Goal: Task Accomplishment & Management: Use online tool/utility

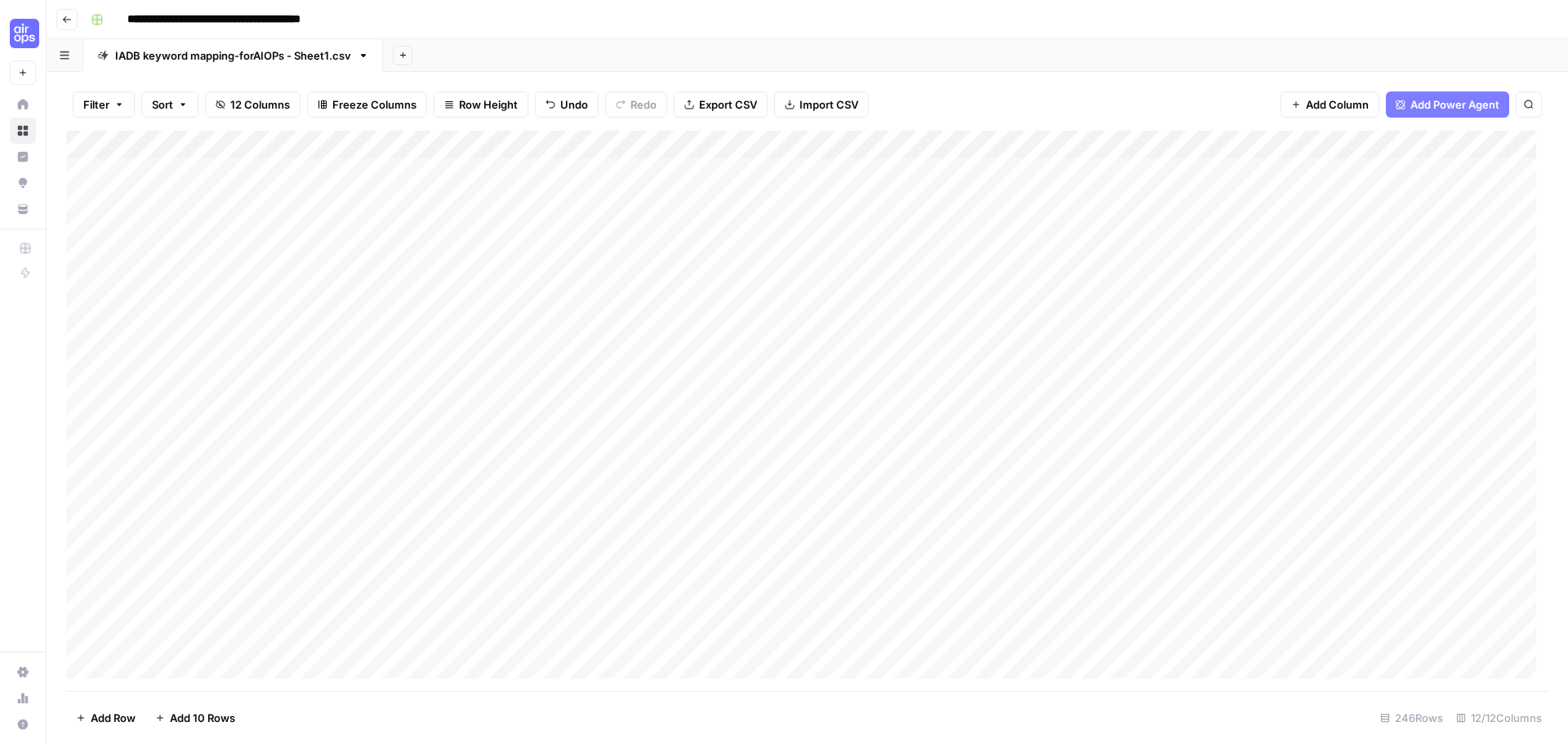
click at [348, 9] on input "**********" at bounding box center [255, 19] width 270 height 26
click at [1023, 179] on div "Add Column" at bounding box center [807, 410] width 1482 height 560
drag, startPoint x: 976, startPoint y: 174, endPoint x: 892, endPoint y: 174, distance: 84.0
click at [892, 174] on textarea "******" at bounding box center [1018, 172] width 261 height 23
click at [1003, 164] on textarea "******" at bounding box center [1018, 172] width 261 height 23
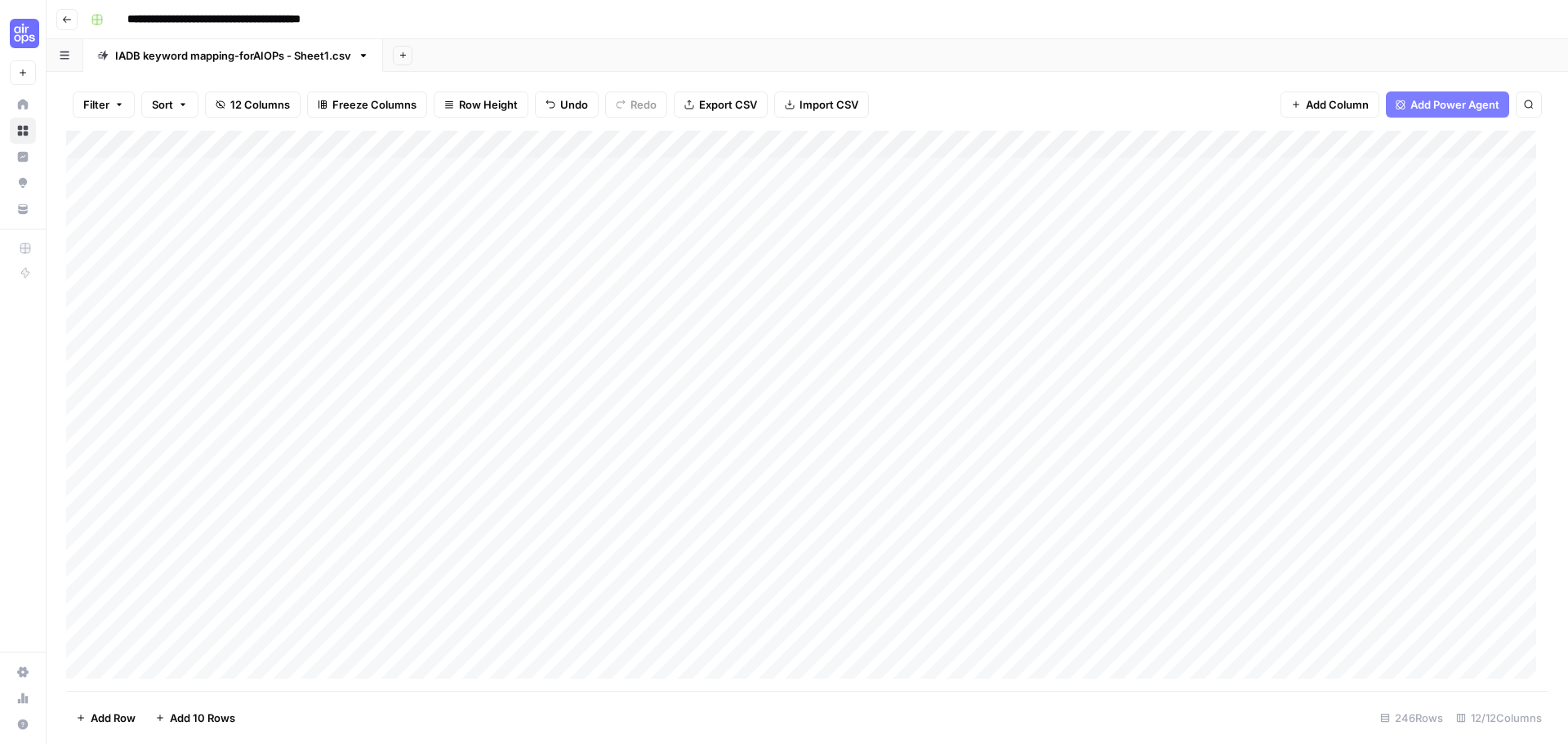
click at [1449, 107] on span "Add Power Agent" at bounding box center [1454, 104] width 89 height 16
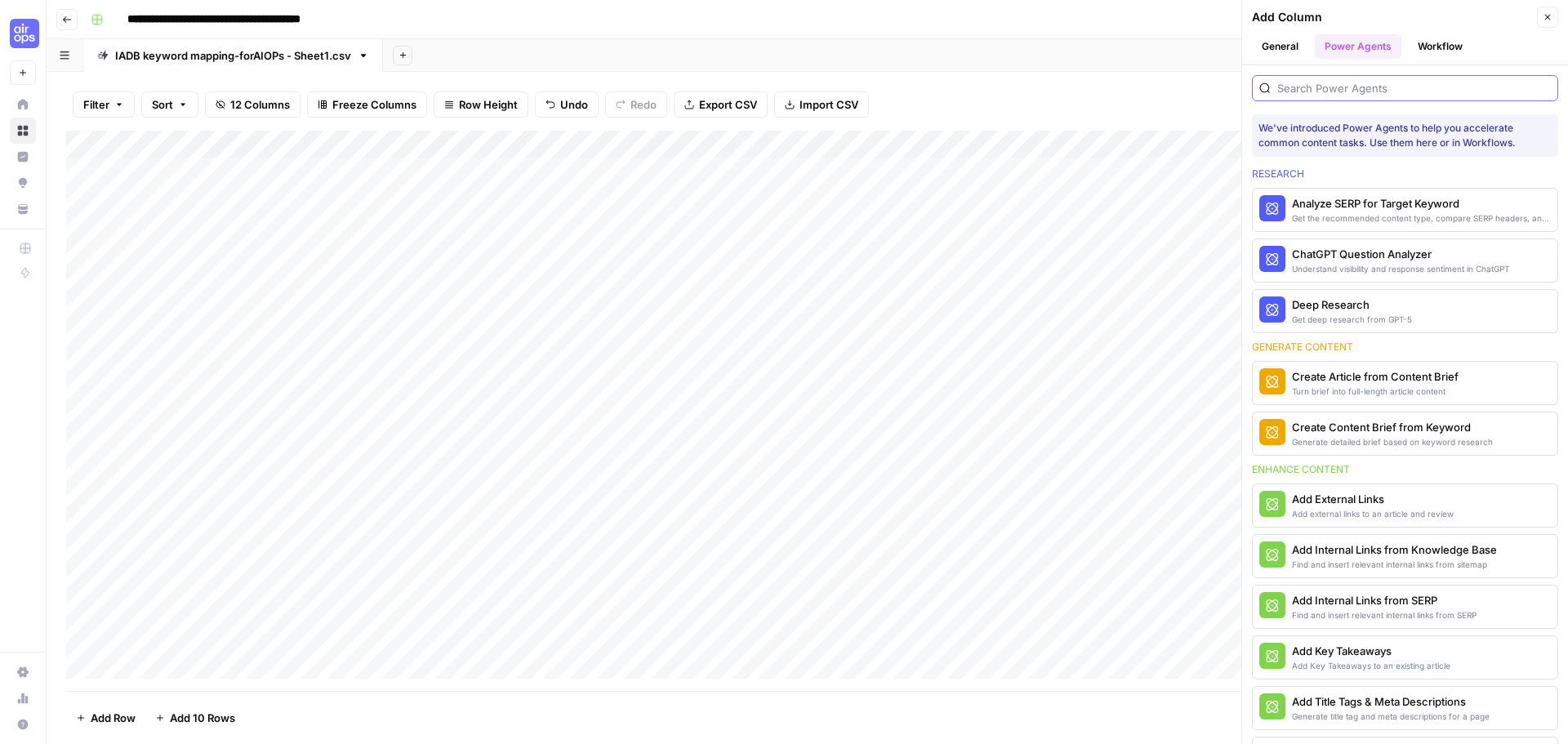
click at [1405, 85] on input "search" at bounding box center [1414, 87] width 274 height 16
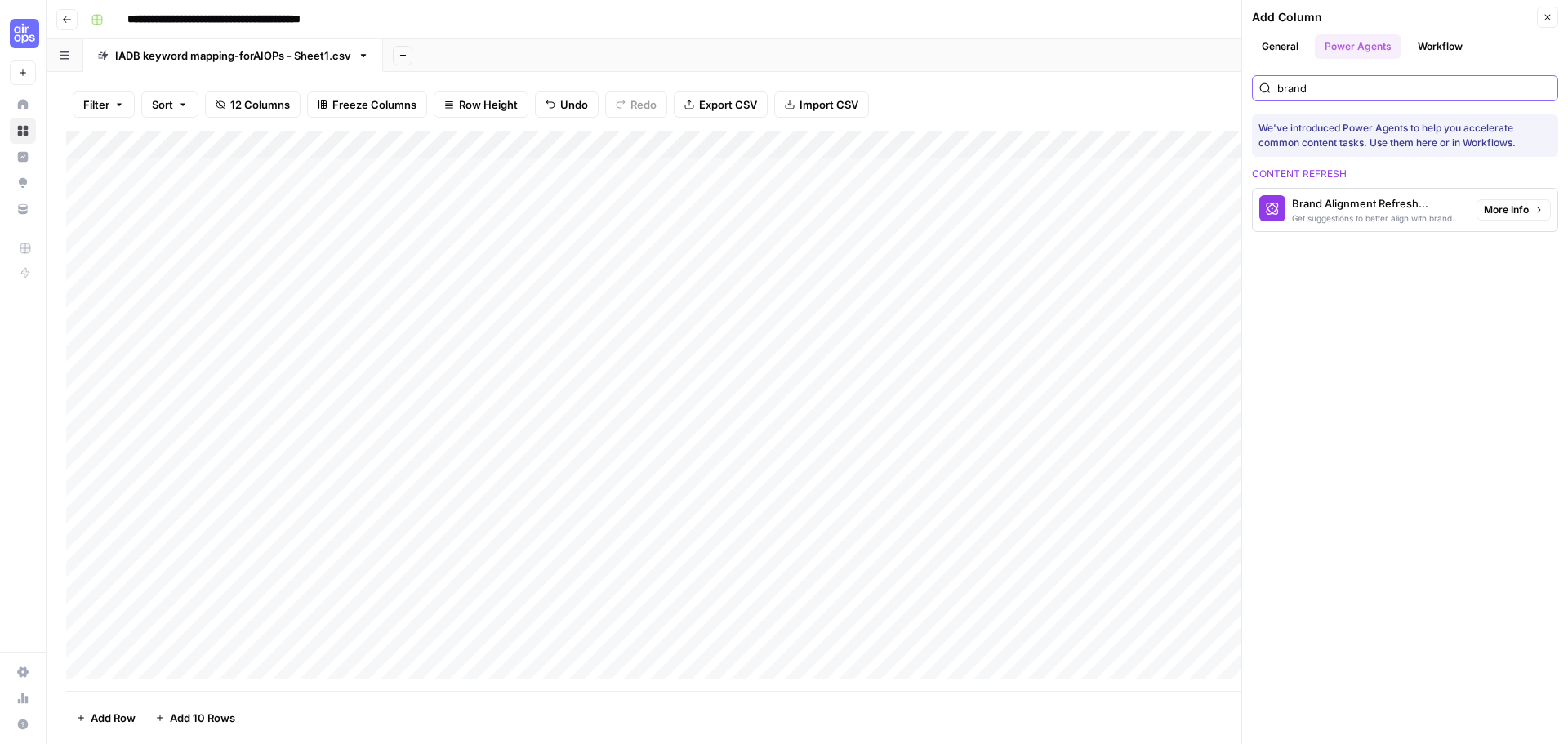
type input "brand"
click at [1382, 213] on div "Get suggestions to better align with brand positioning and tone" at bounding box center [1378, 218] width 171 height 13
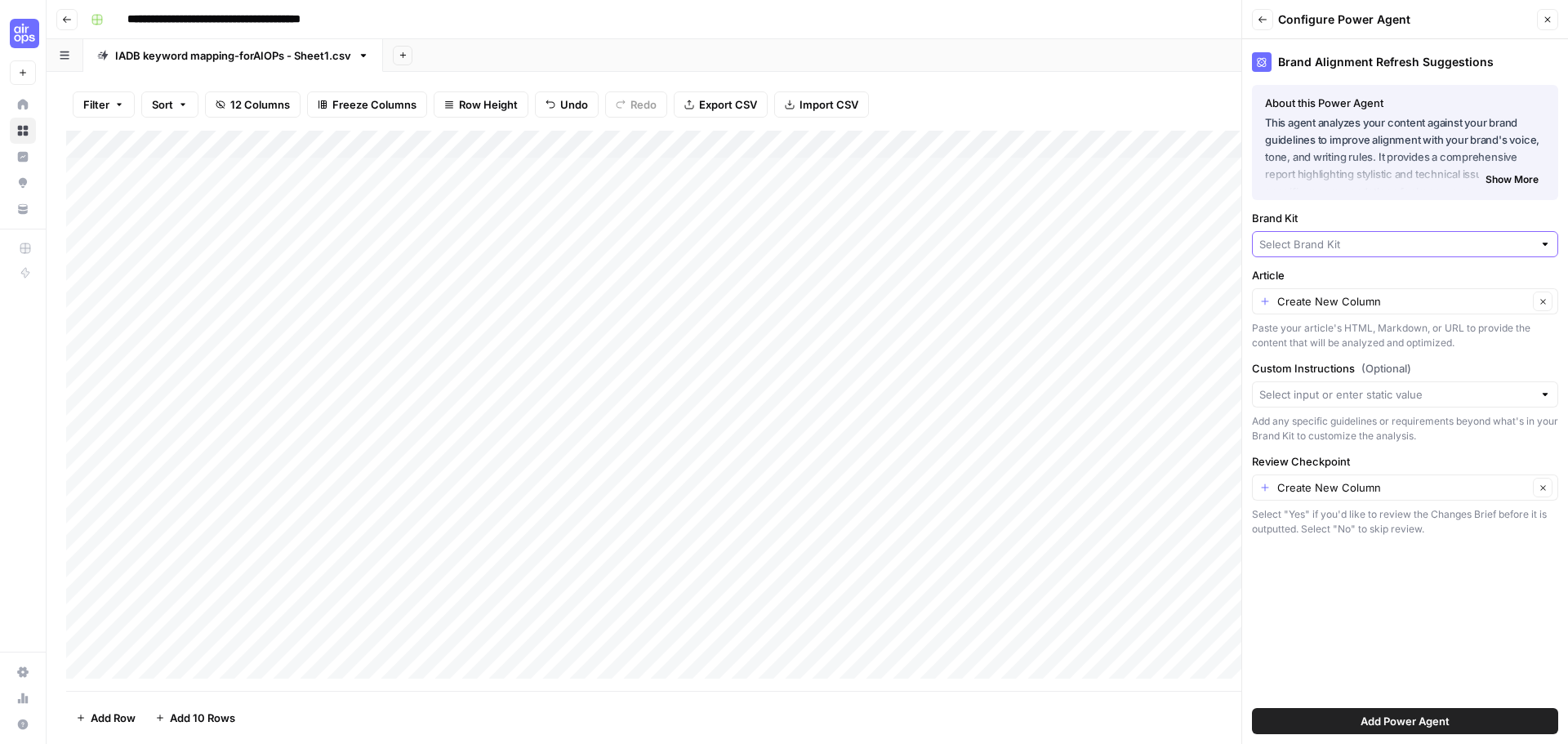
click at [1384, 242] on input "Brand Kit" at bounding box center [1396, 244] width 274 height 16
type input "i"
type input "iadb"
drag, startPoint x: 1343, startPoint y: 248, endPoint x: 1213, endPoint y: 242, distance: 130.1
click at [1213, 241] on div "**********" at bounding box center [807, 372] width 1521 height 744
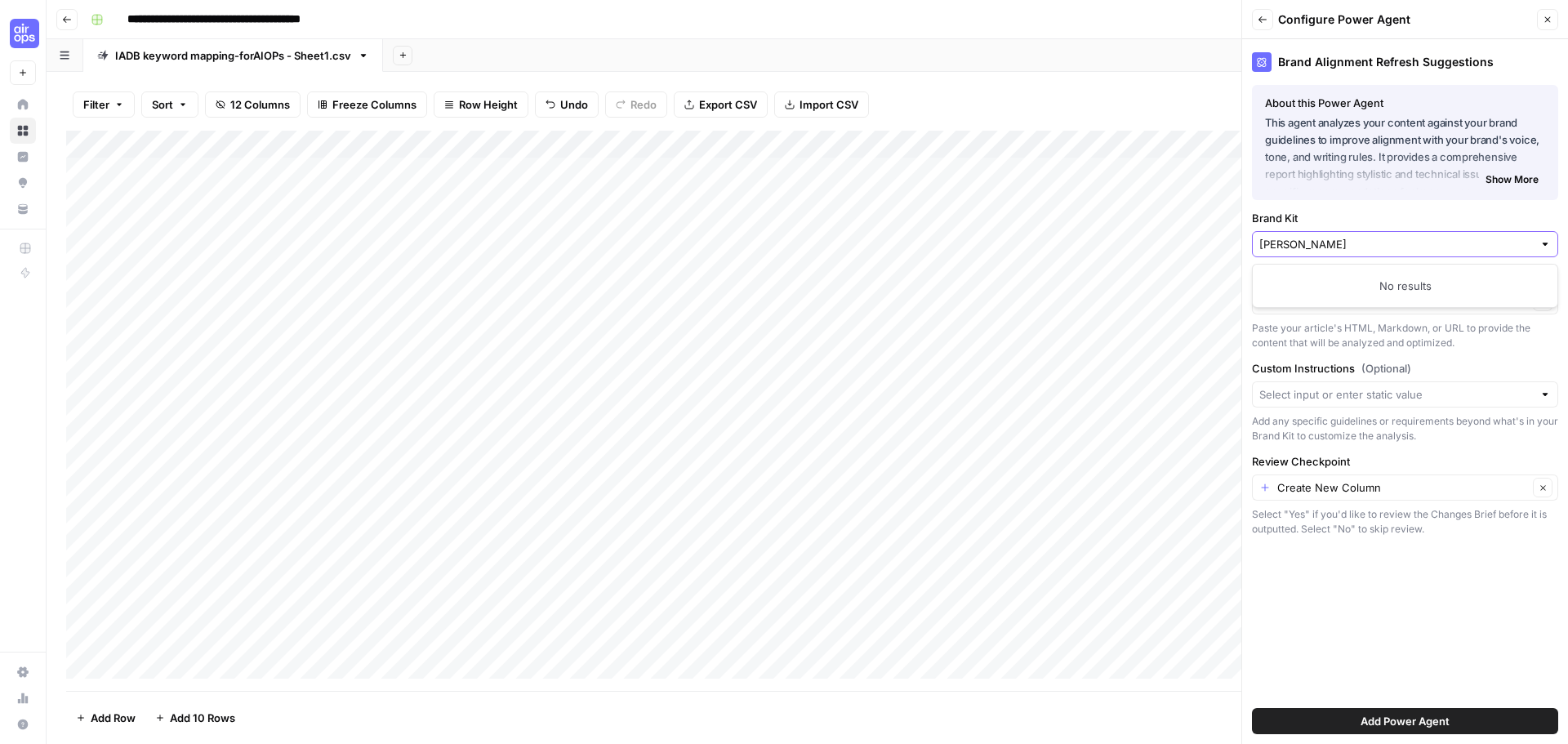
click at [1476, 251] on input "katherine" at bounding box center [1396, 244] width 274 height 16
type input "katherine"
click at [1546, 245] on div at bounding box center [1545, 244] width 11 height 16
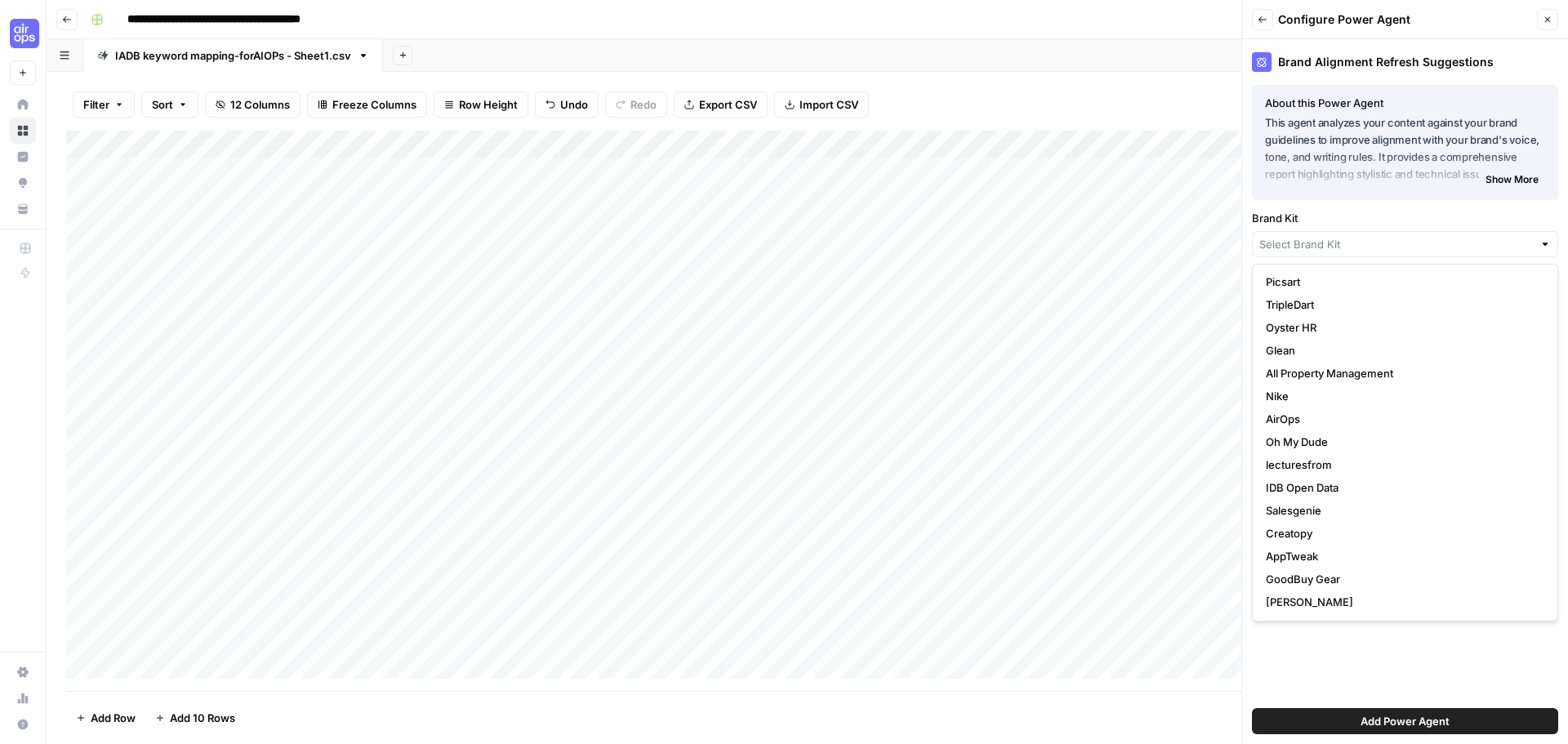
scroll to position [229, 0]
click at [1326, 463] on span "IDB Open Data" at bounding box center [1402, 465] width 272 height 16
type input "IDB Open Data"
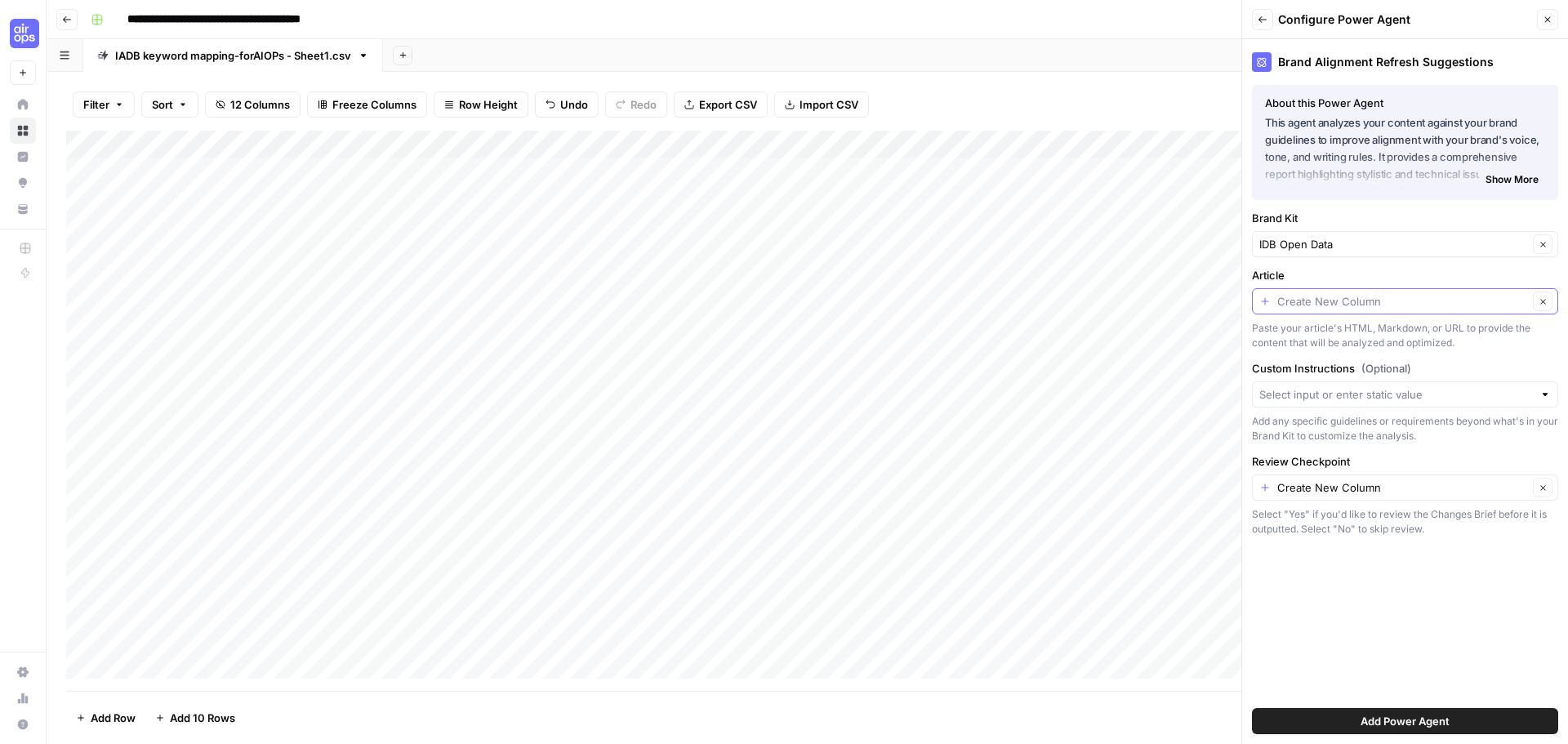
click at [1359, 296] on input "Article" at bounding box center [1403, 301] width 251 height 16
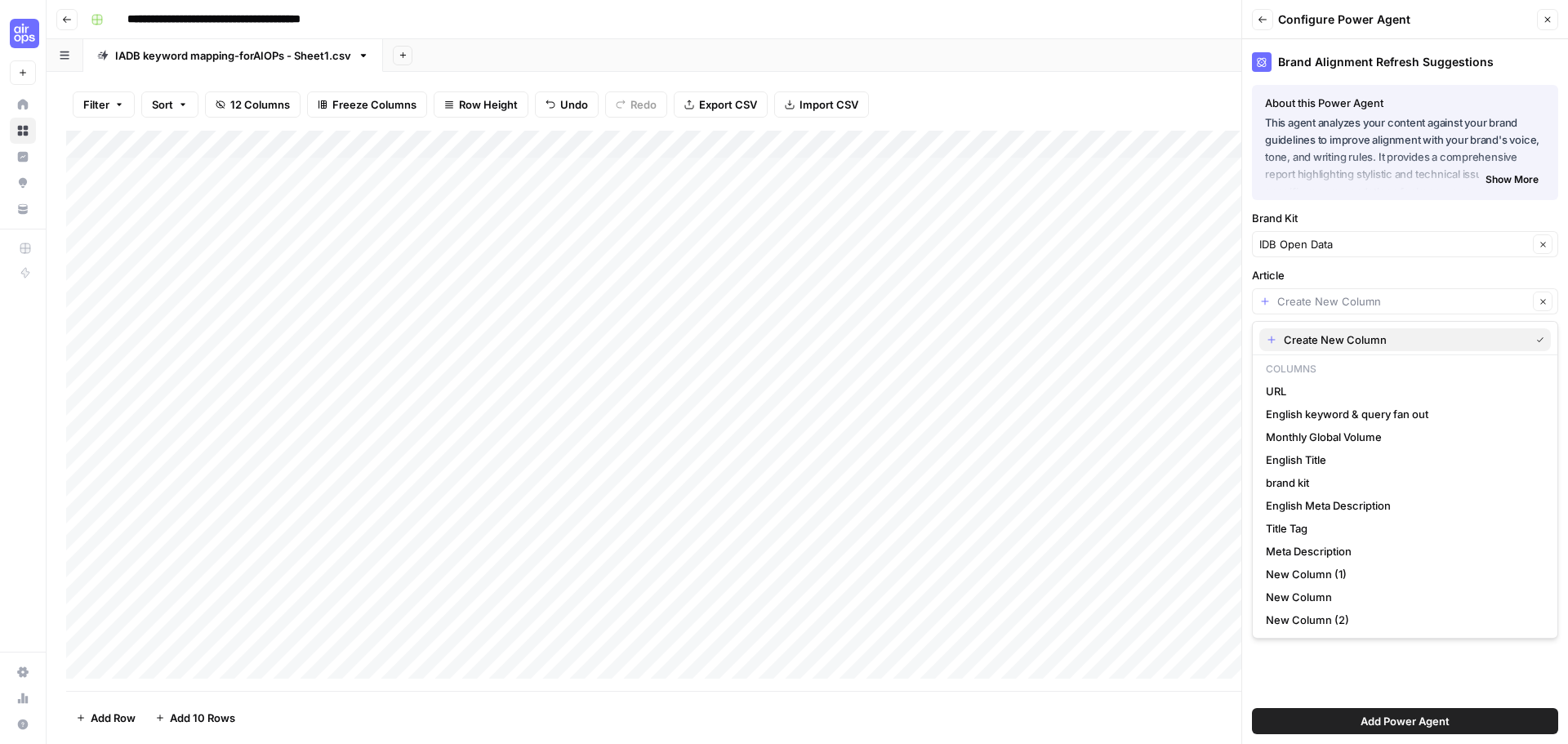
click at [1319, 343] on span "Create New Column" at bounding box center [1404, 339] width 239 height 16
type input "Create New Column"
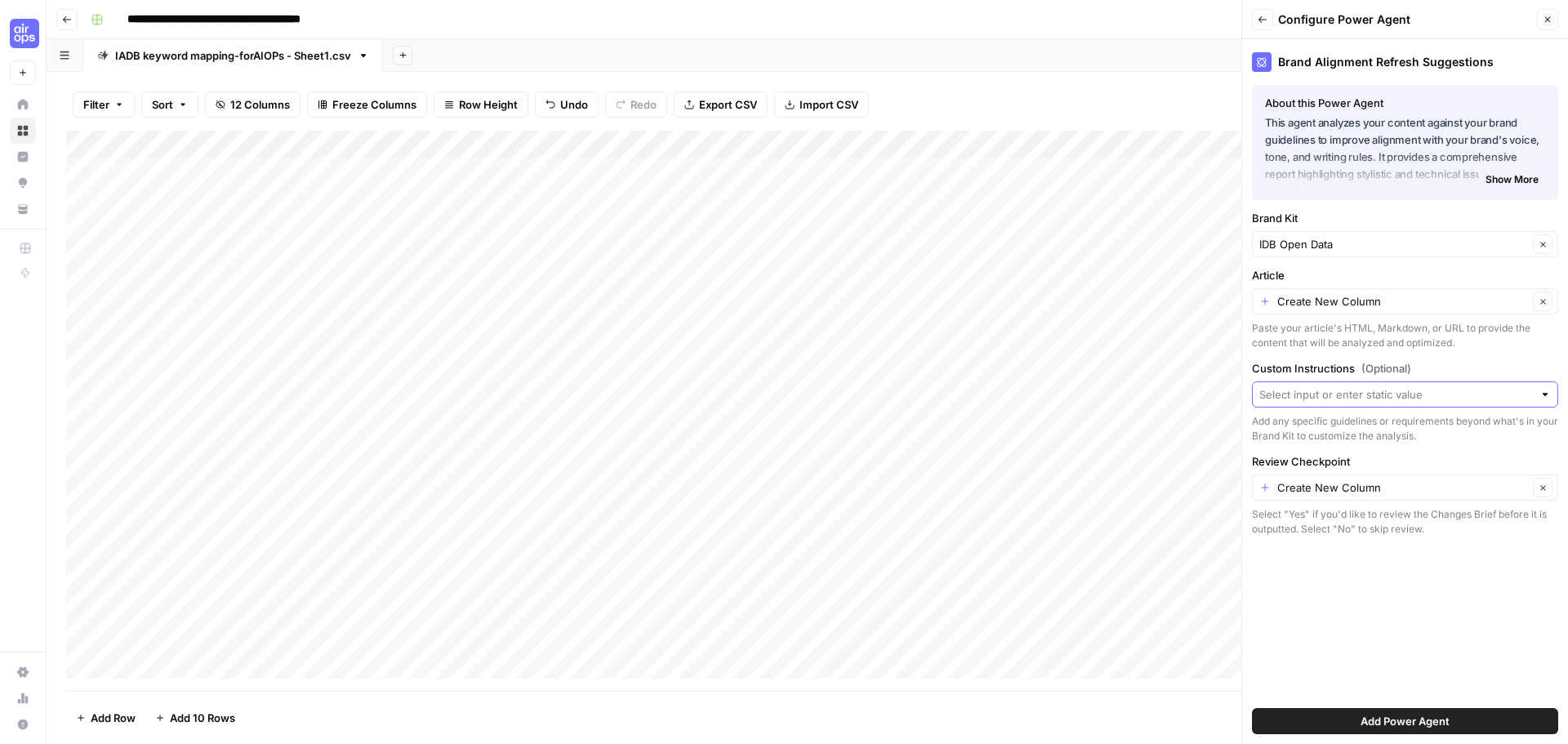
click at [1423, 396] on input "Custom Instructions (Optional)" at bounding box center [1396, 394] width 274 height 16
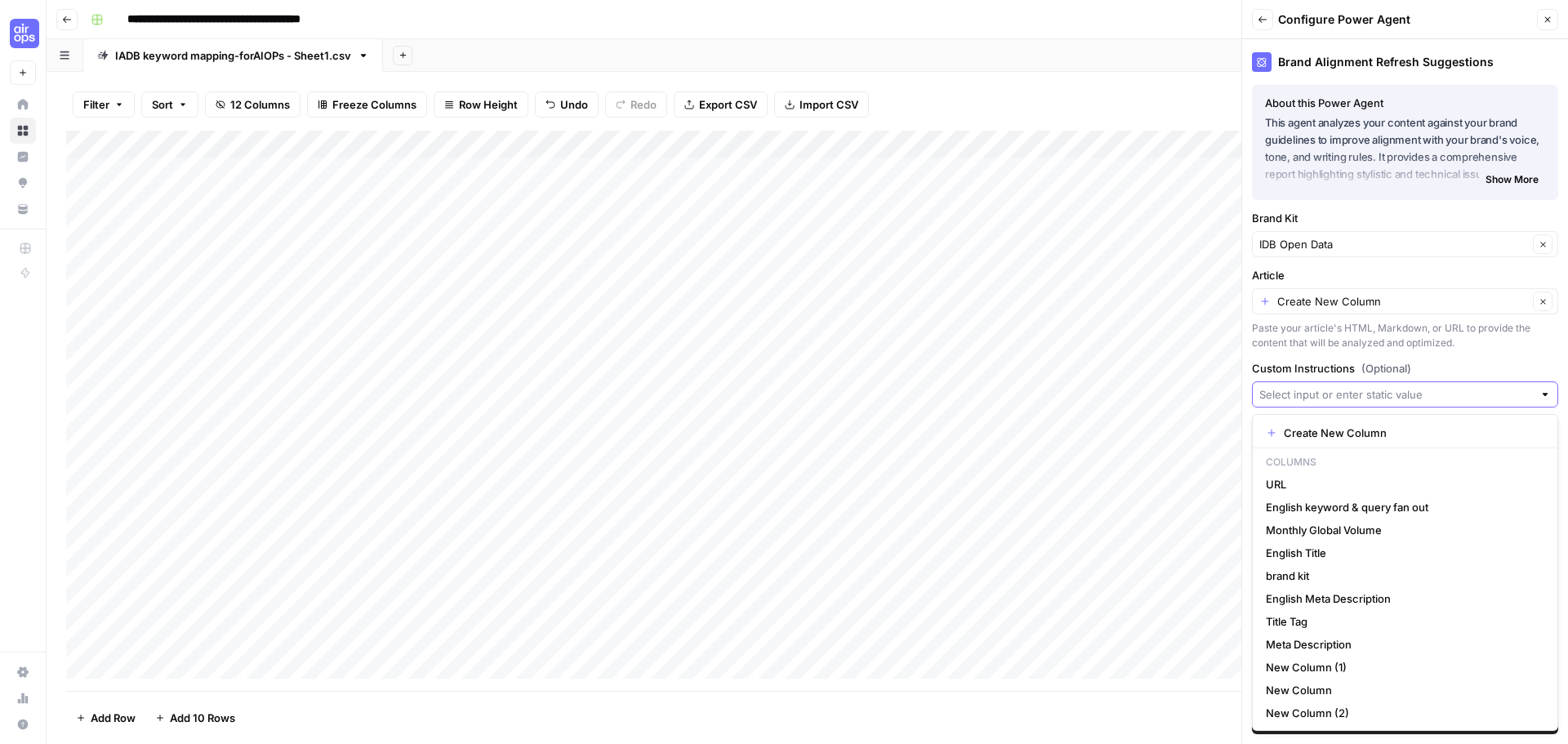
click at [1423, 396] on input "Custom Instructions (Optional)" at bounding box center [1396, 394] width 274 height 16
click at [1445, 356] on div "Brand Alignment Refresh Suggestions About this Power Agent This agent analyzes …" at bounding box center [1405, 391] width 326 height 705
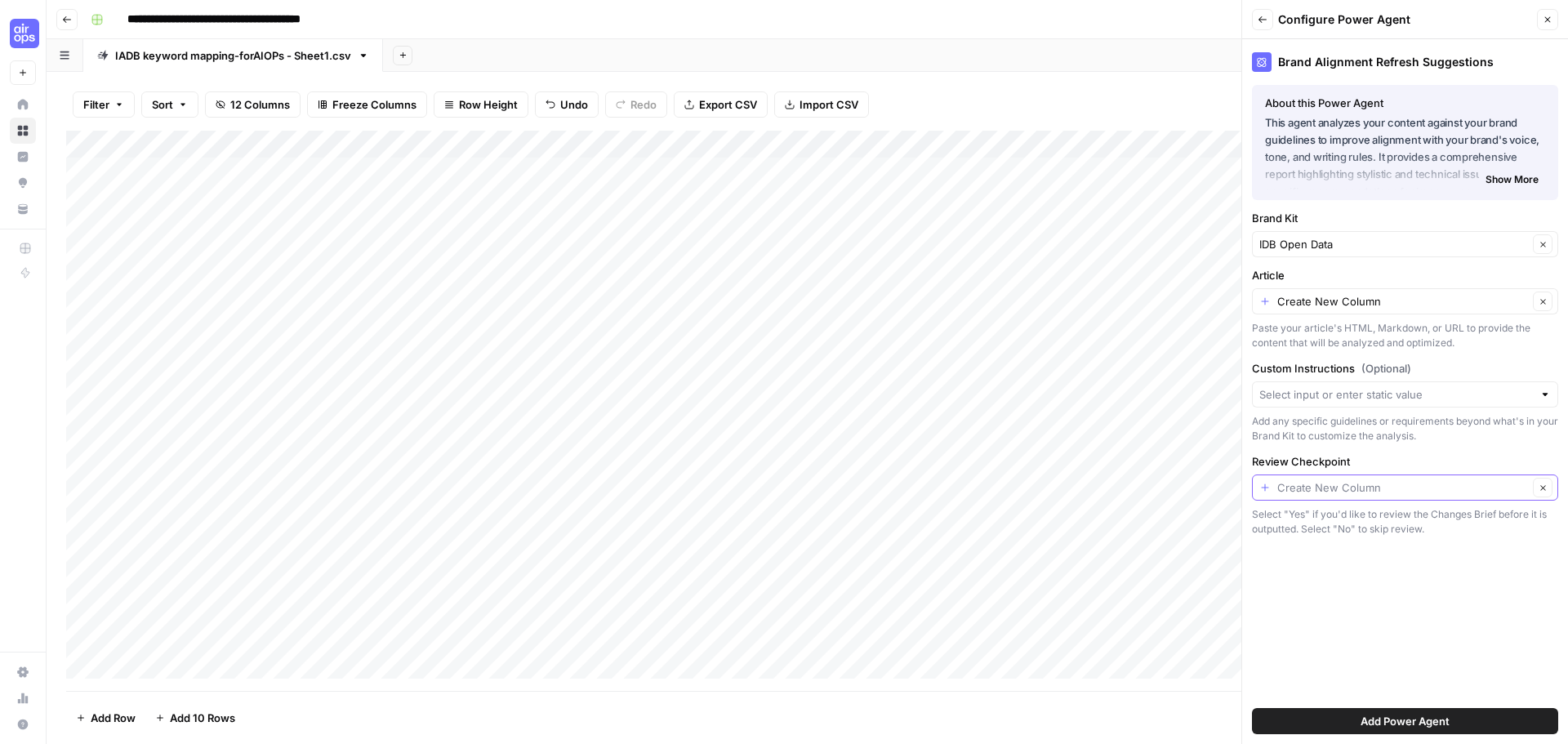
click at [1408, 491] on input "Review Checkpoint" at bounding box center [1403, 487] width 251 height 16
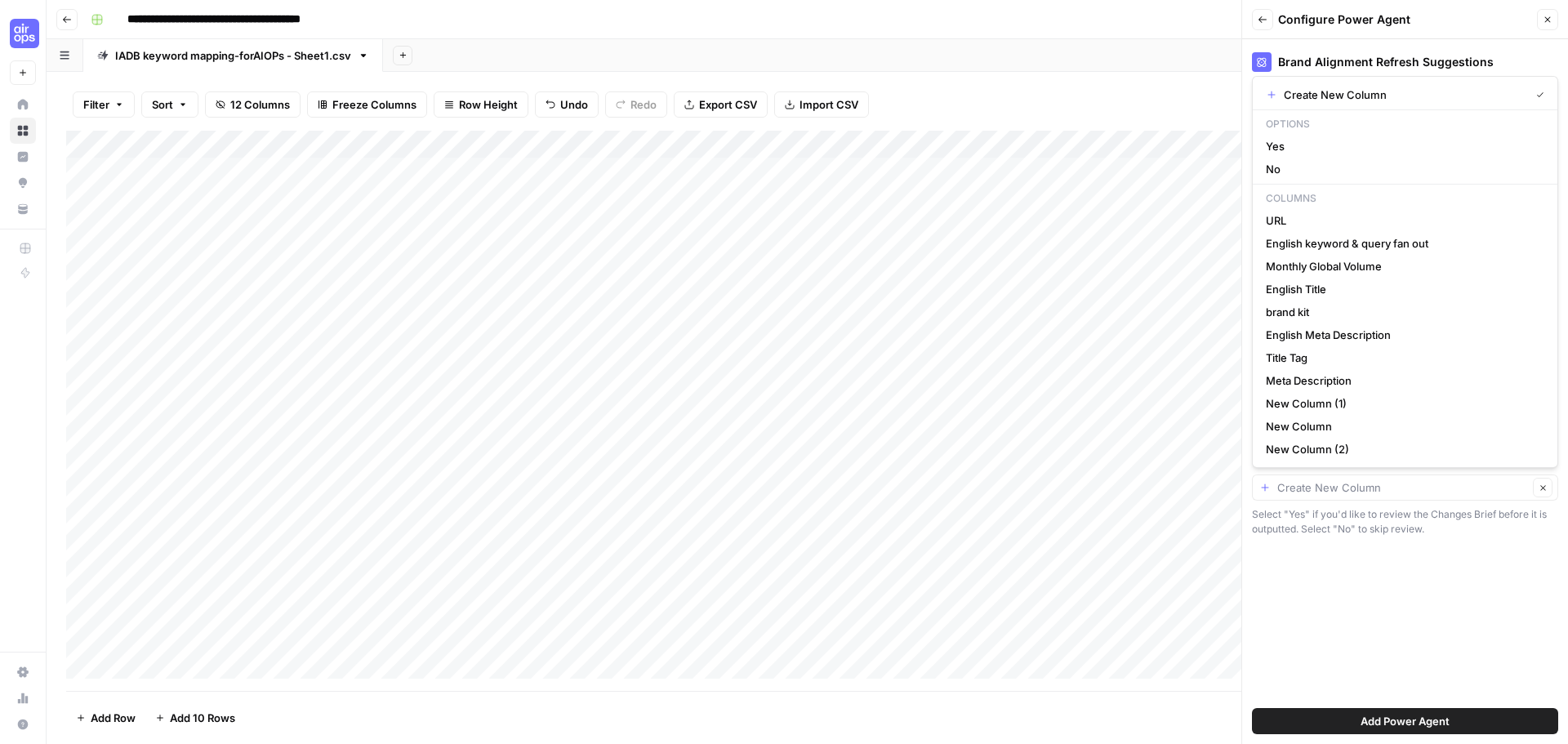
type input "Create New Column"
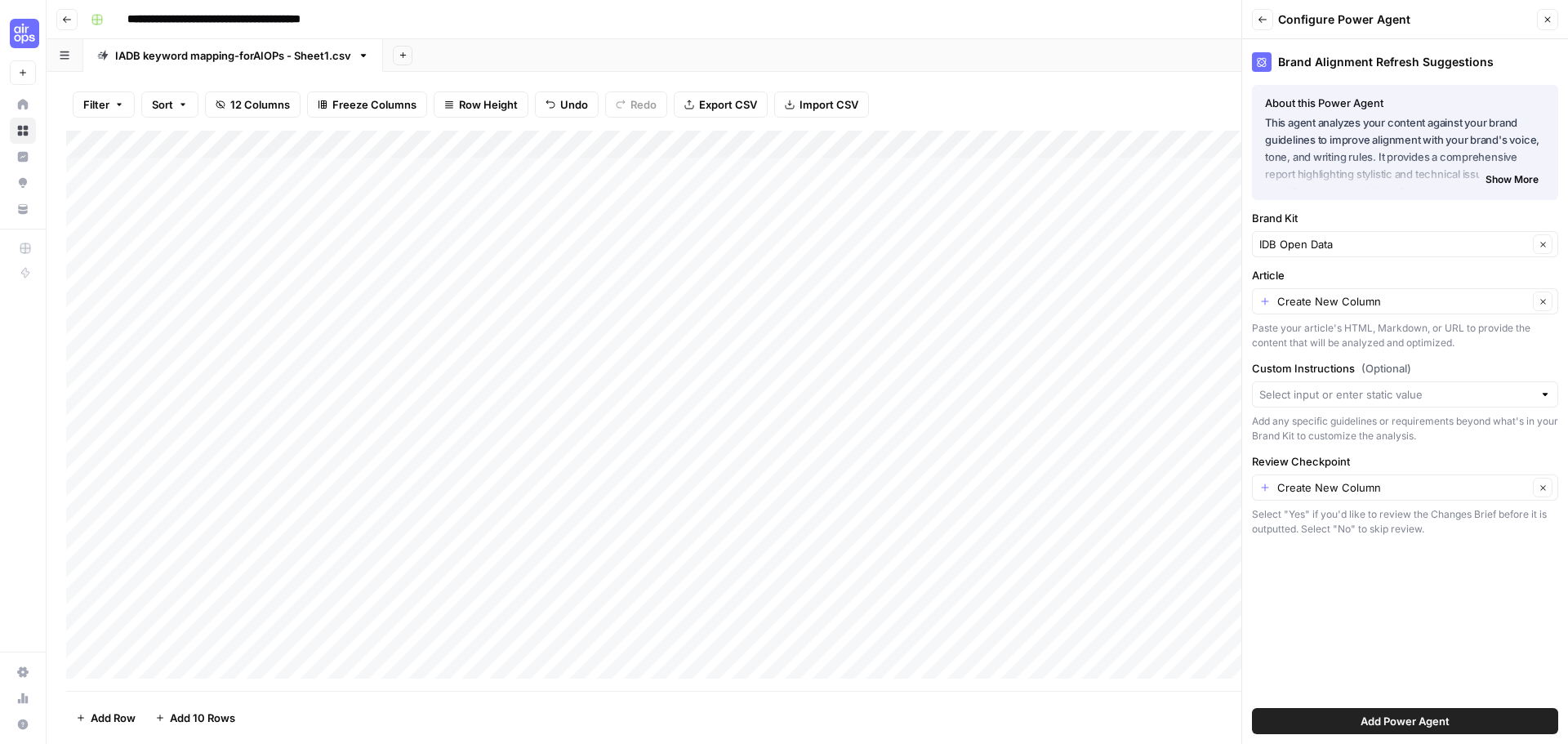
click at [1370, 575] on div "Brand Alignment Refresh Suggestions About this Power Agent This agent analyzes …" at bounding box center [1405, 391] width 326 height 705
click at [1407, 379] on div "Custom Instructions (Optional) Add any specific guidelines or requirements beyo…" at bounding box center [1404, 402] width 306 height 83
click at [1401, 394] on input "Custom Instructions (Optional)" at bounding box center [1396, 394] width 274 height 16
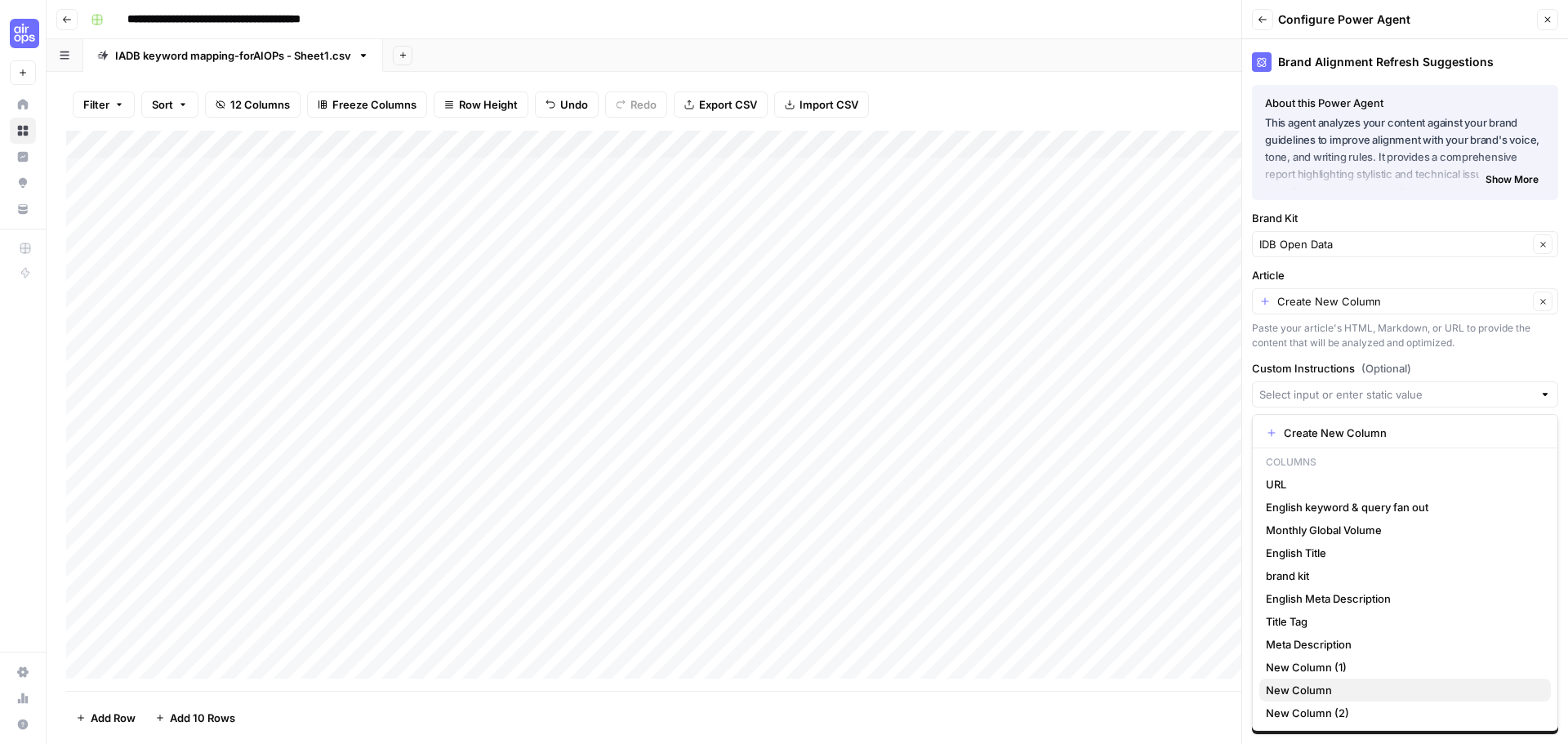
scroll to position [1, 0]
click at [1463, 324] on div "Paste your article's HTML, Markdown, or URL to provide the content that will be…" at bounding box center [1404, 336] width 306 height 30
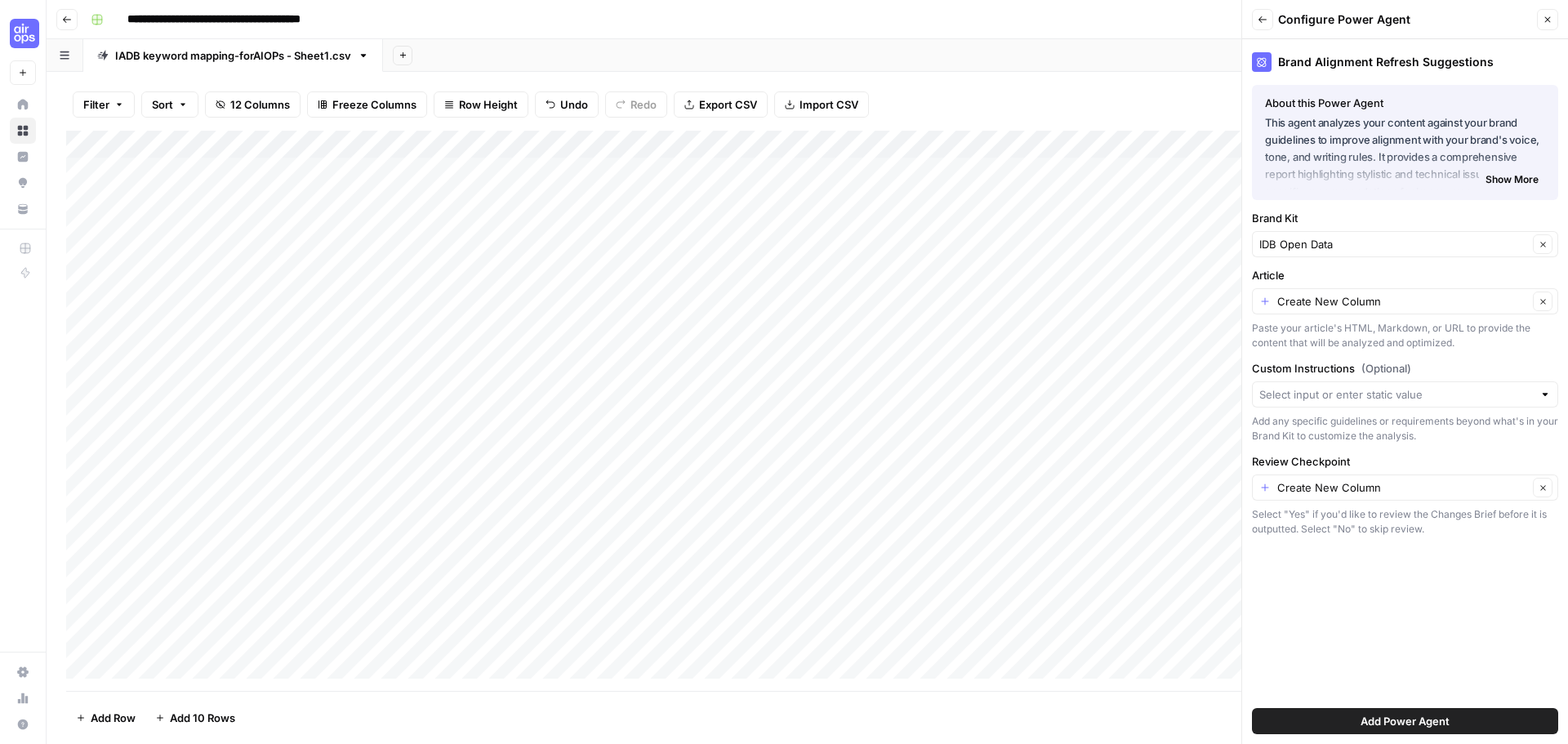
click at [1447, 712] on button "Add Power Agent" at bounding box center [1404, 721] width 306 height 26
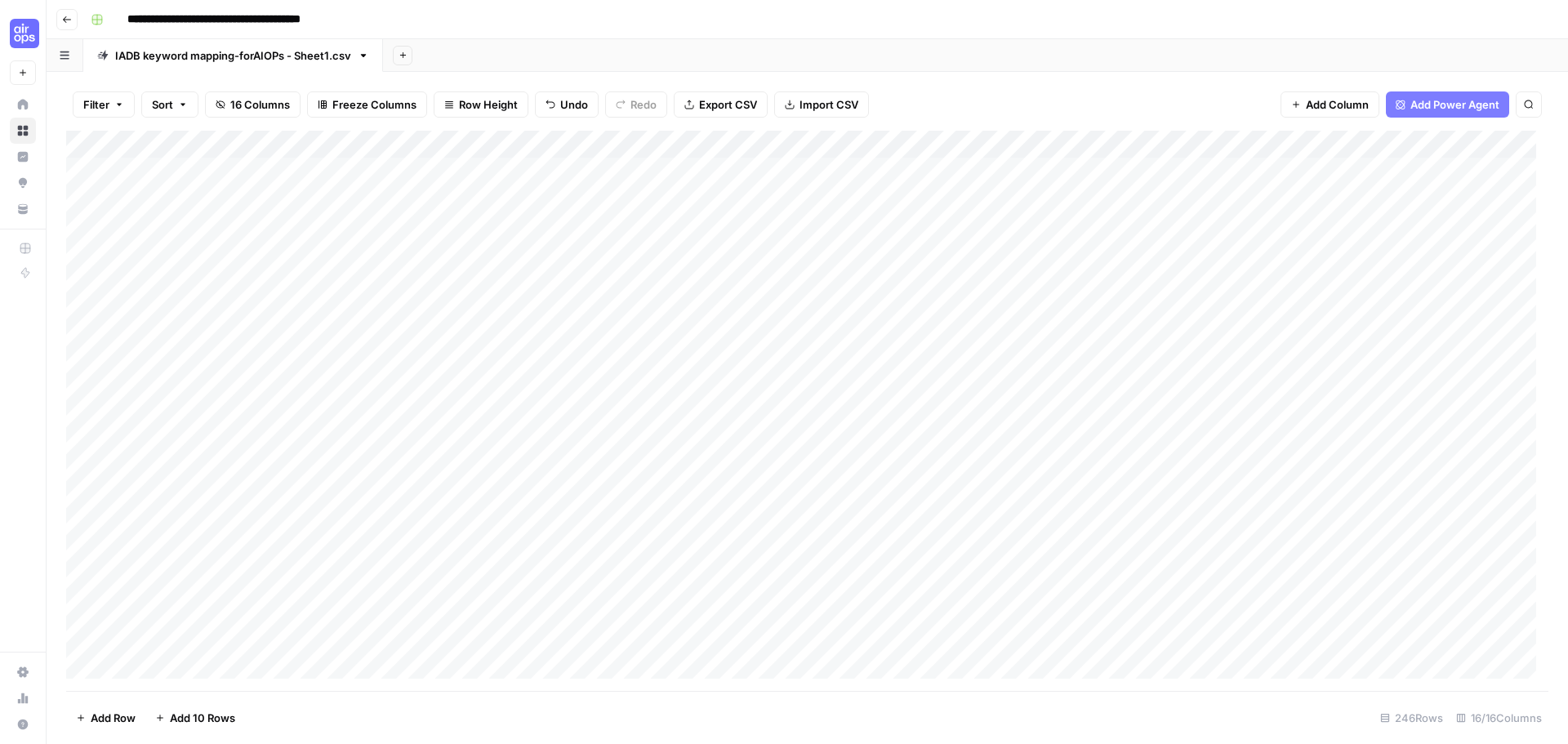
scroll to position [0, 1675]
click at [702, 147] on div "Add Column" at bounding box center [807, 410] width 1482 height 560
click at [898, 200] on div "Add Column" at bounding box center [807, 410] width 1482 height 560
click at [922, 167] on div "Add Column" at bounding box center [807, 410] width 1482 height 560
click at [984, 140] on div "Add Column" at bounding box center [807, 410] width 1482 height 560
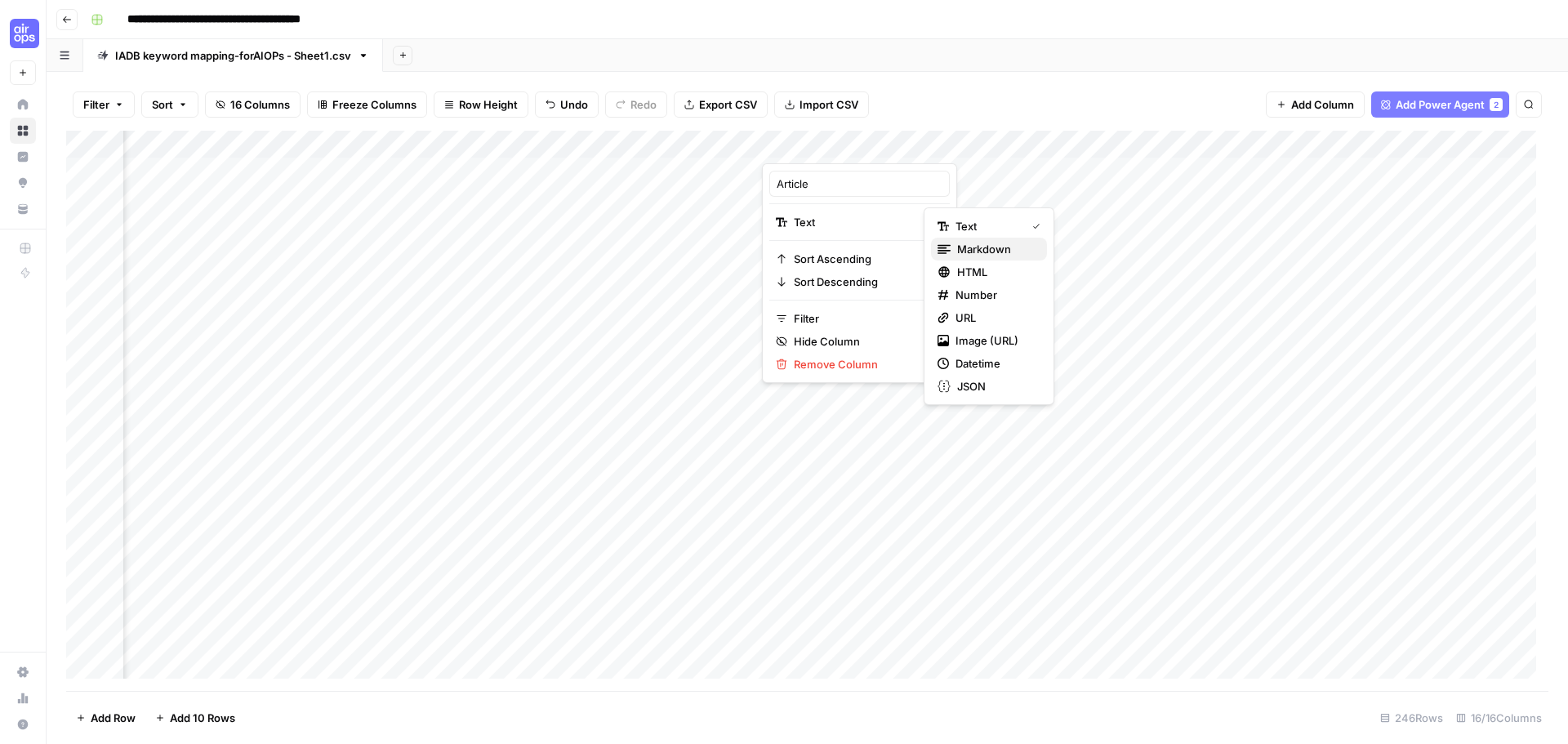
click at [990, 248] on span "Markdown" at bounding box center [996, 248] width 77 height 16
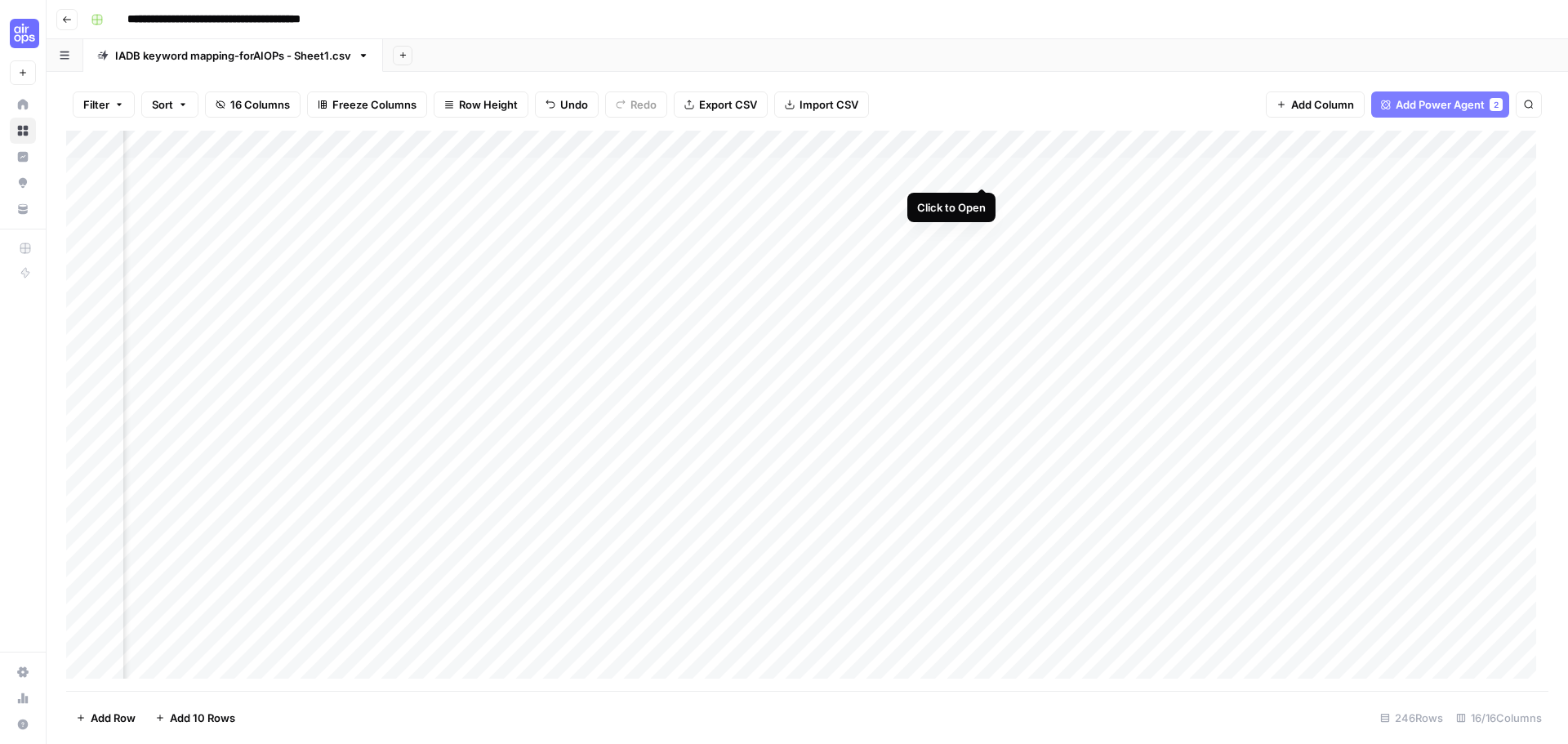
click at [980, 172] on div "Add Column" at bounding box center [807, 410] width 1482 height 560
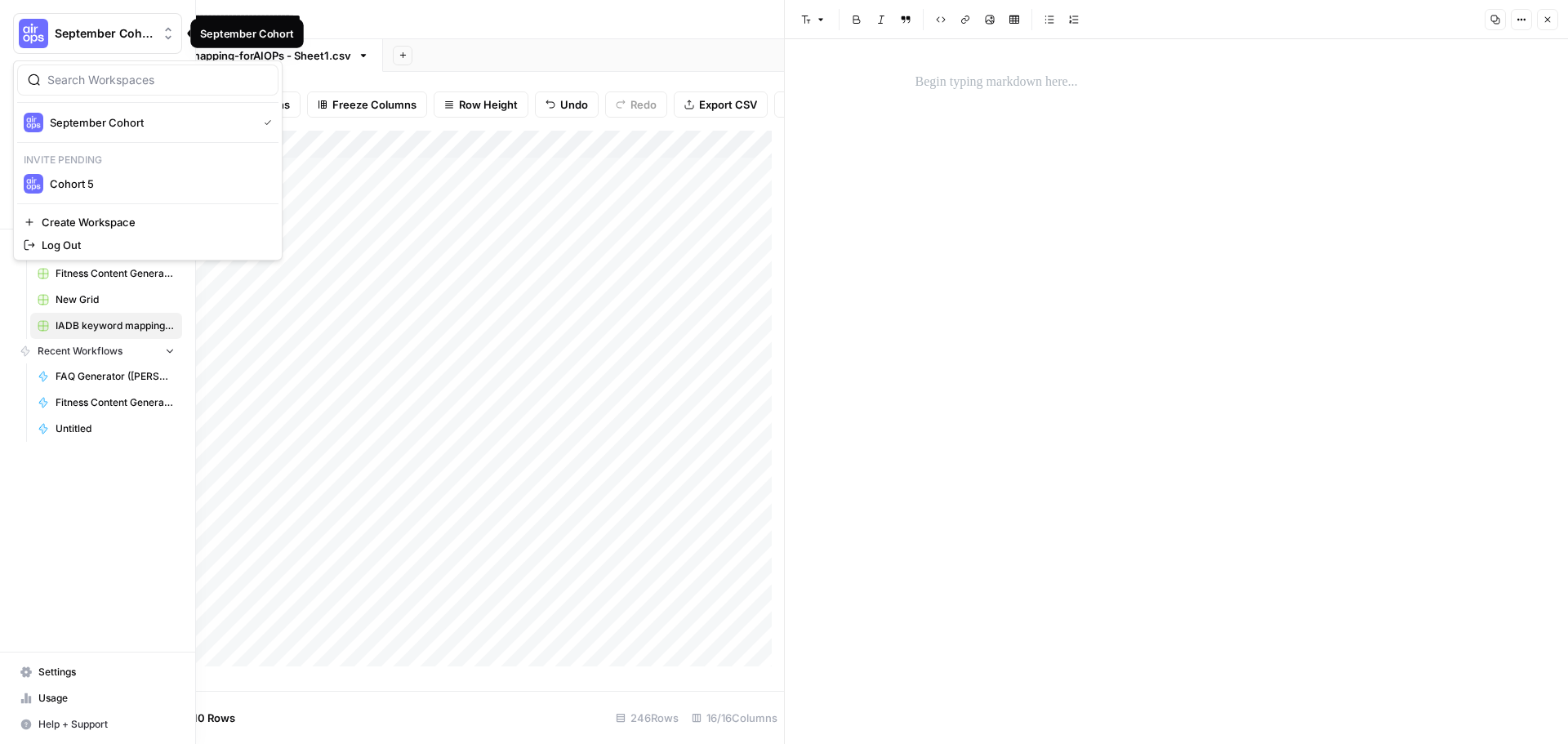
click at [33, 43] on img "Workspace: September Cohort" at bounding box center [33, 33] width 30 height 30
click at [34, 32] on img "Workspace: September Cohort" at bounding box center [33, 33] width 30 height 30
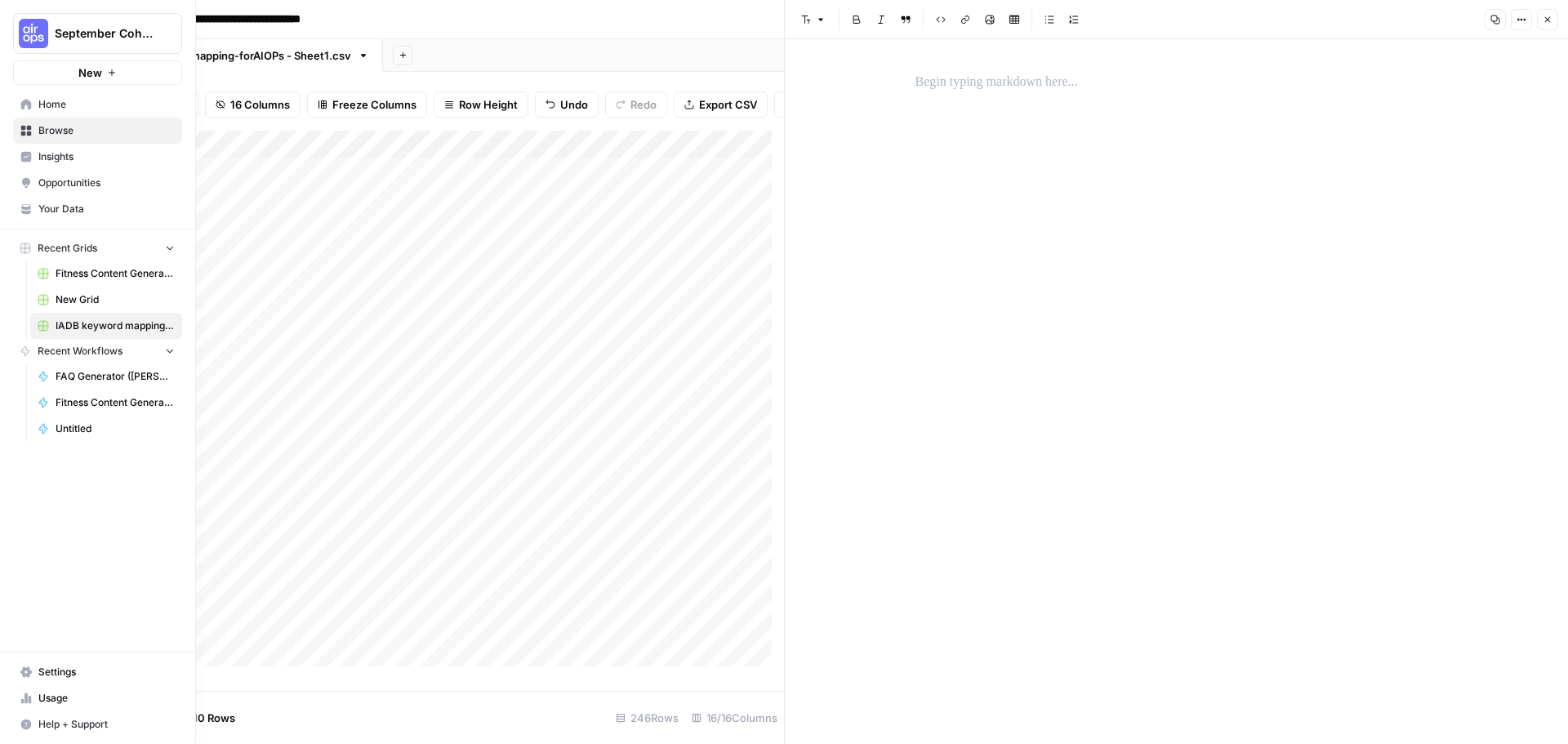
click at [34, 103] on link "Home" at bounding box center [97, 104] width 169 height 26
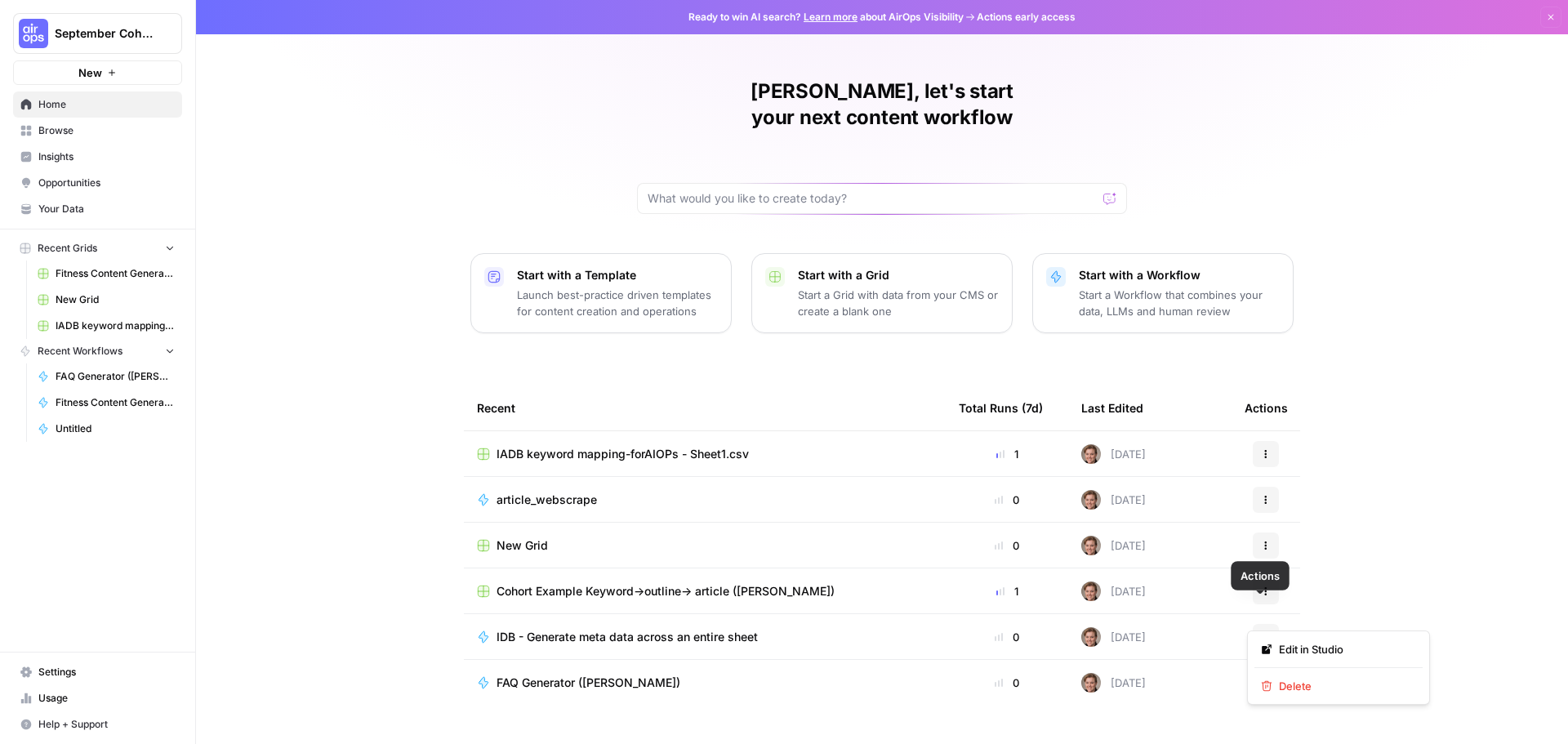
click at [1263, 632] on icon "button" at bounding box center [1266, 637] width 10 height 10
click at [1296, 651] on span "Edit in Studio" at bounding box center [1344, 649] width 131 height 16
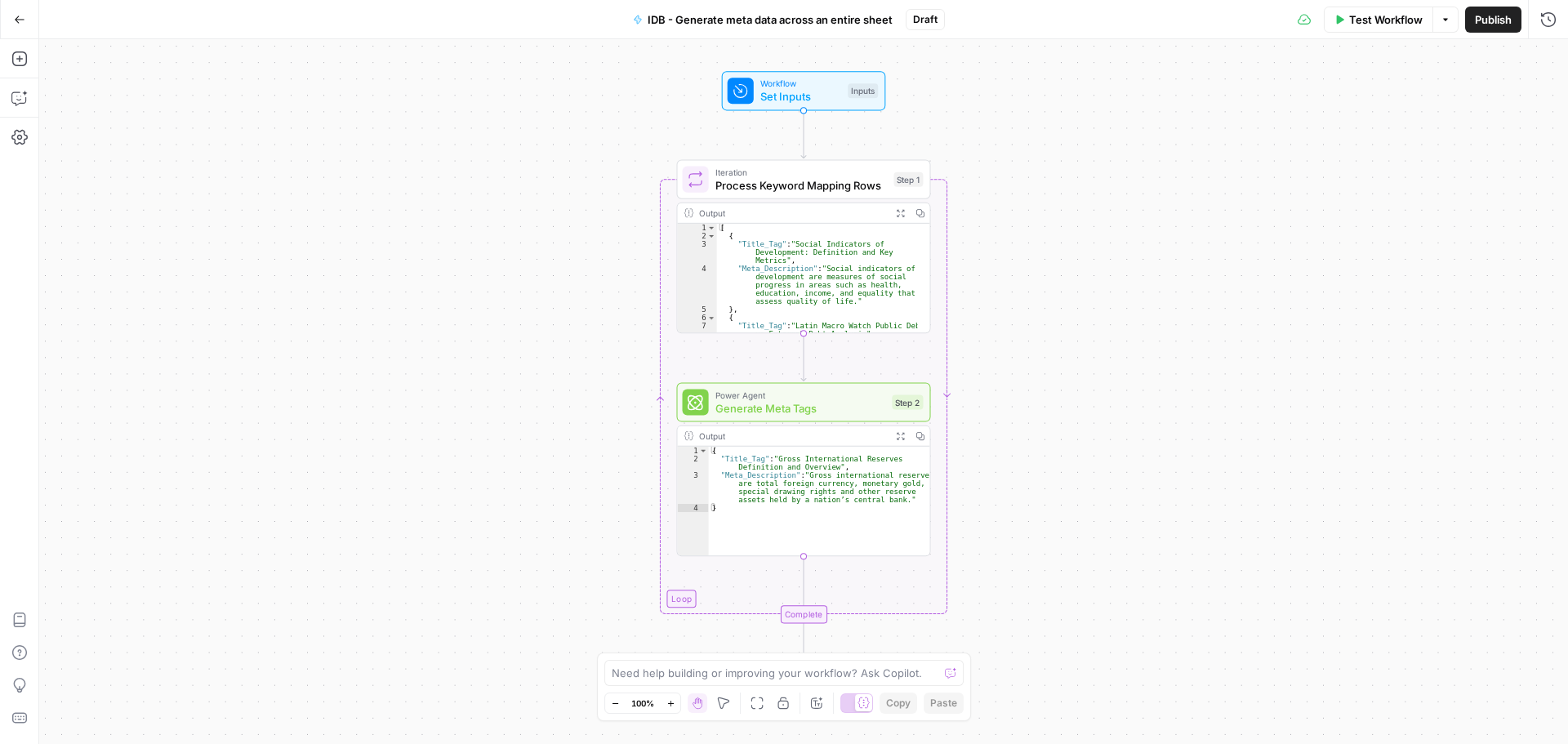
click at [1365, 22] on span "Test Workflow" at bounding box center [1386, 19] width 74 height 16
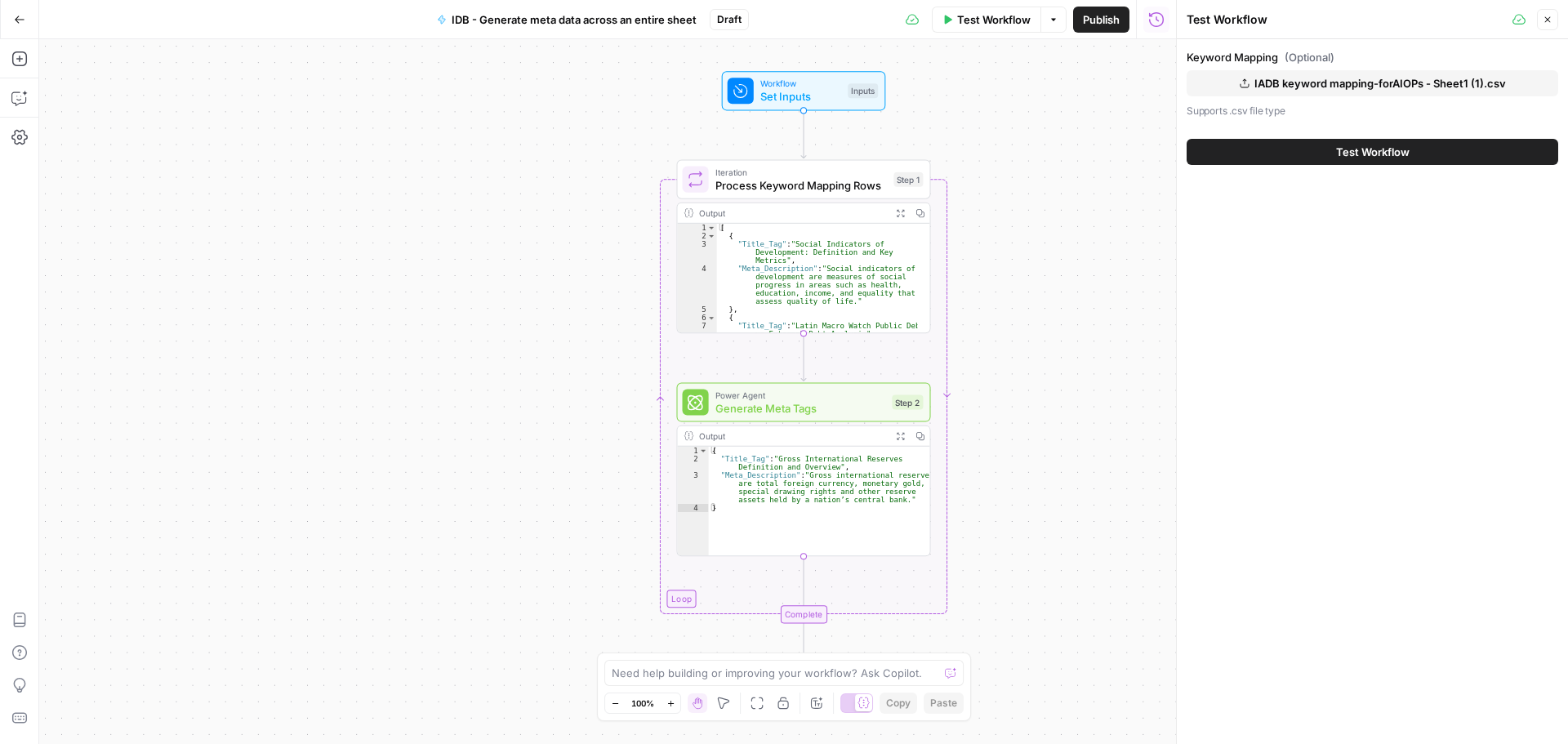
click at [1351, 147] on span "Test Workflow" at bounding box center [1373, 152] width 74 height 16
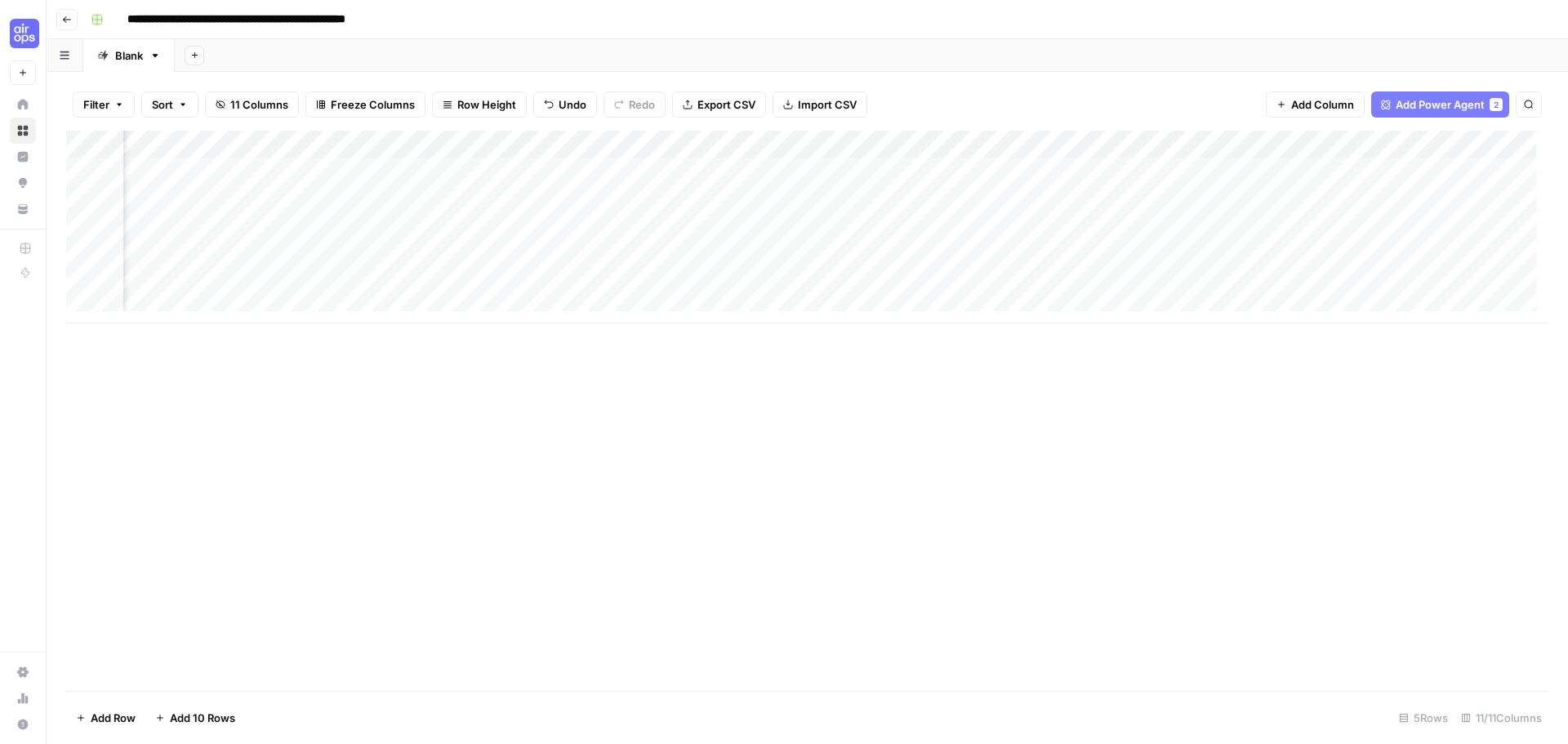
scroll to position [0, 580]
click at [1189, 170] on div "Add Column" at bounding box center [807, 226] width 1482 height 192
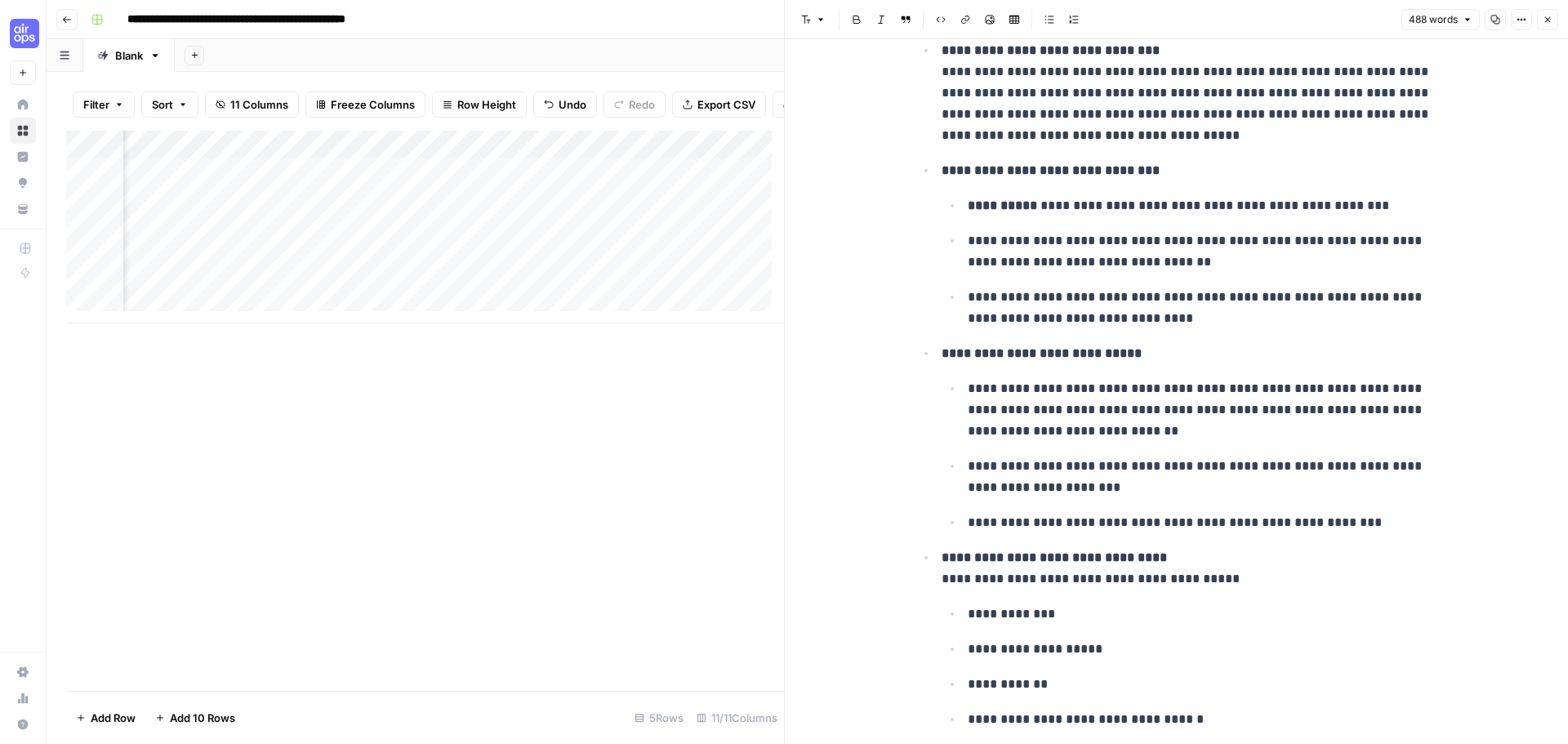
scroll to position [303, 0]
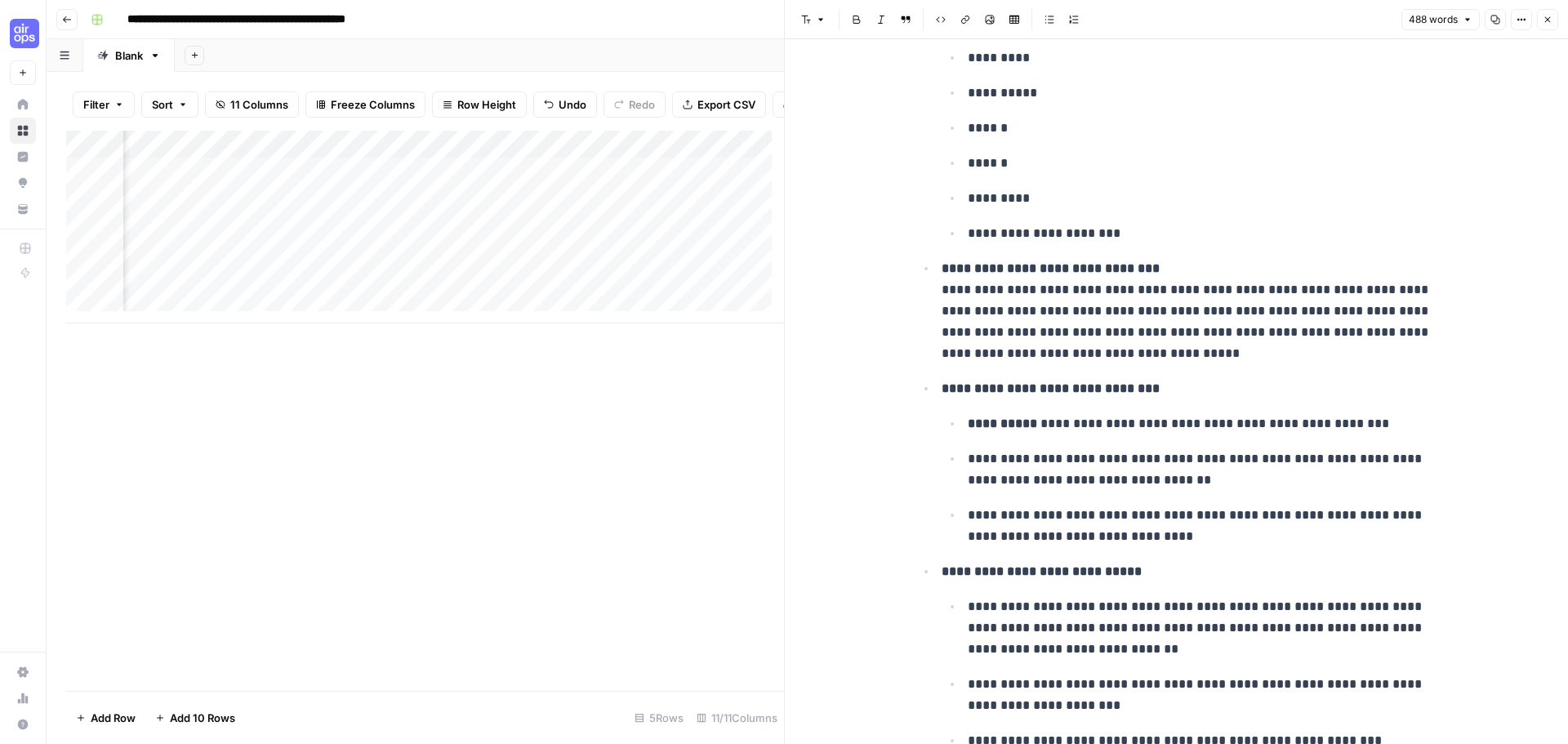
click at [1540, 15] on button "Close" at bounding box center [1548, 19] width 21 height 21
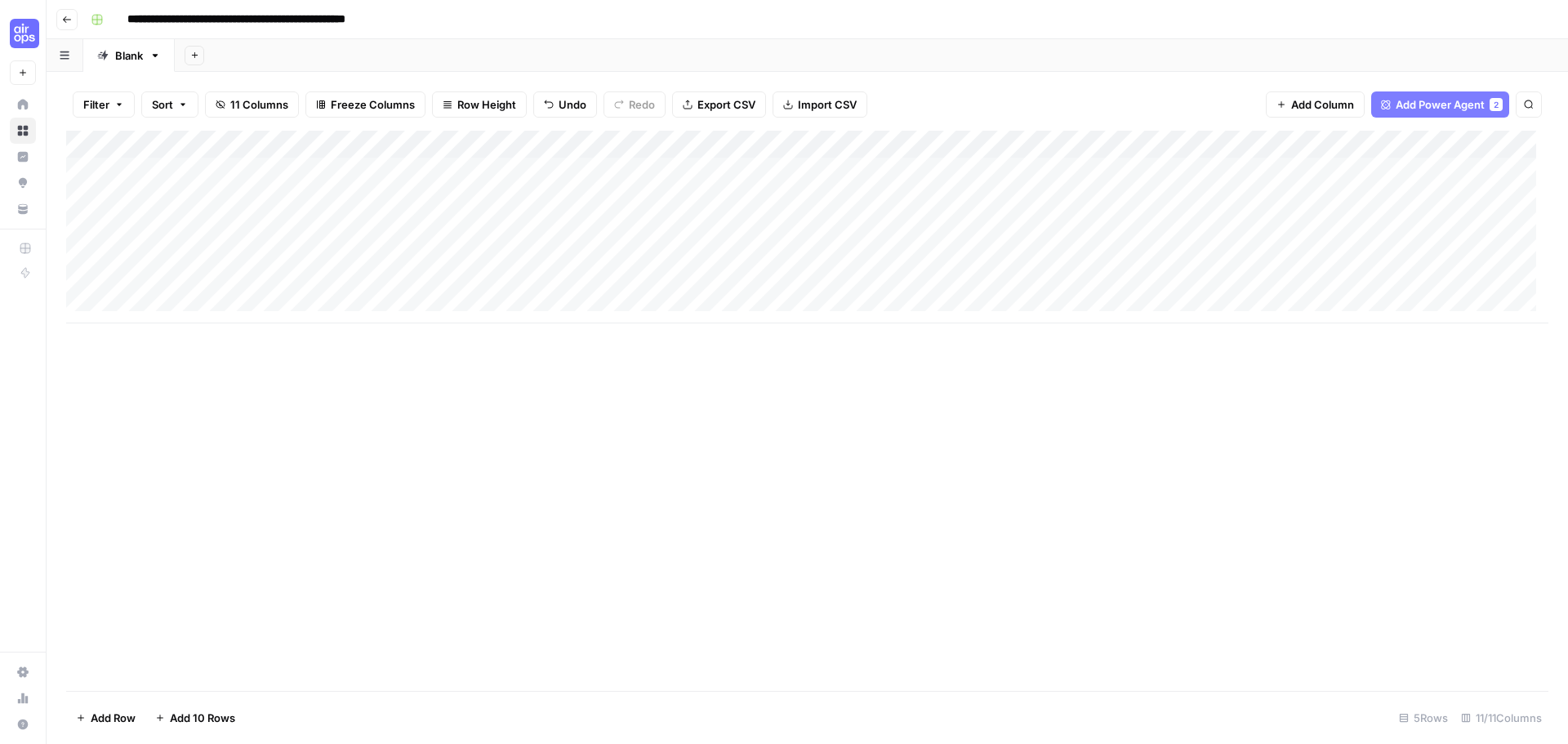
click at [60, 24] on button "Go back" at bounding box center [66, 19] width 21 height 21
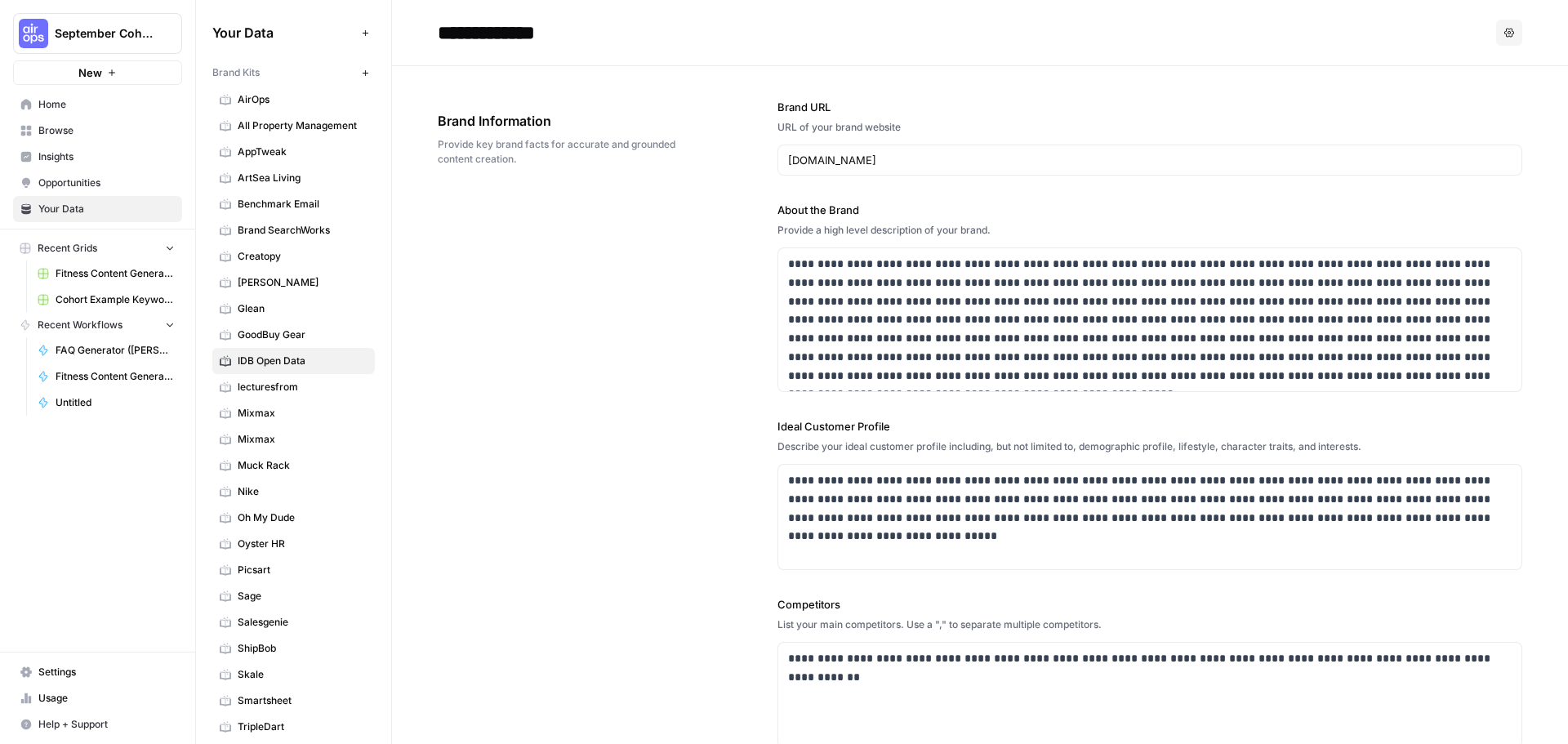
click at [55, 178] on span "Opportunities" at bounding box center [106, 182] width 136 height 14
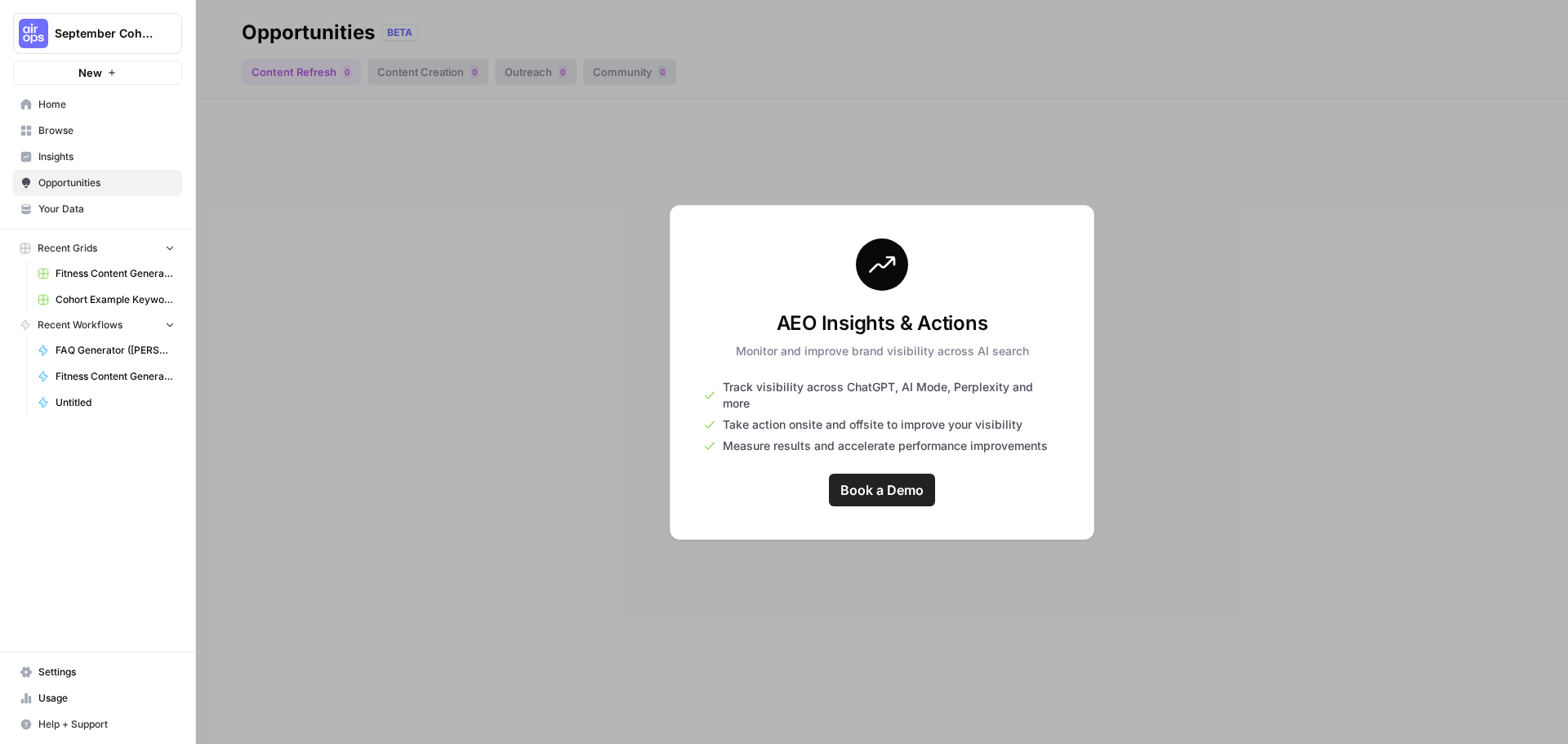
click at [388, 280] on div at bounding box center [881, 372] width 1372 height 744
click at [90, 154] on span "Insights" at bounding box center [106, 156] width 136 height 14
click at [67, 120] on link "Browse" at bounding box center [97, 130] width 169 height 26
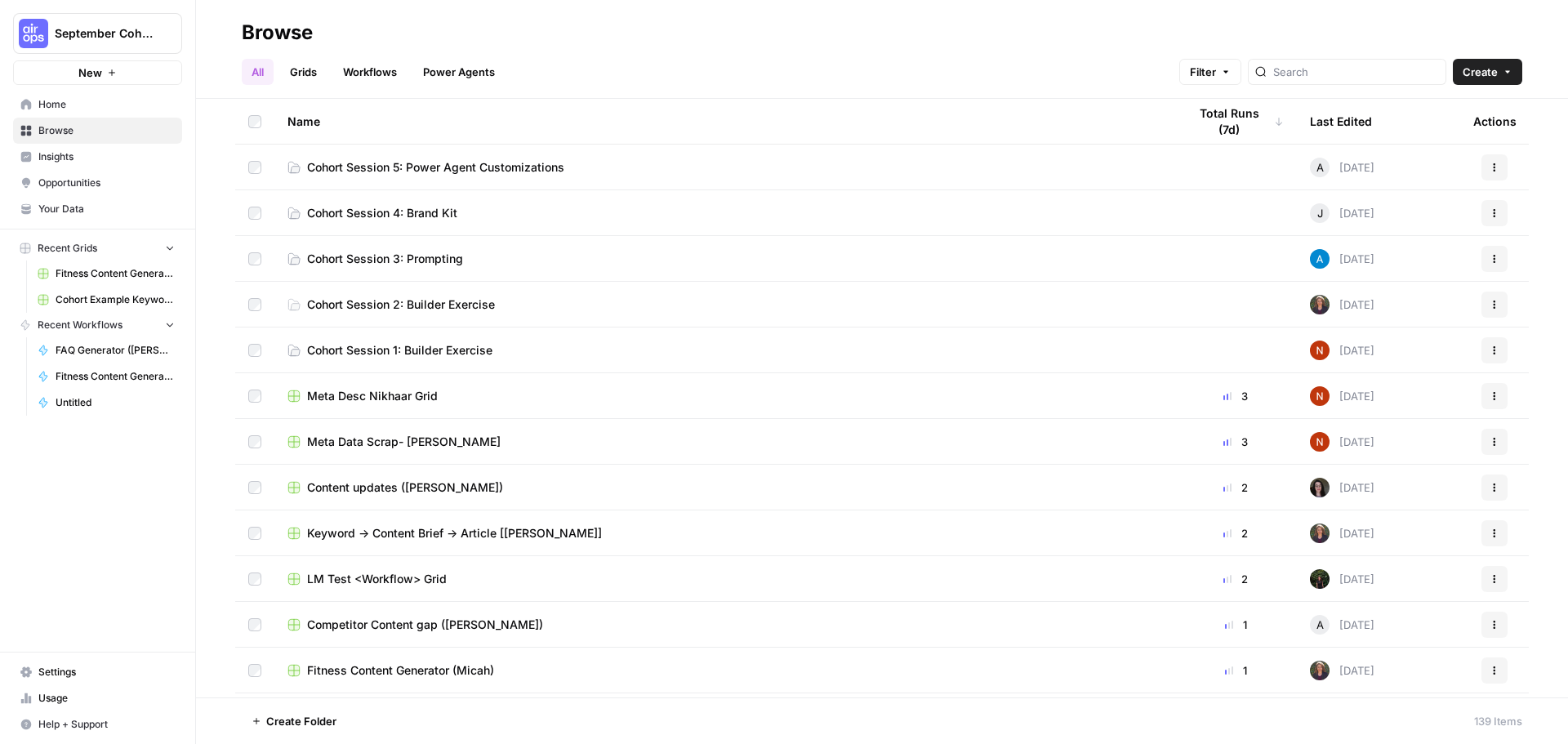
click at [86, 208] on span "Your Data" at bounding box center [106, 208] width 136 height 14
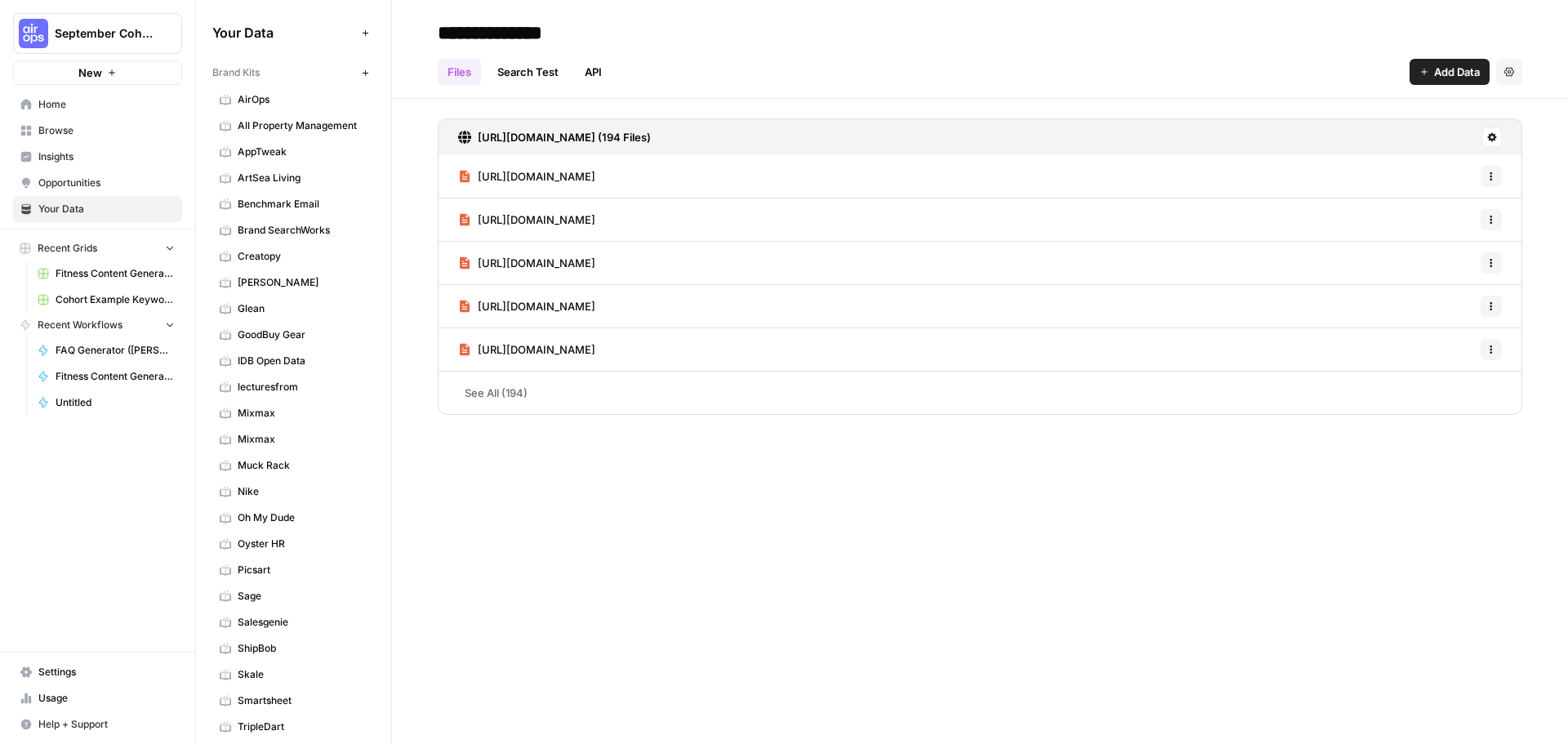
click at [301, 366] on span "IDB Open Data" at bounding box center [302, 360] width 130 height 14
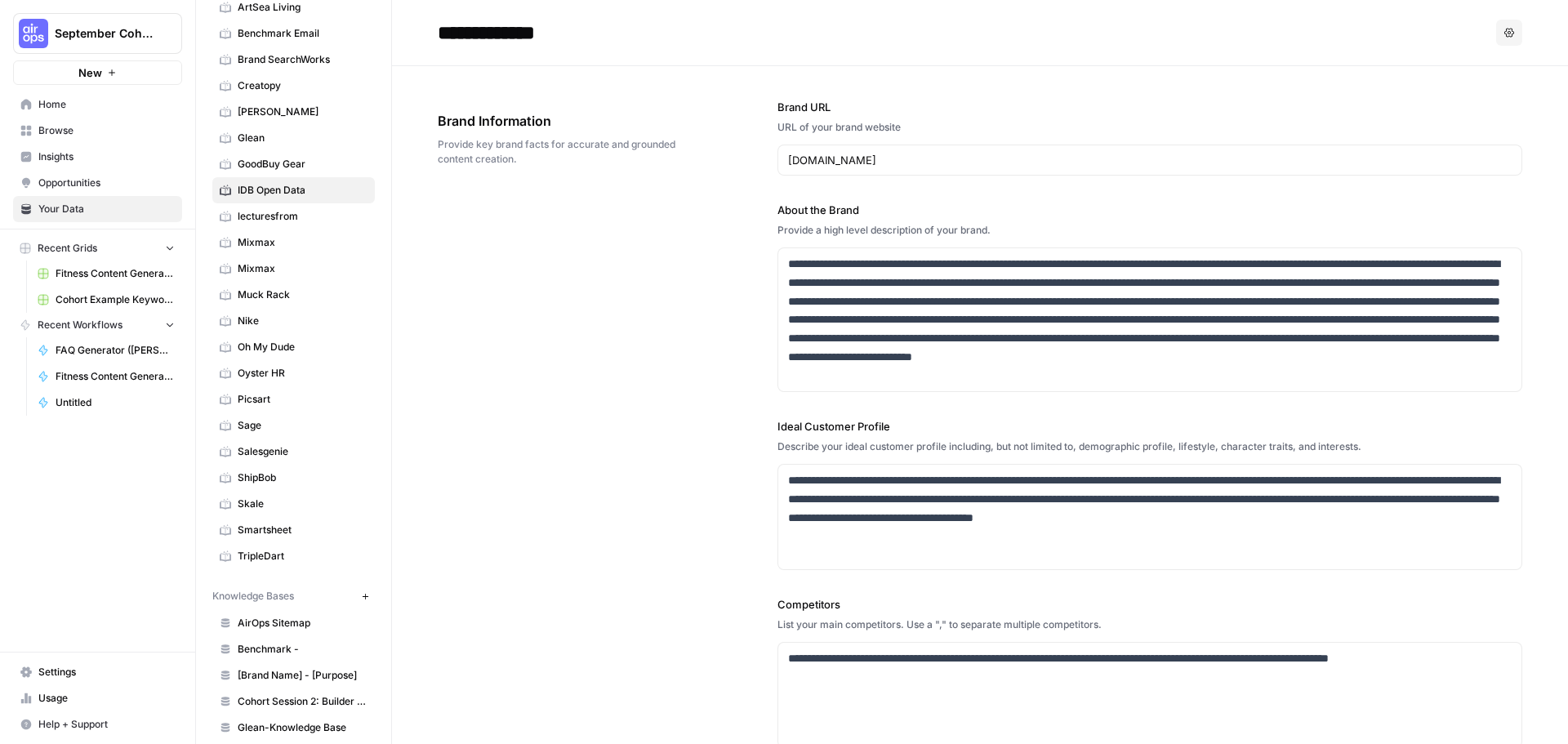
scroll to position [448, 0]
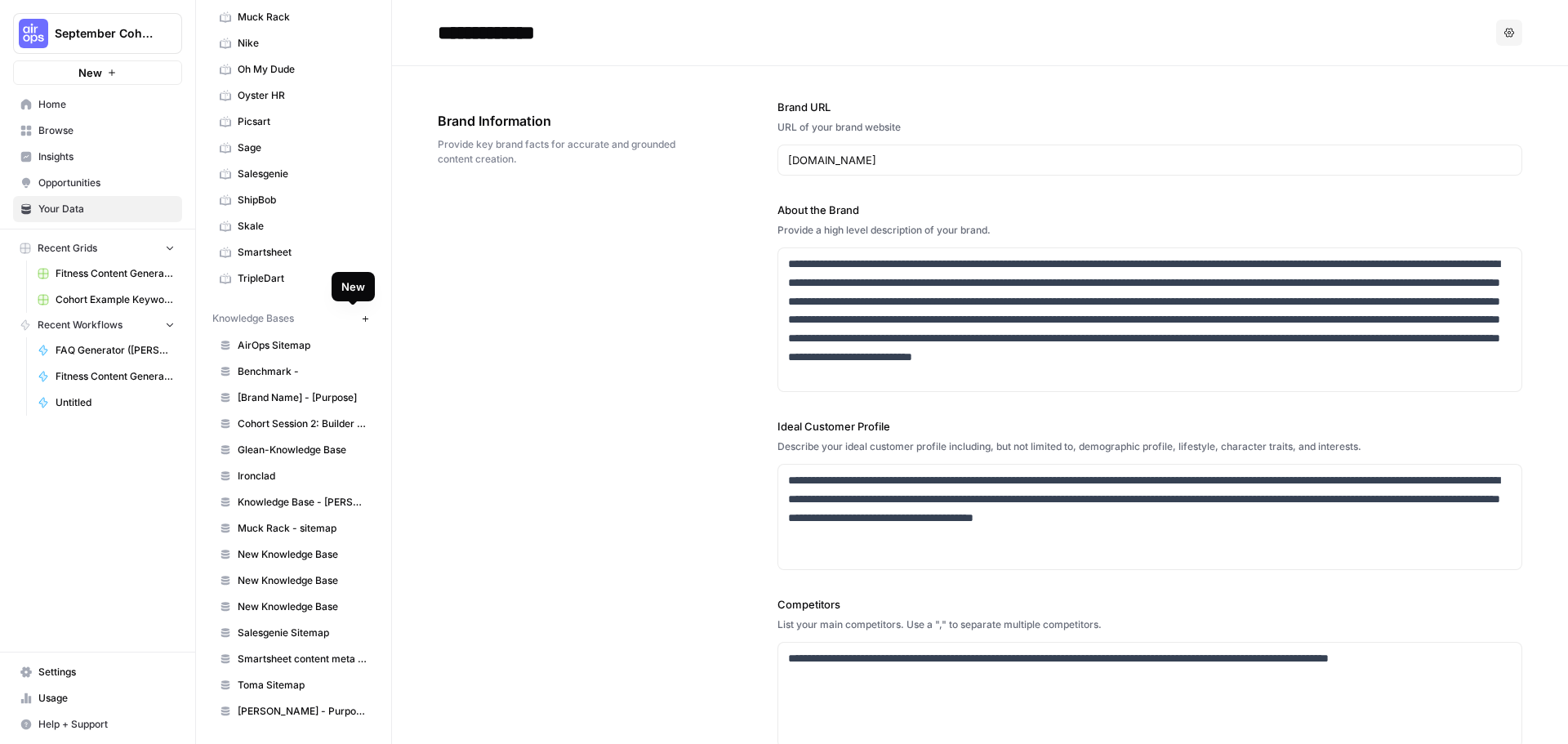
click at [359, 315] on button "New" at bounding box center [364, 318] width 19 height 19
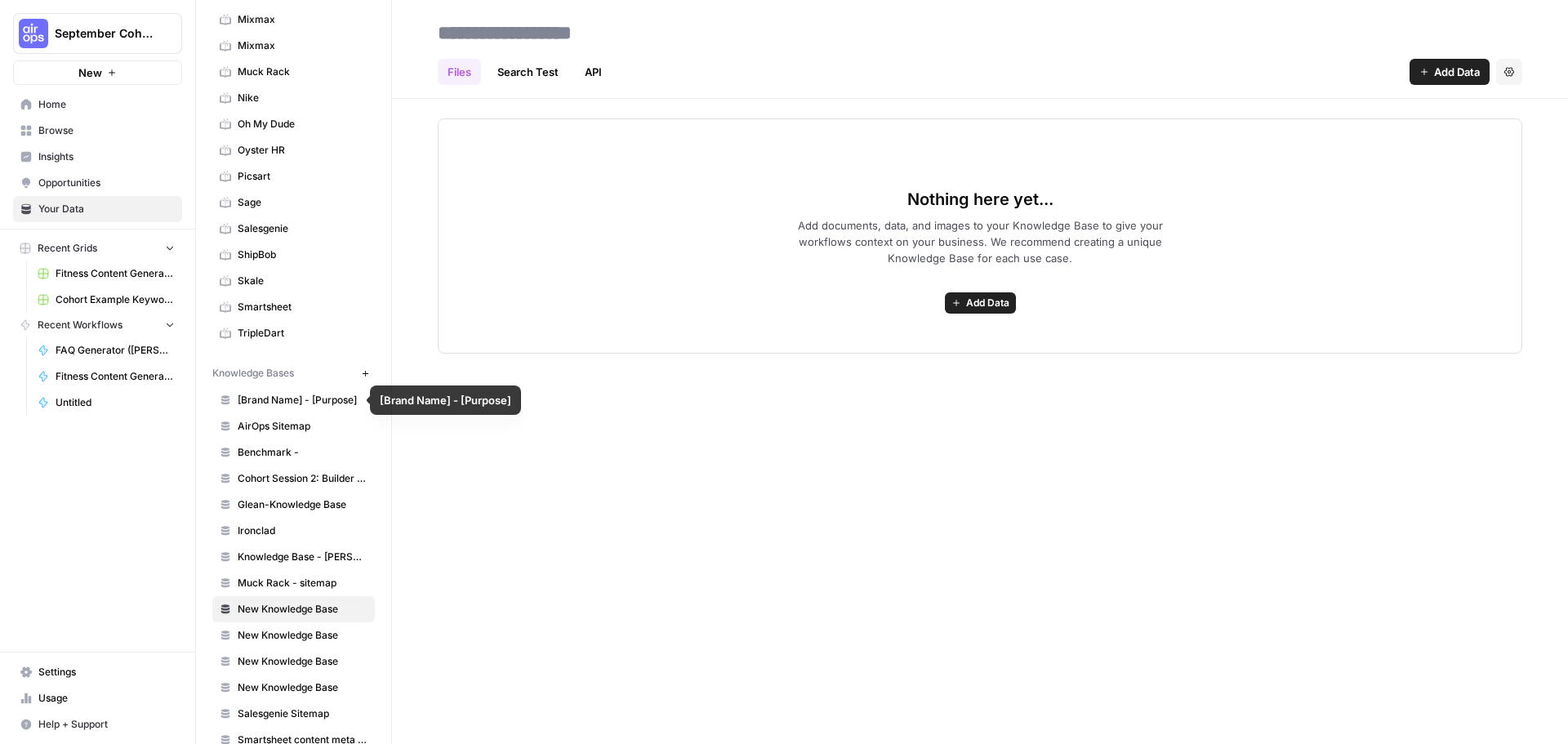
scroll to position [475, 0]
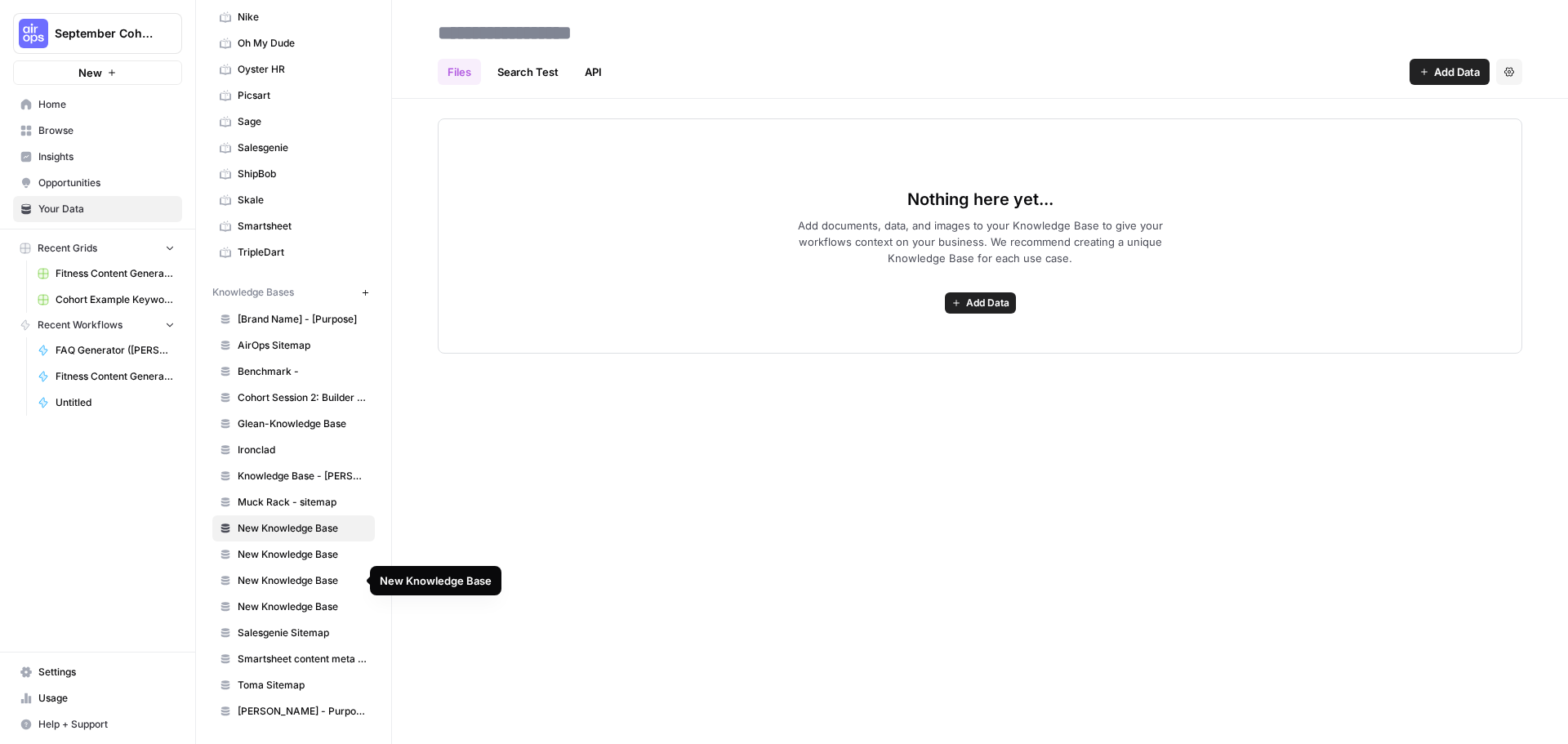
click at [309, 563] on link "New Knowledge Base" at bounding box center [294, 554] width 163 height 26
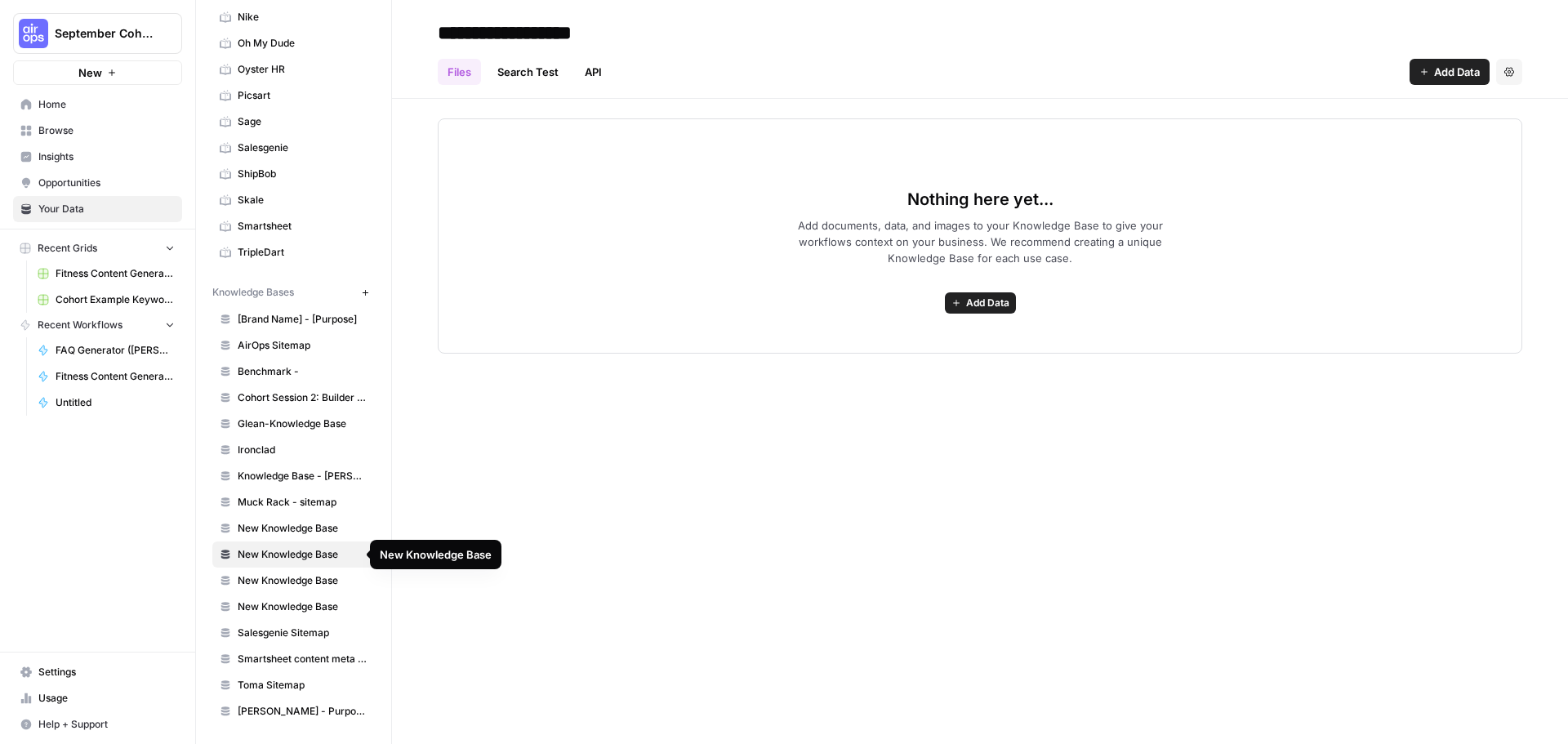
click at [318, 590] on link "New Knowledge Base" at bounding box center [294, 580] width 163 height 26
click at [312, 614] on link "New Knowledge Base" at bounding box center [294, 607] width 163 height 26
click at [297, 557] on span "New Knowledge Base" at bounding box center [302, 554] width 130 height 14
click at [300, 516] on link "New Knowledge Base" at bounding box center [294, 528] width 163 height 26
click at [309, 464] on link "Knowledge Base - [PERSON_NAME]" at bounding box center [294, 475] width 163 height 26
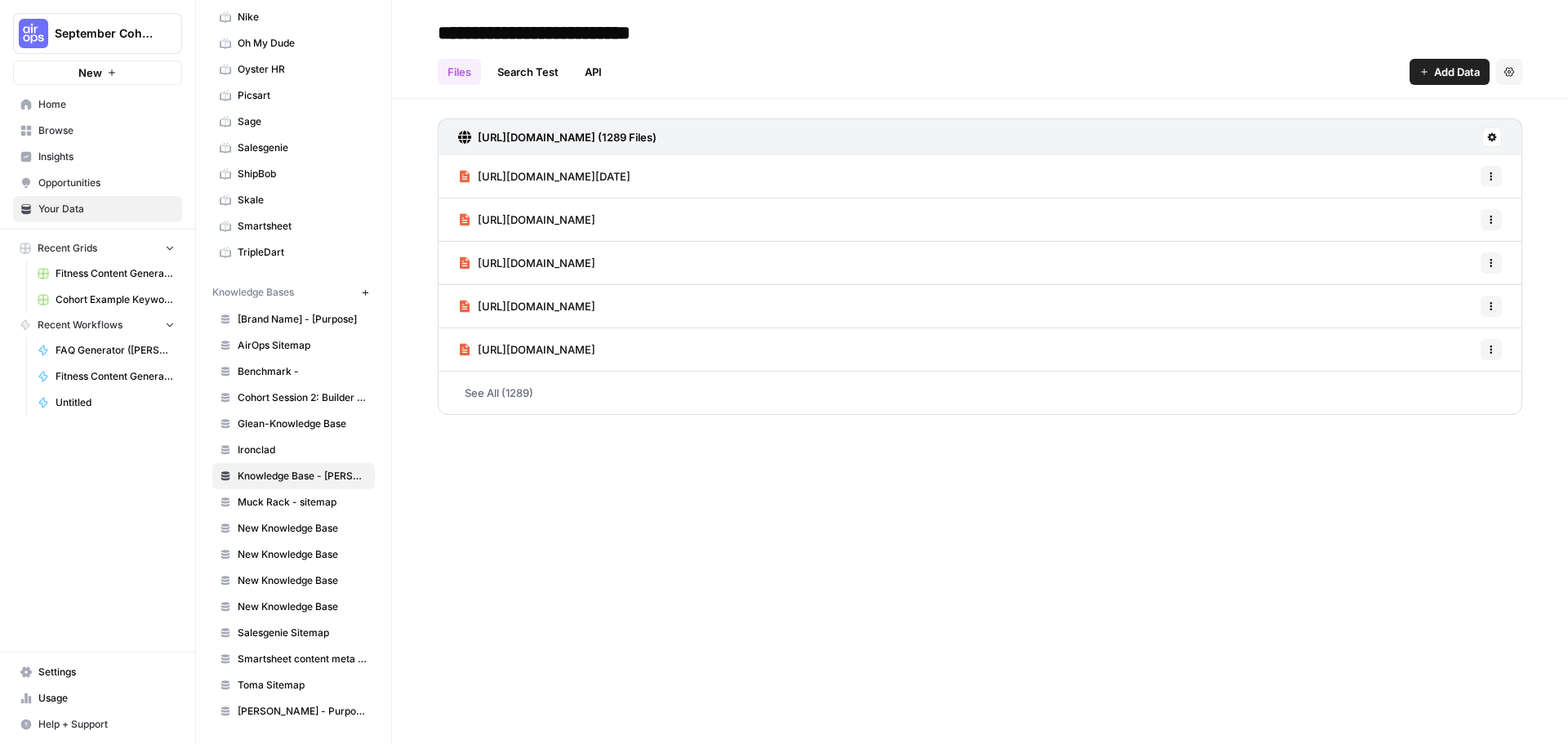
click at [530, 64] on link "Search Test" at bounding box center [527, 71] width 81 height 26
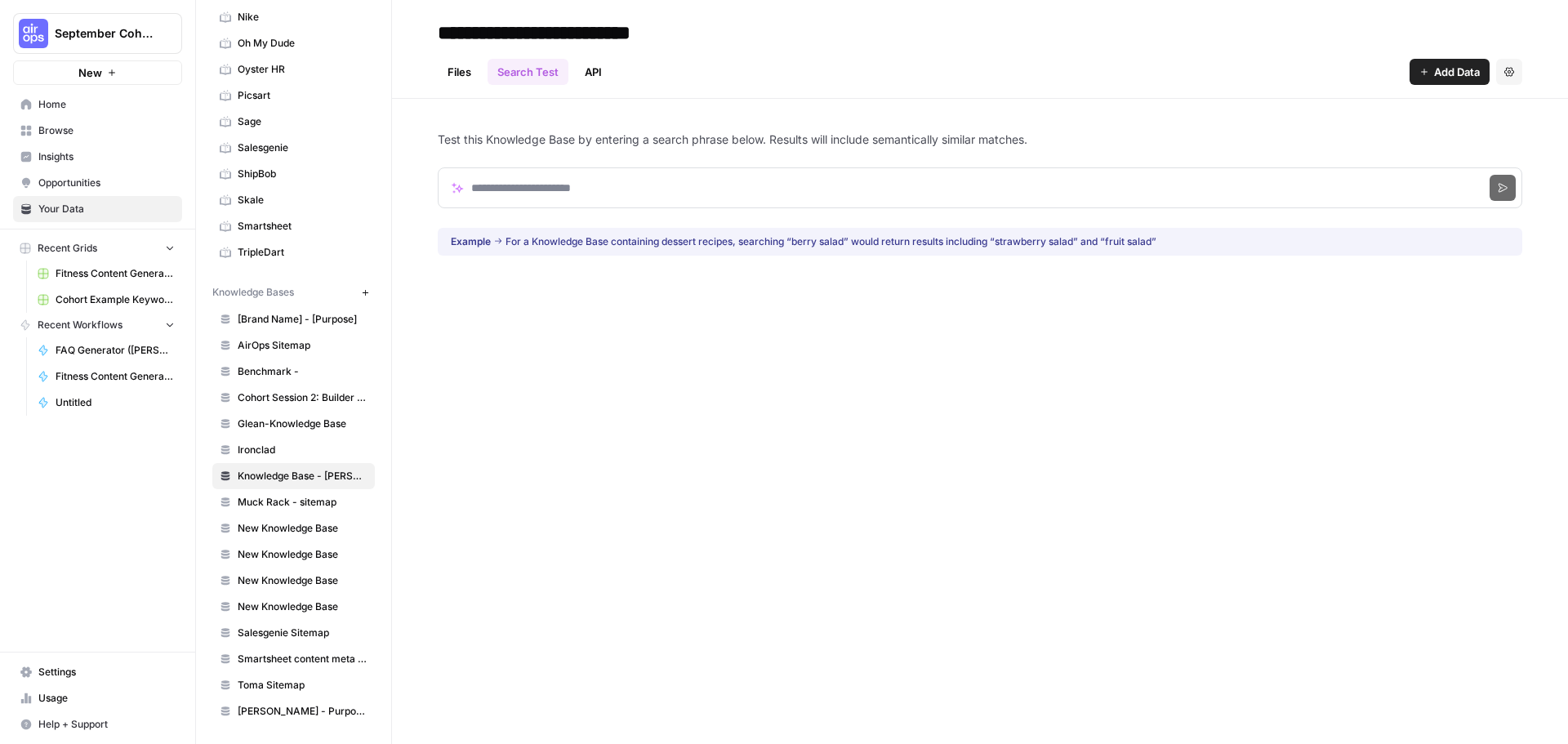
click at [589, 68] on link "API" at bounding box center [592, 71] width 36 height 26
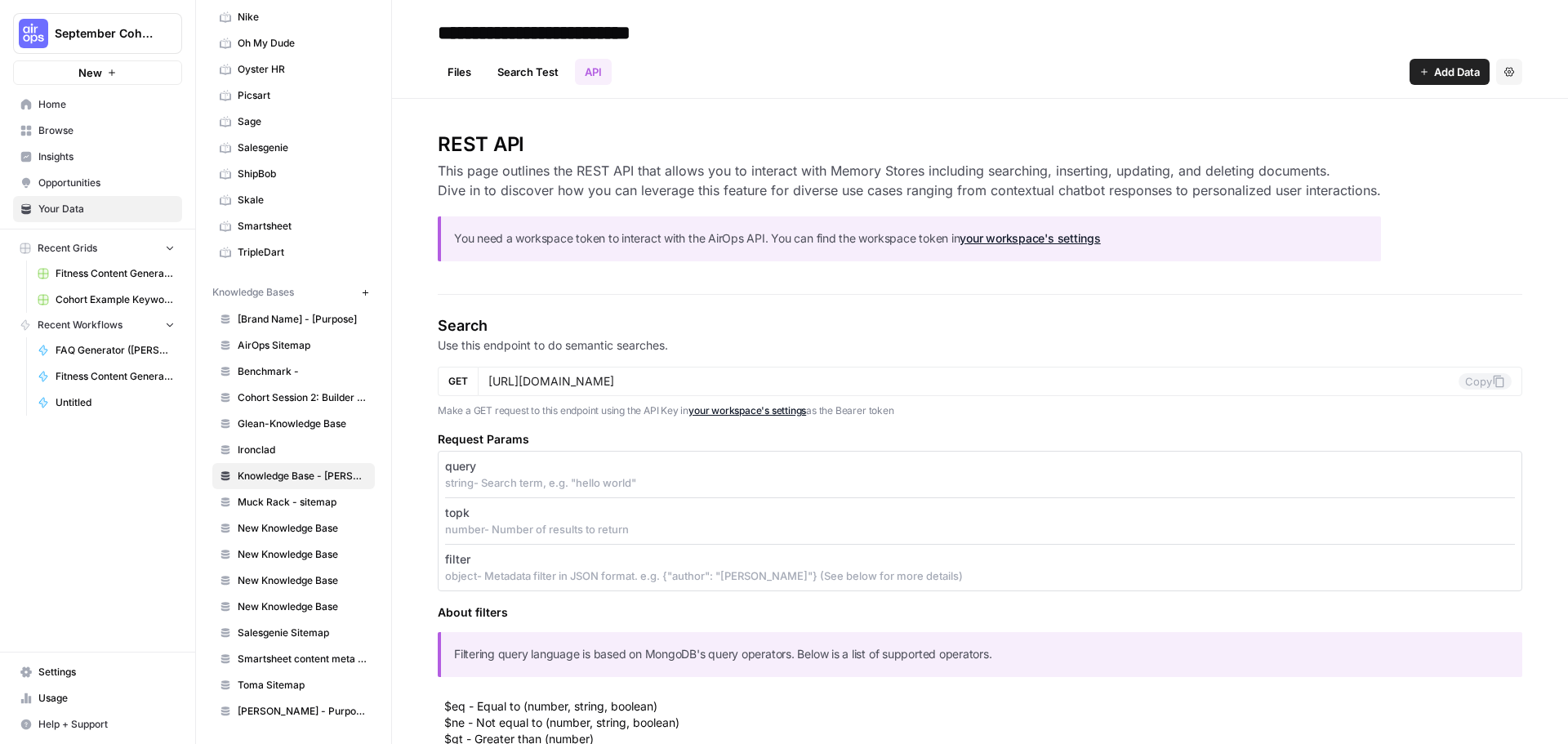
click at [459, 69] on link "Files" at bounding box center [459, 71] width 43 height 26
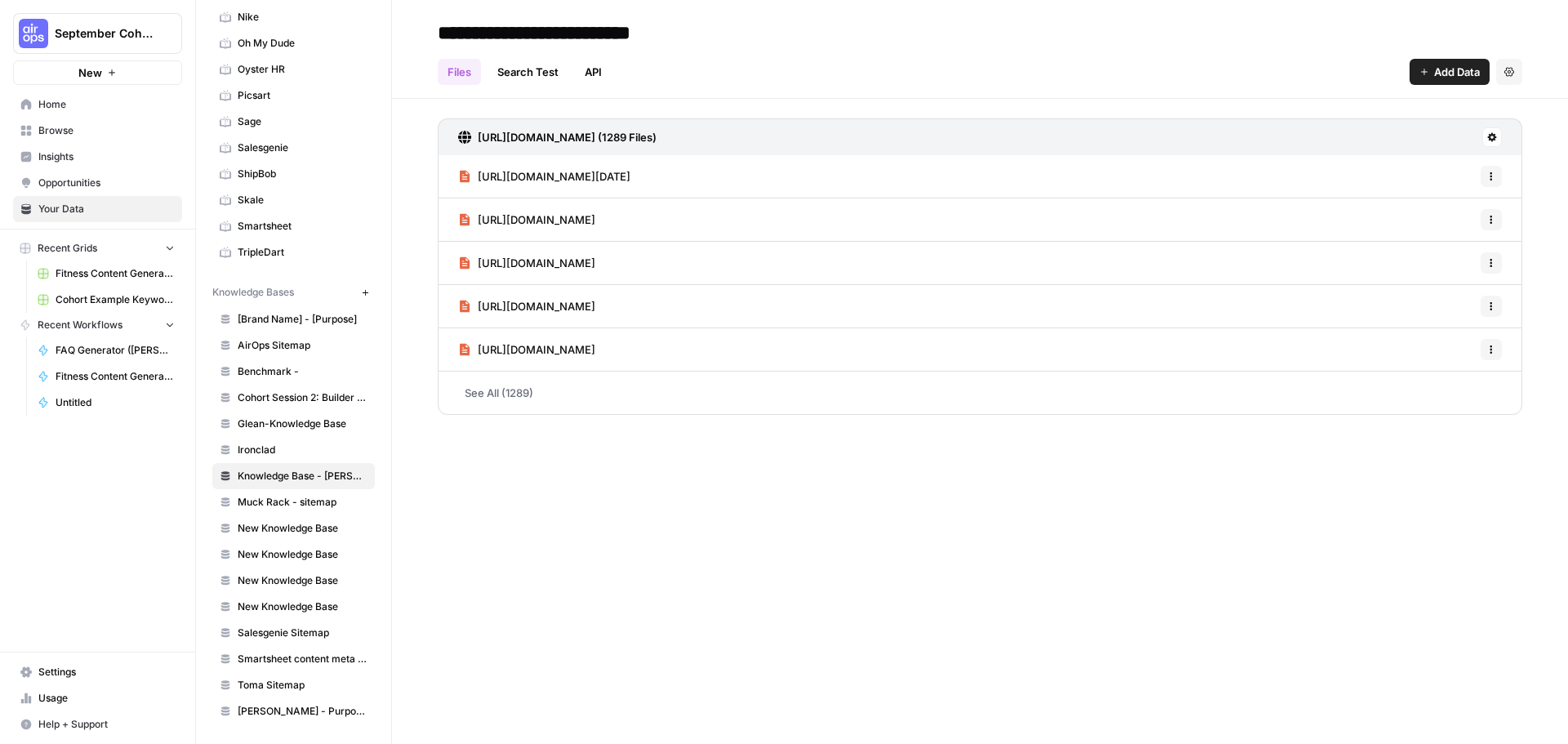
click at [1510, 76] on icon "button" at bounding box center [1510, 71] width 10 height 9
click at [1440, 73] on span "Add Data" at bounding box center [1457, 71] width 46 height 16
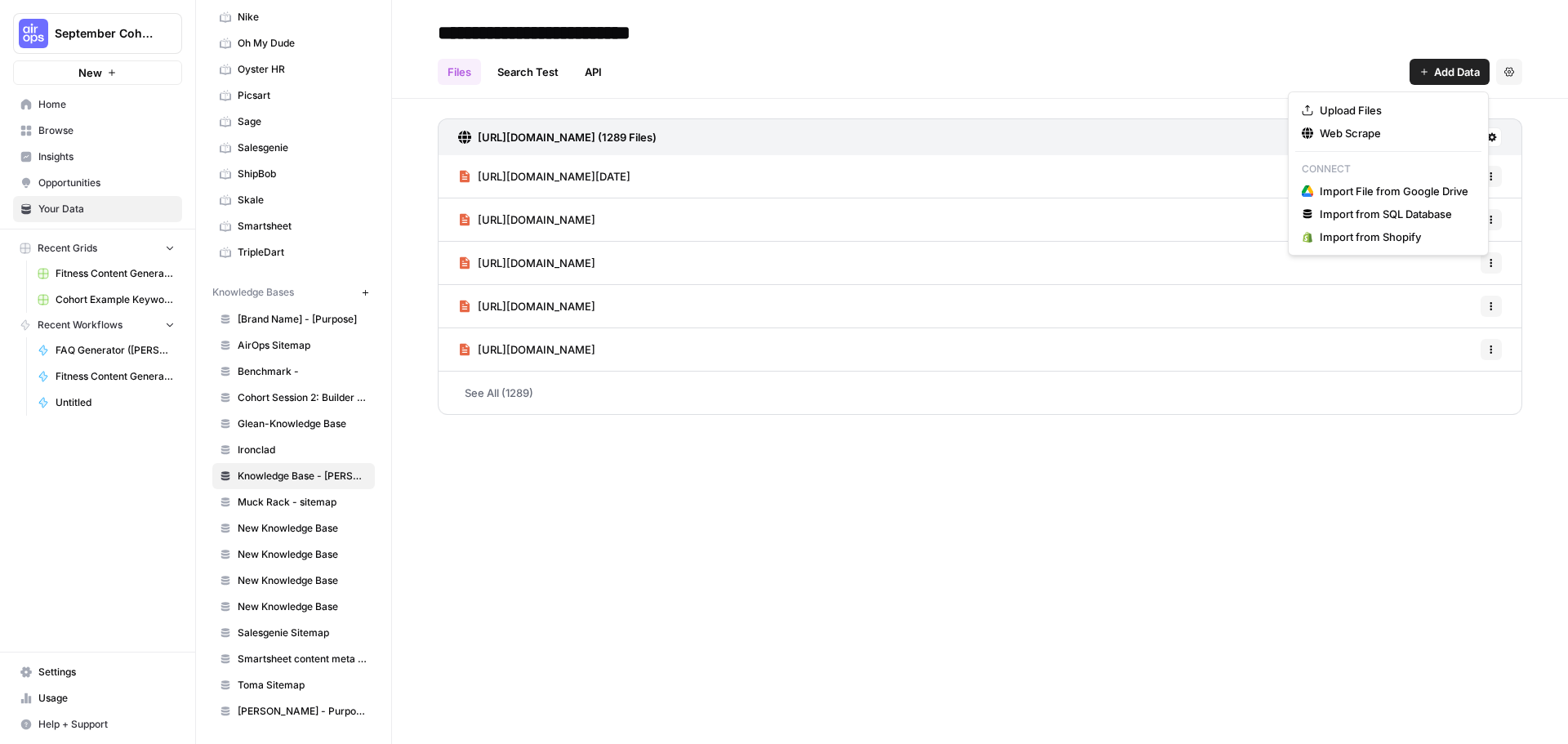
click at [1298, 496] on div "**********" at bounding box center [981, 372] width 1176 height 744
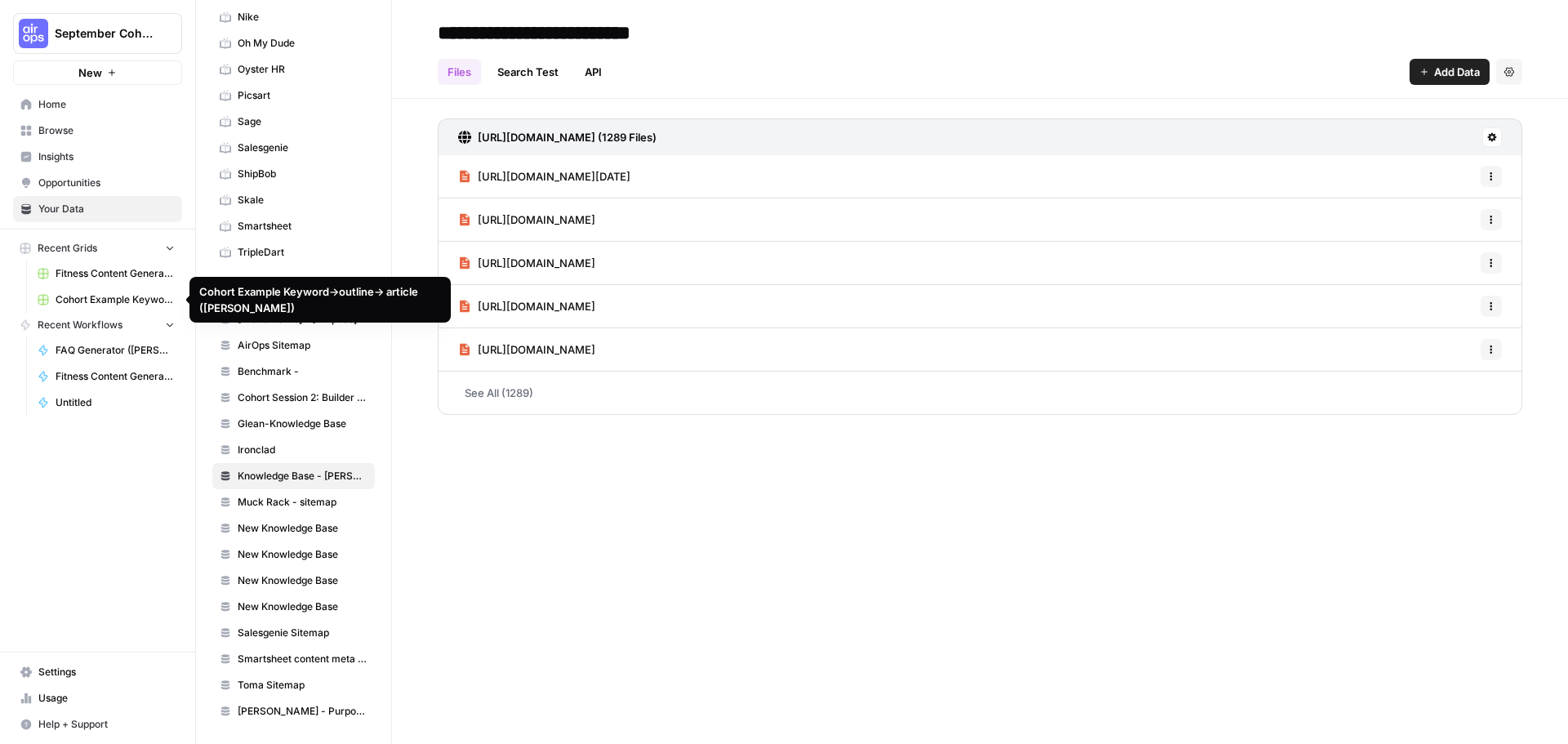
click at [103, 297] on span "Cohort Example Keyword->outline-> article (Katherine)" at bounding box center [115, 299] width 120 height 14
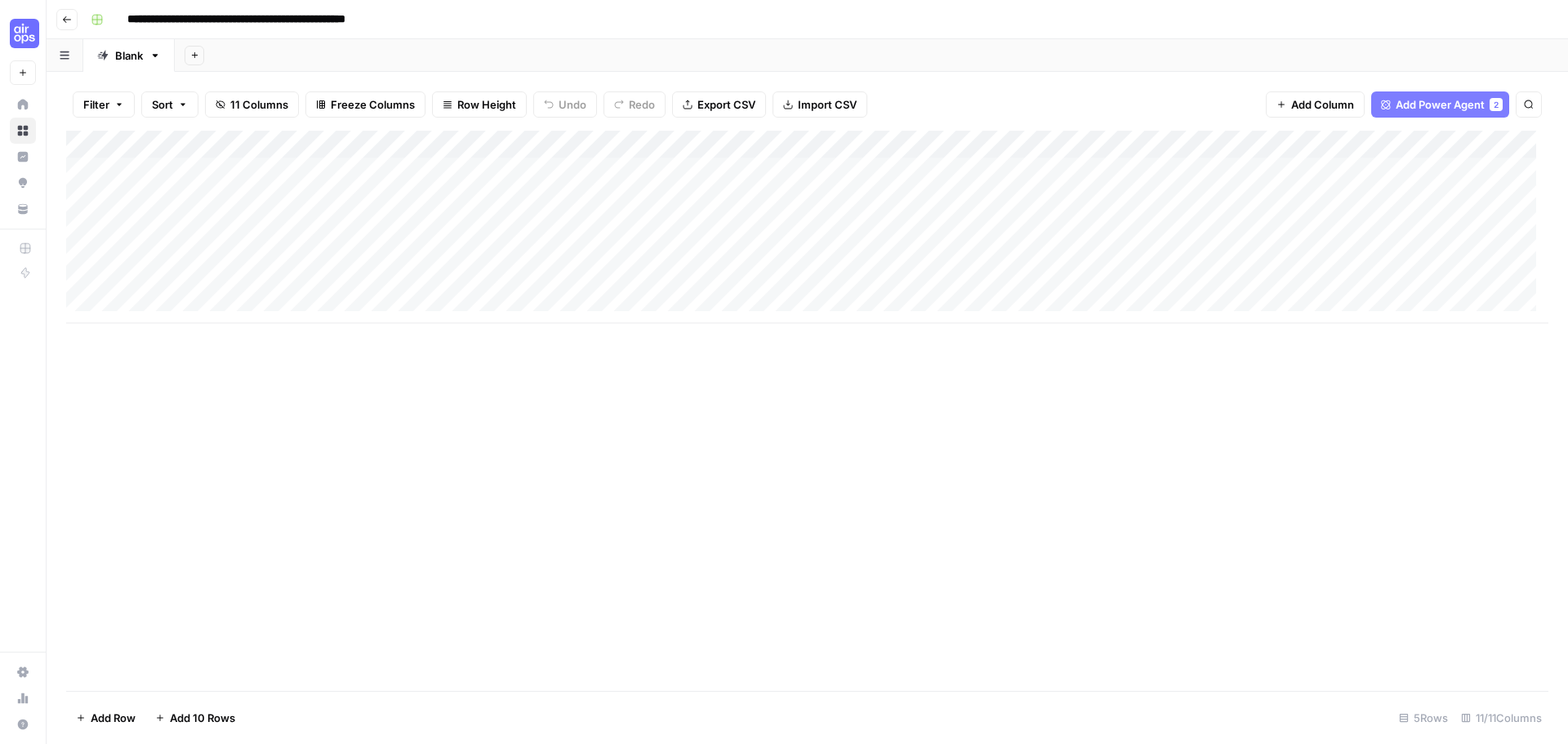
click at [227, 17] on input "**********" at bounding box center [279, 19] width 317 height 26
click at [228, 17] on input "**********" at bounding box center [279, 19] width 317 height 26
click at [214, 14] on input "**********" at bounding box center [279, 19] width 317 height 26
drag, startPoint x: 217, startPoint y: 15, endPoint x: 109, endPoint y: 9, distance: 108.2
click at [108, 9] on div "**********" at bounding box center [818, 19] width 1468 height 26
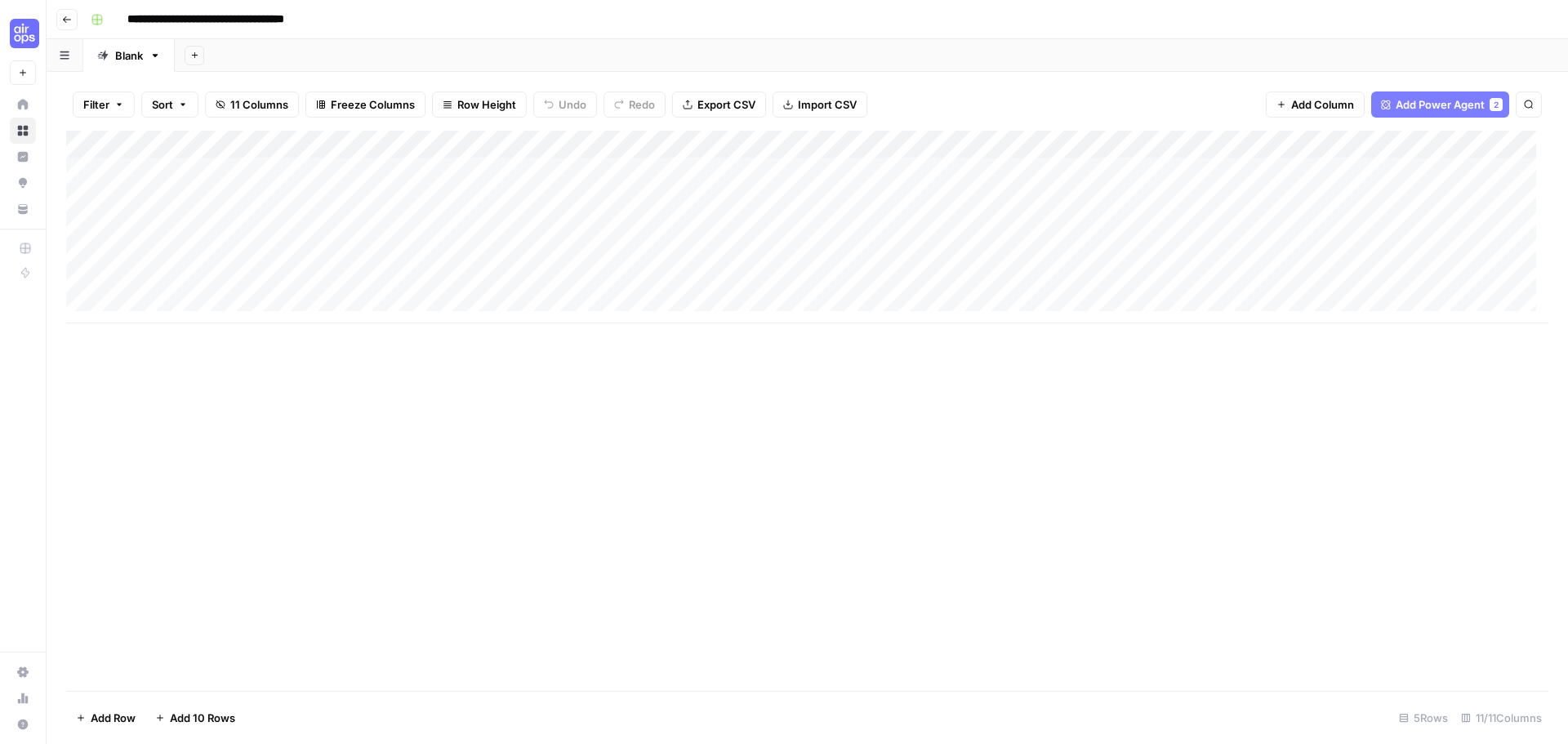
type input "**********"
click at [386, 20] on div "**********" at bounding box center [818, 19] width 1468 height 26
click at [357, 448] on div "Add Column" at bounding box center [807, 410] width 1482 height 560
click at [659, 202] on div "Add Column" at bounding box center [807, 226] width 1482 height 192
click at [702, 202] on div "Add Column" at bounding box center [807, 226] width 1482 height 192
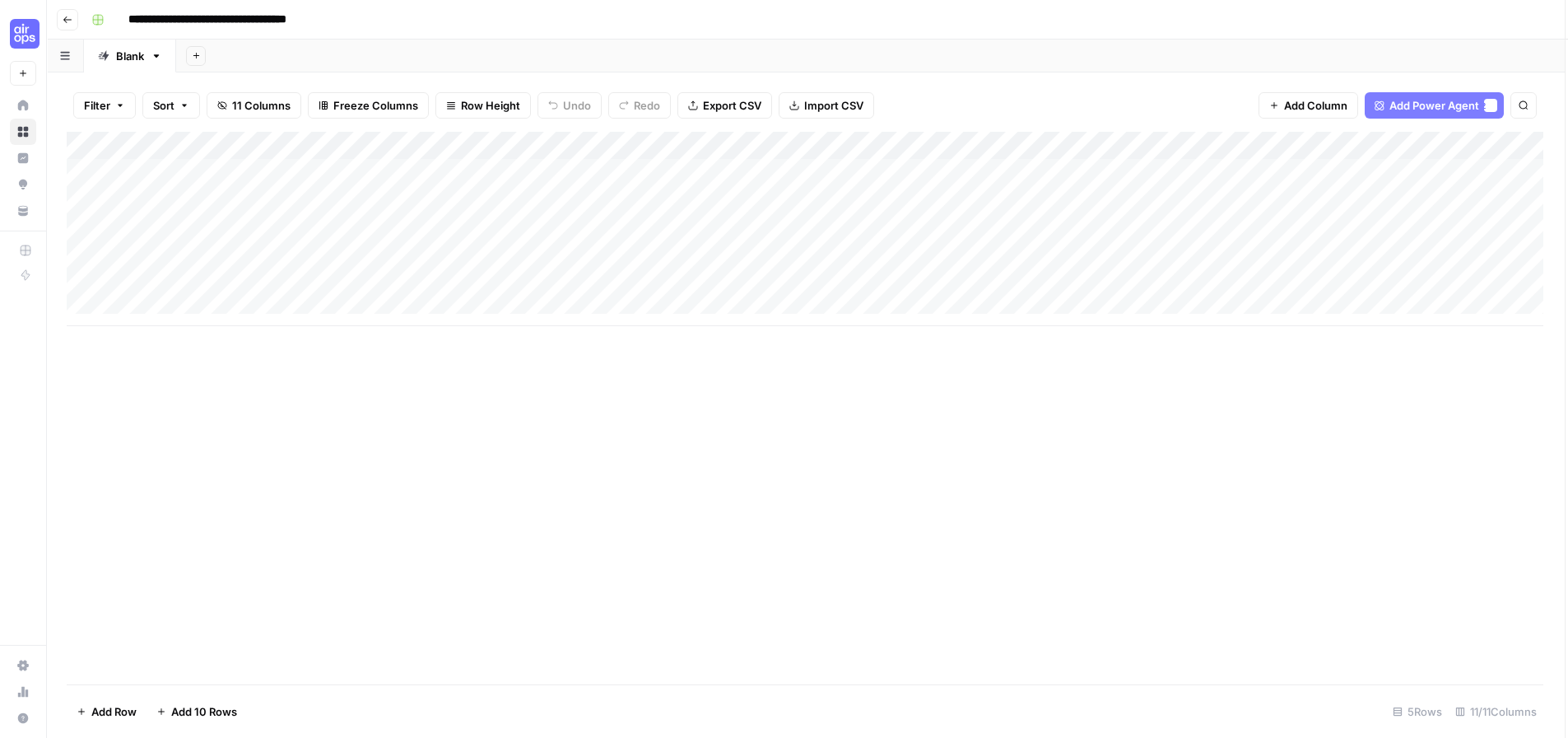
click at [708, 203] on div at bounding box center [693, 201] width 150 height 31
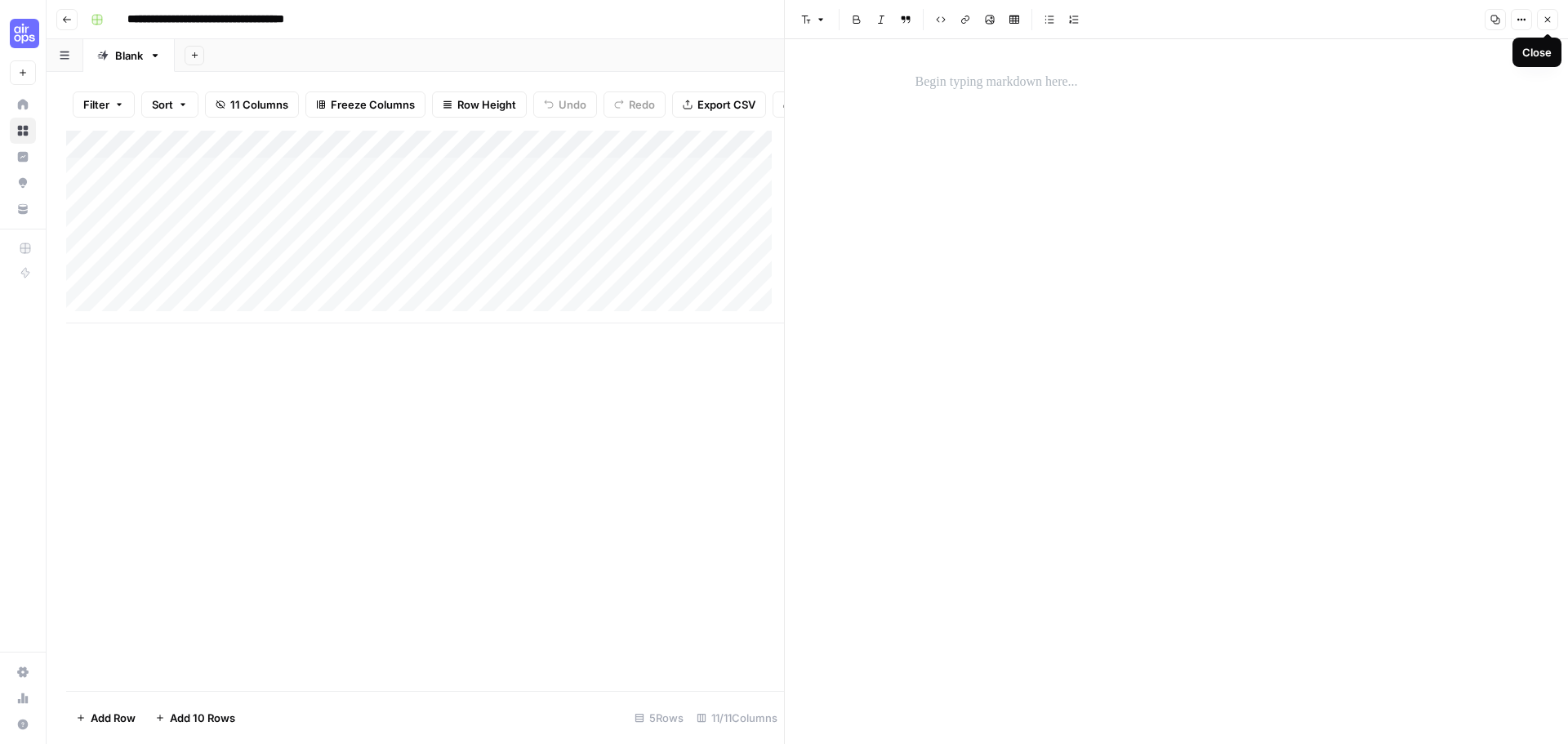
click at [1542, 19] on button "Close" at bounding box center [1548, 19] width 21 height 21
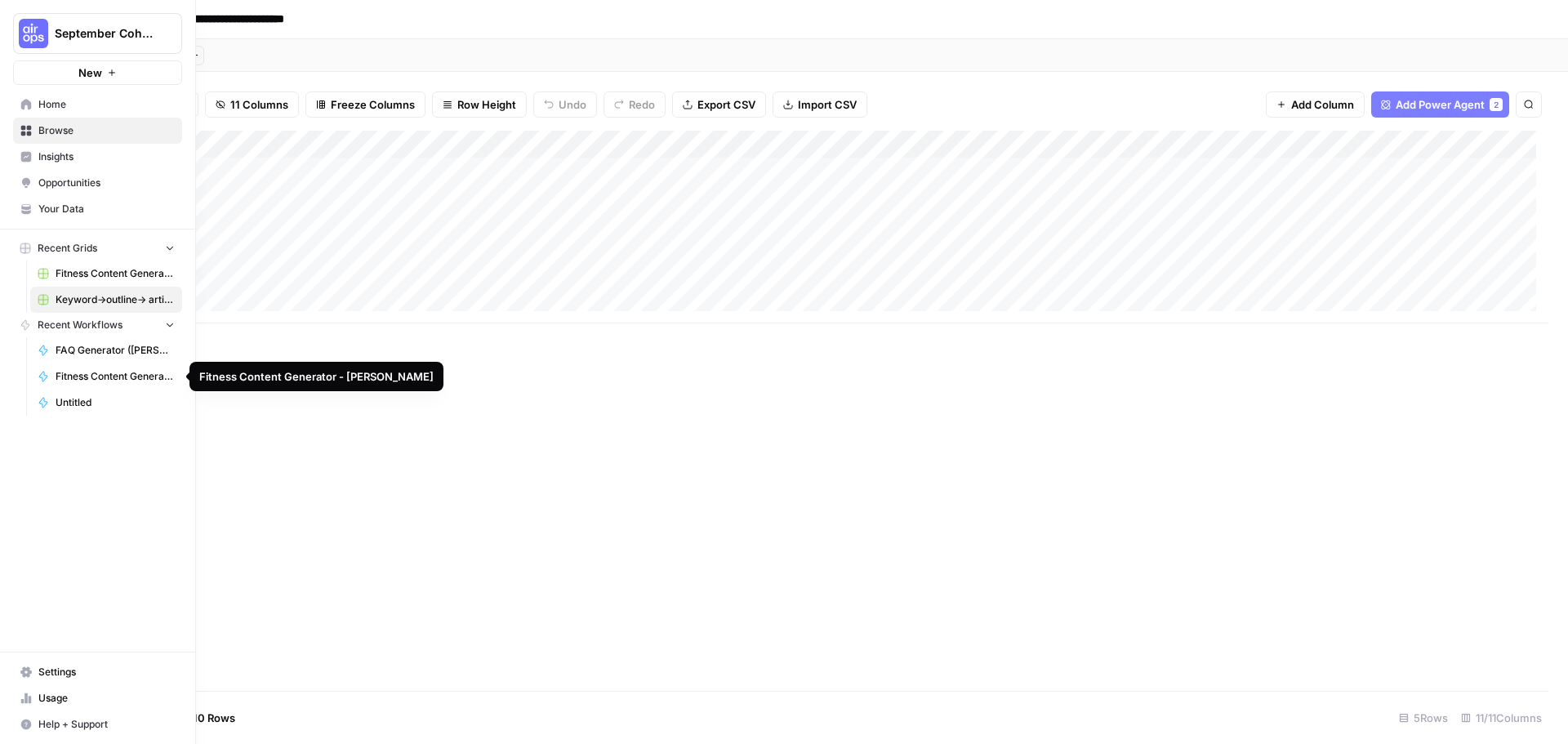
click at [96, 411] on link "Untitled" at bounding box center [106, 403] width 152 height 26
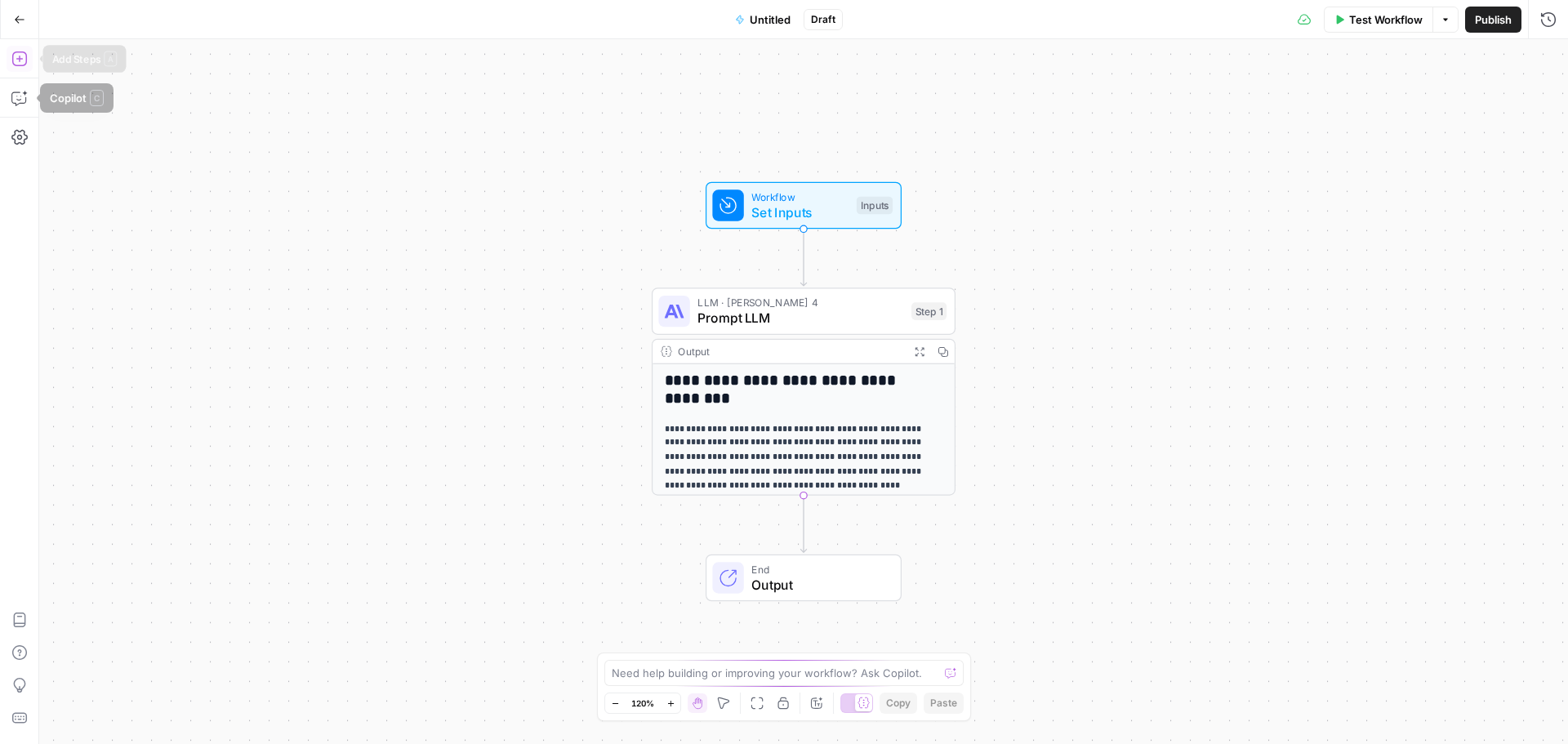
click at [21, 64] on icon "button" at bounding box center [19, 58] width 16 height 16
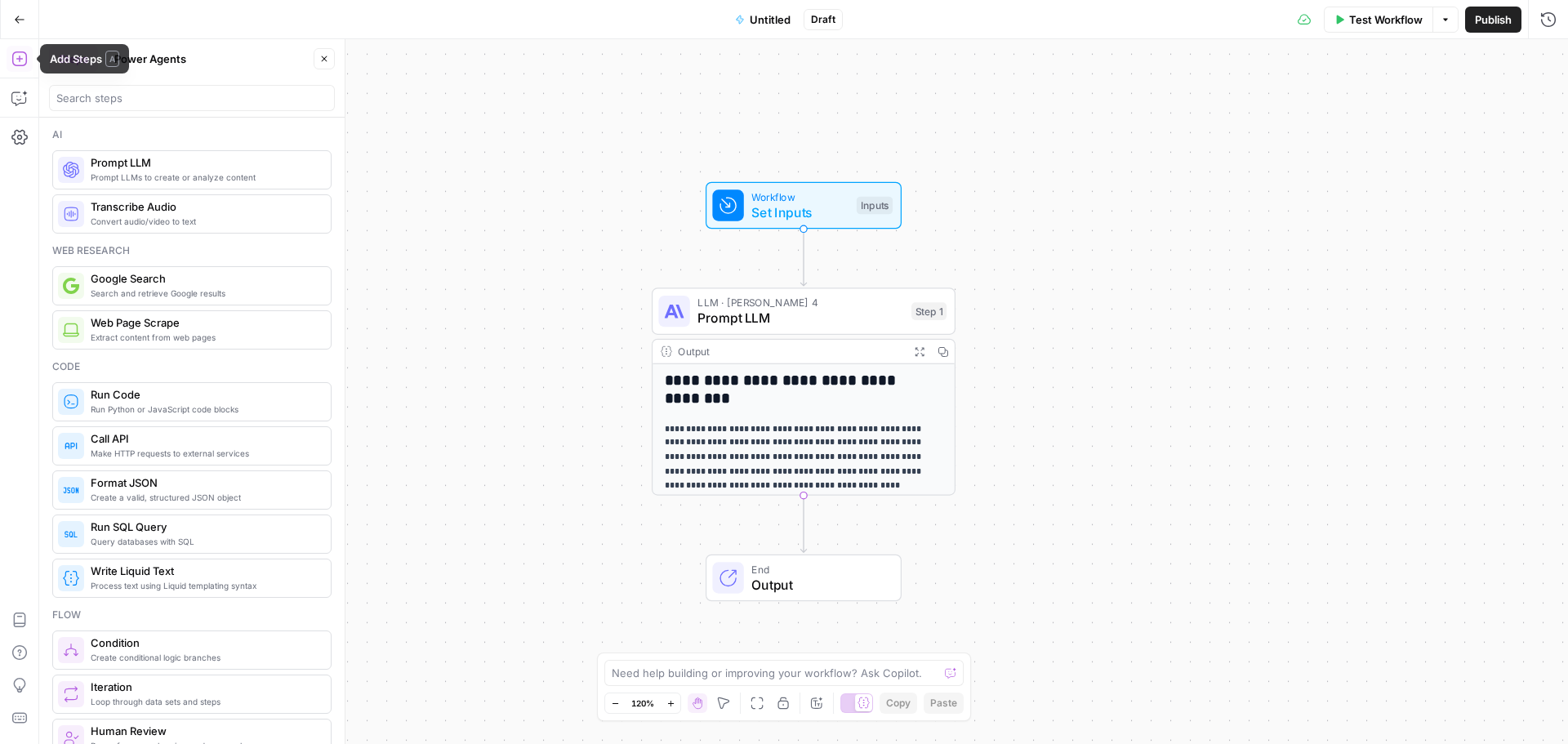
click at [14, 23] on icon "button" at bounding box center [19, 19] width 11 height 11
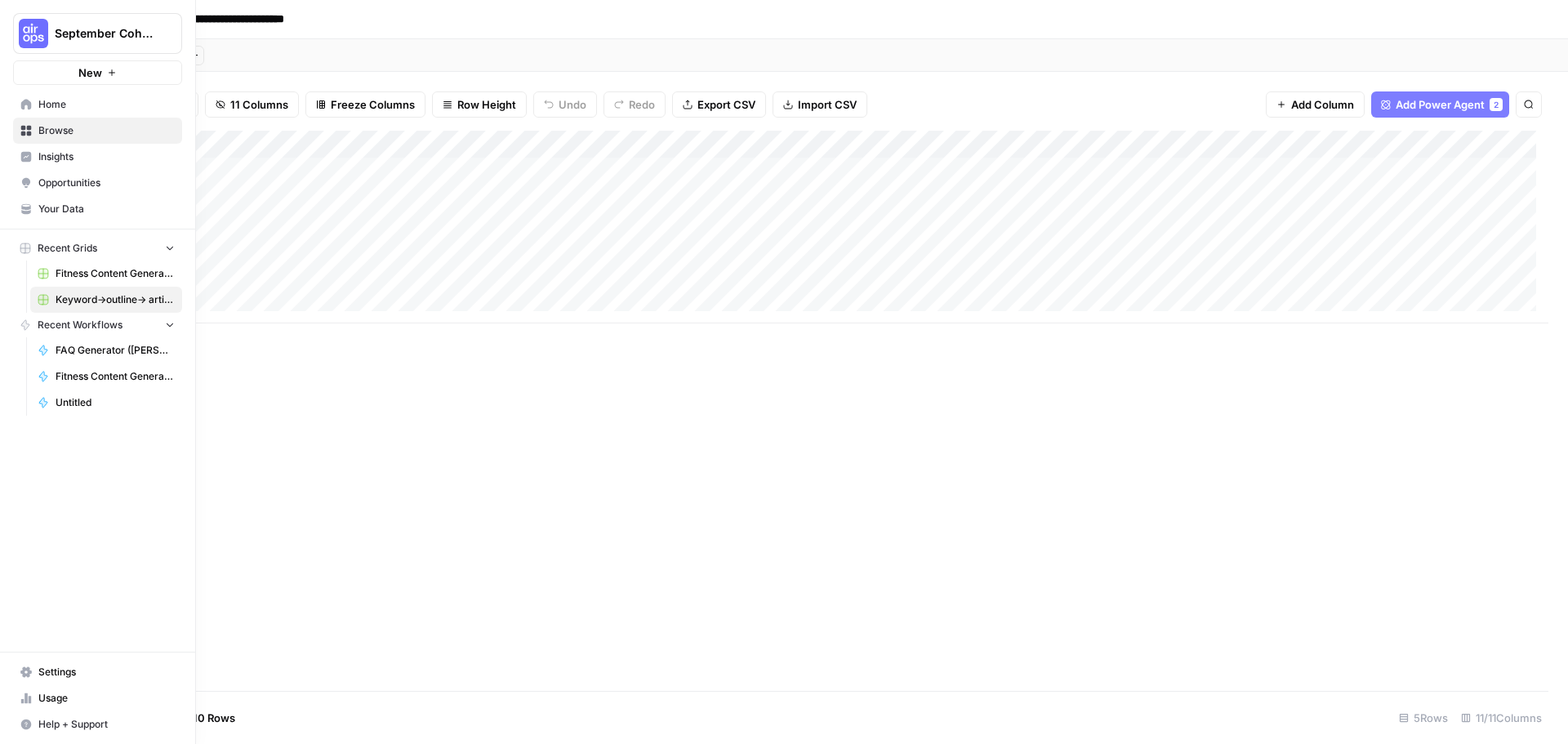
click at [123, 380] on span "Fitness Content Generator - [PERSON_NAME]" at bounding box center [115, 376] width 120 height 14
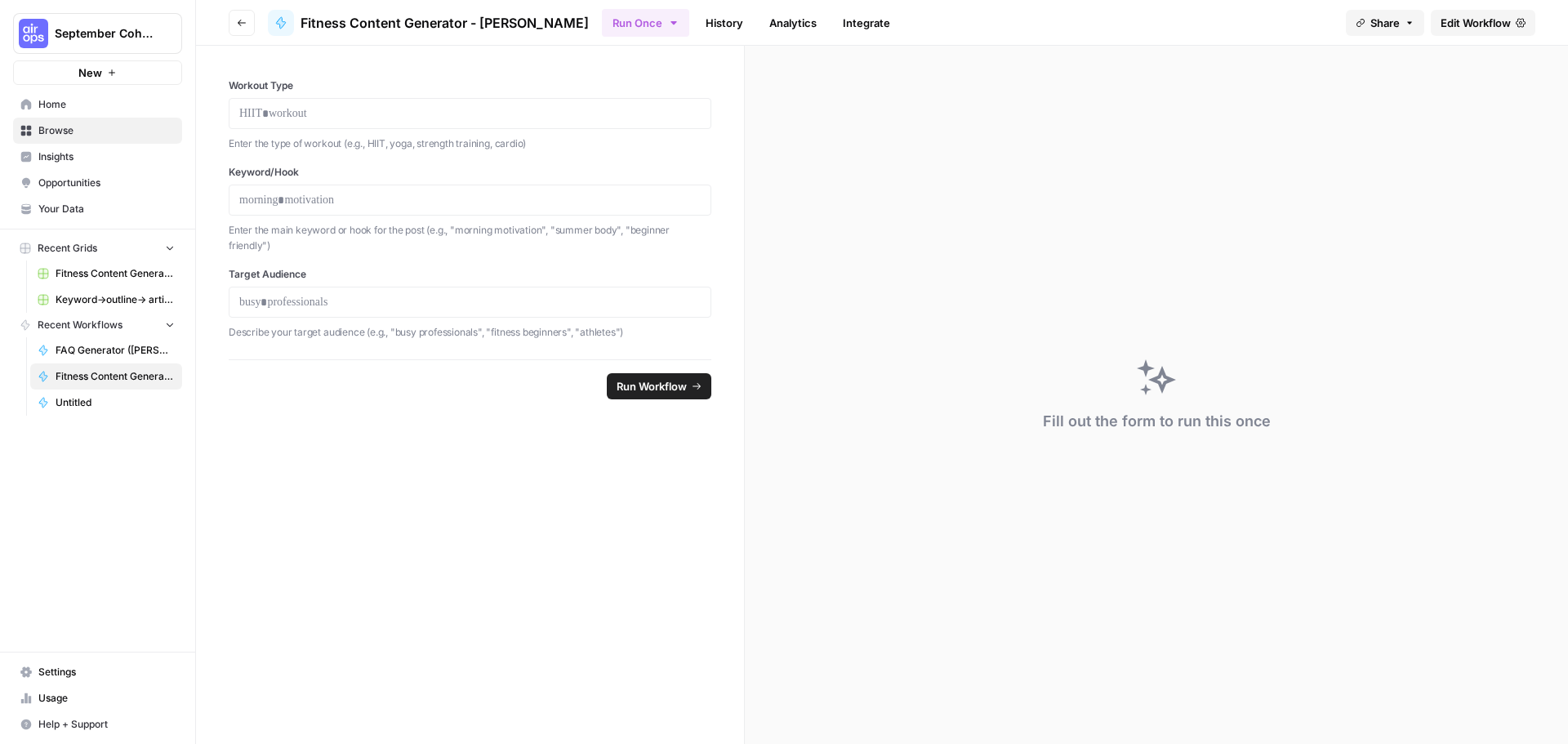
click at [111, 404] on span "Untitled" at bounding box center [115, 402] width 120 height 14
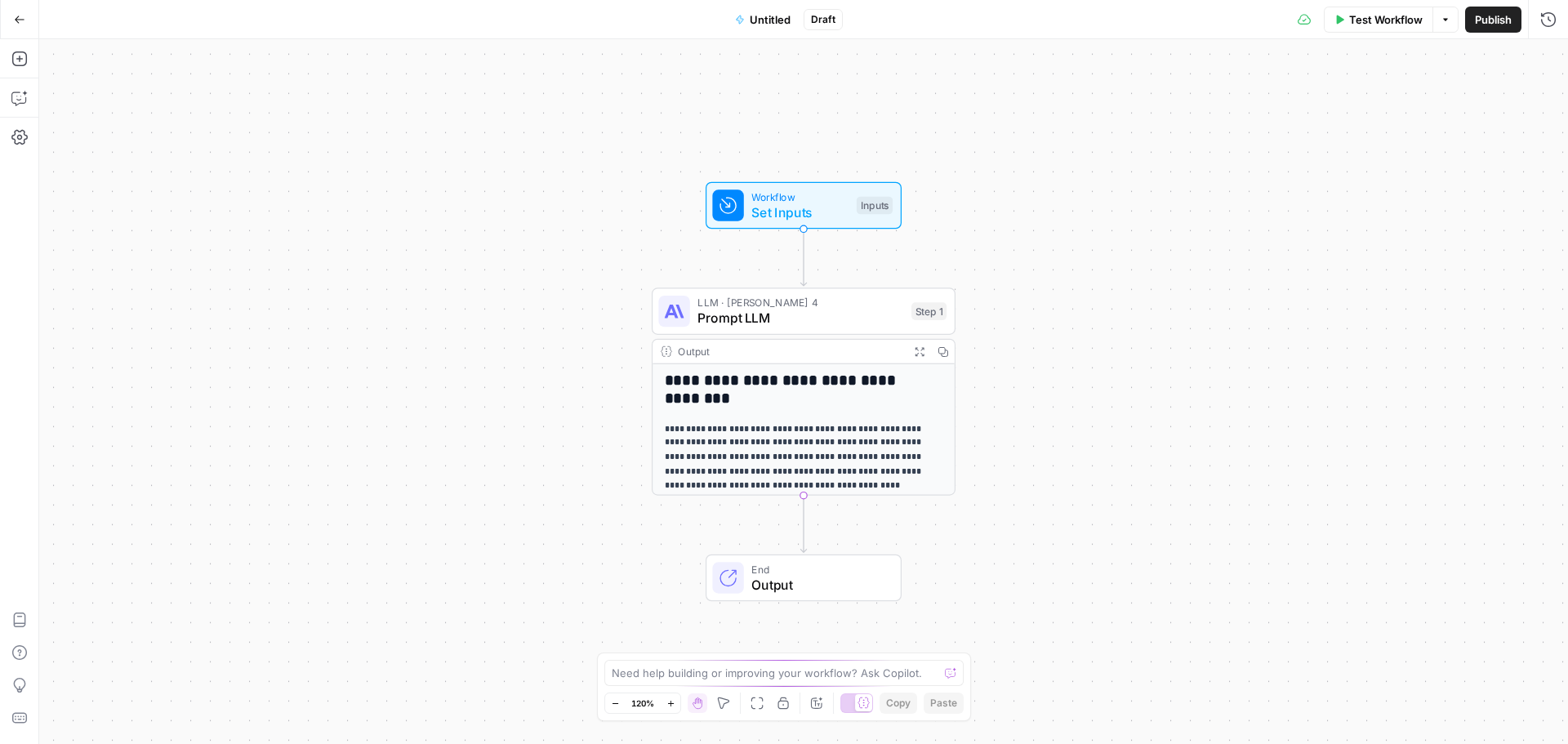
click at [14, 17] on icon "button" at bounding box center [19, 19] width 11 height 11
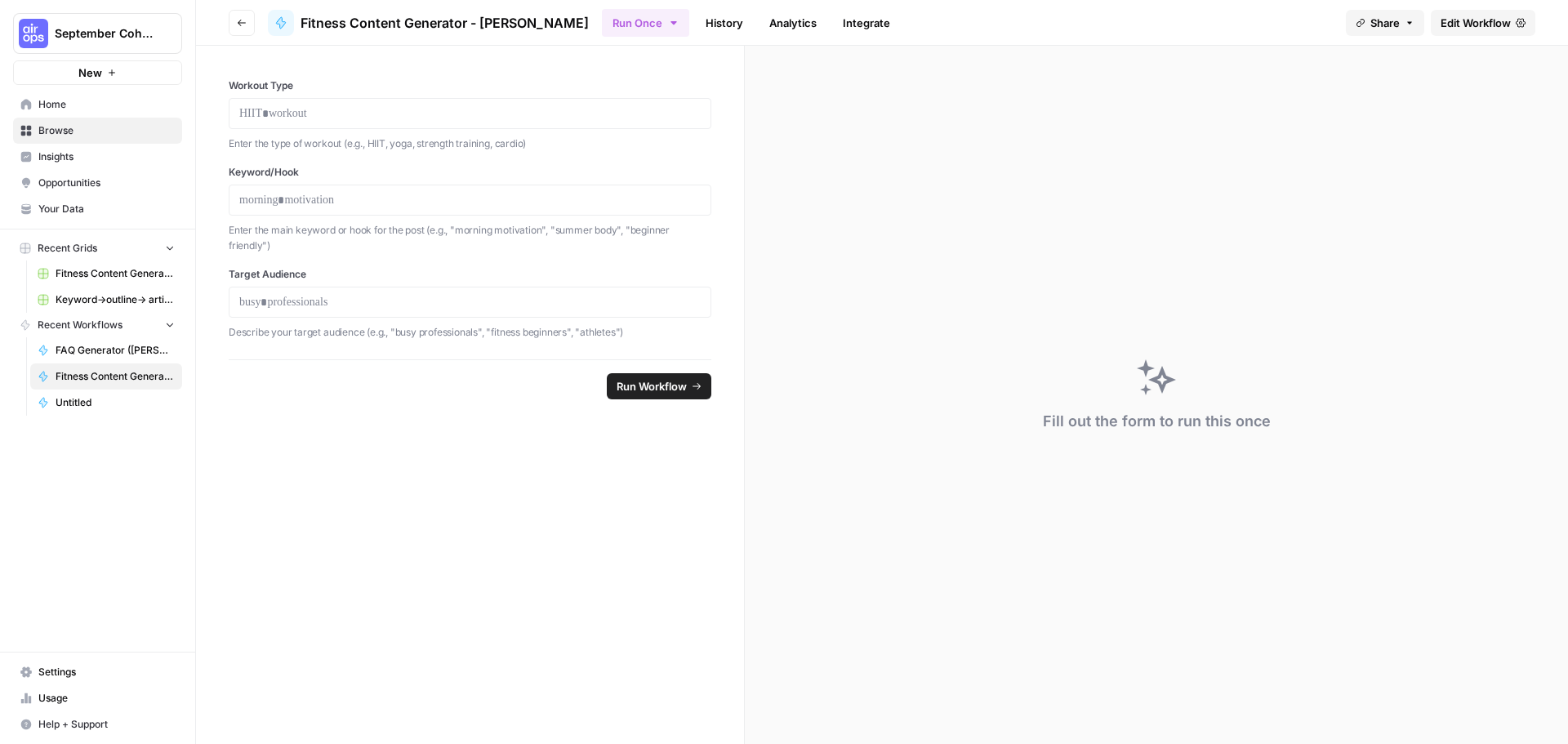
click at [64, 205] on span "Your Data" at bounding box center [106, 208] width 136 height 14
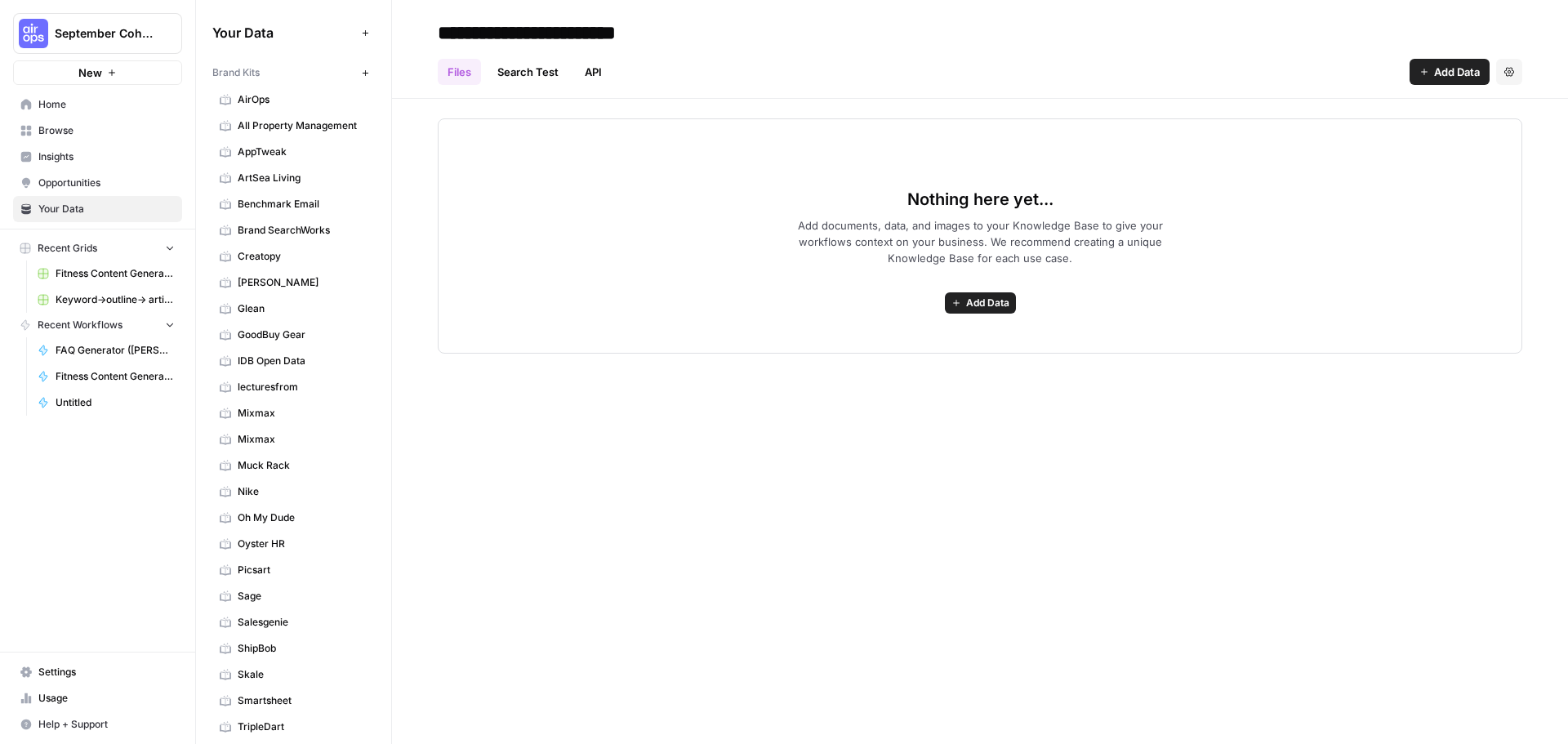
click at [66, 131] on span "Browse" at bounding box center [106, 130] width 136 height 14
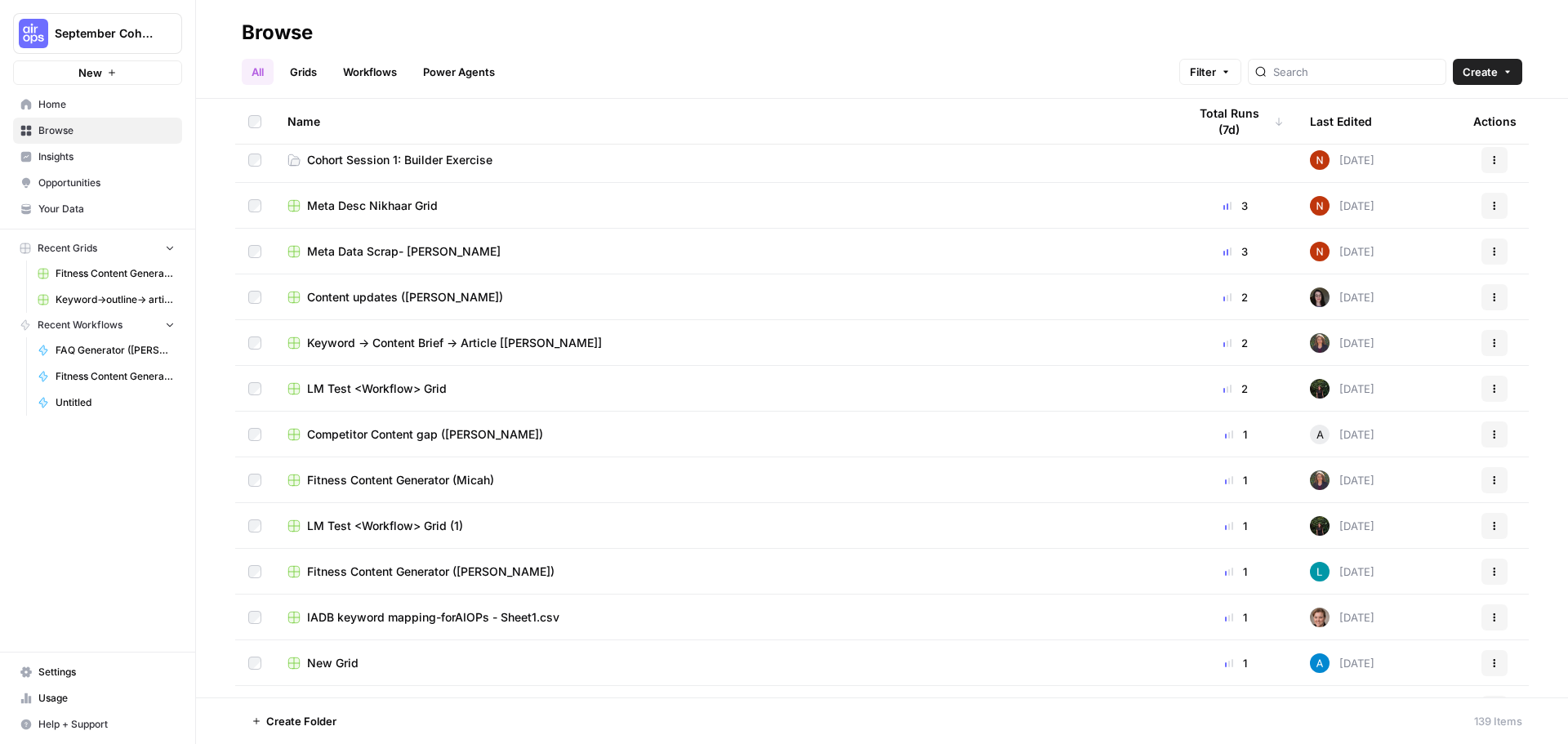
scroll to position [327, 0]
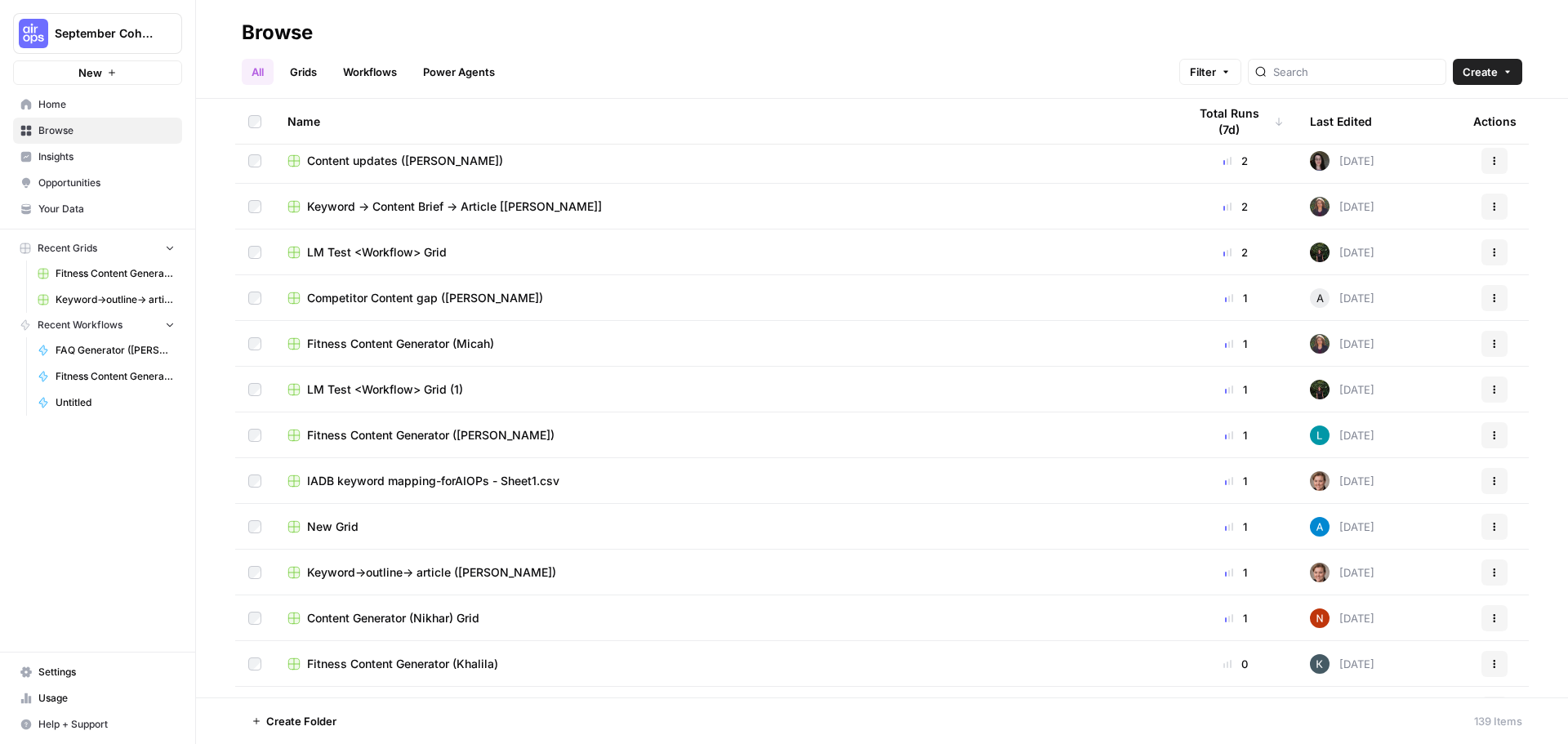
click at [462, 479] on span "IADB keyword mapping-forAIOPs - Sheet1.csv" at bounding box center [433, 480] width 253 height 16
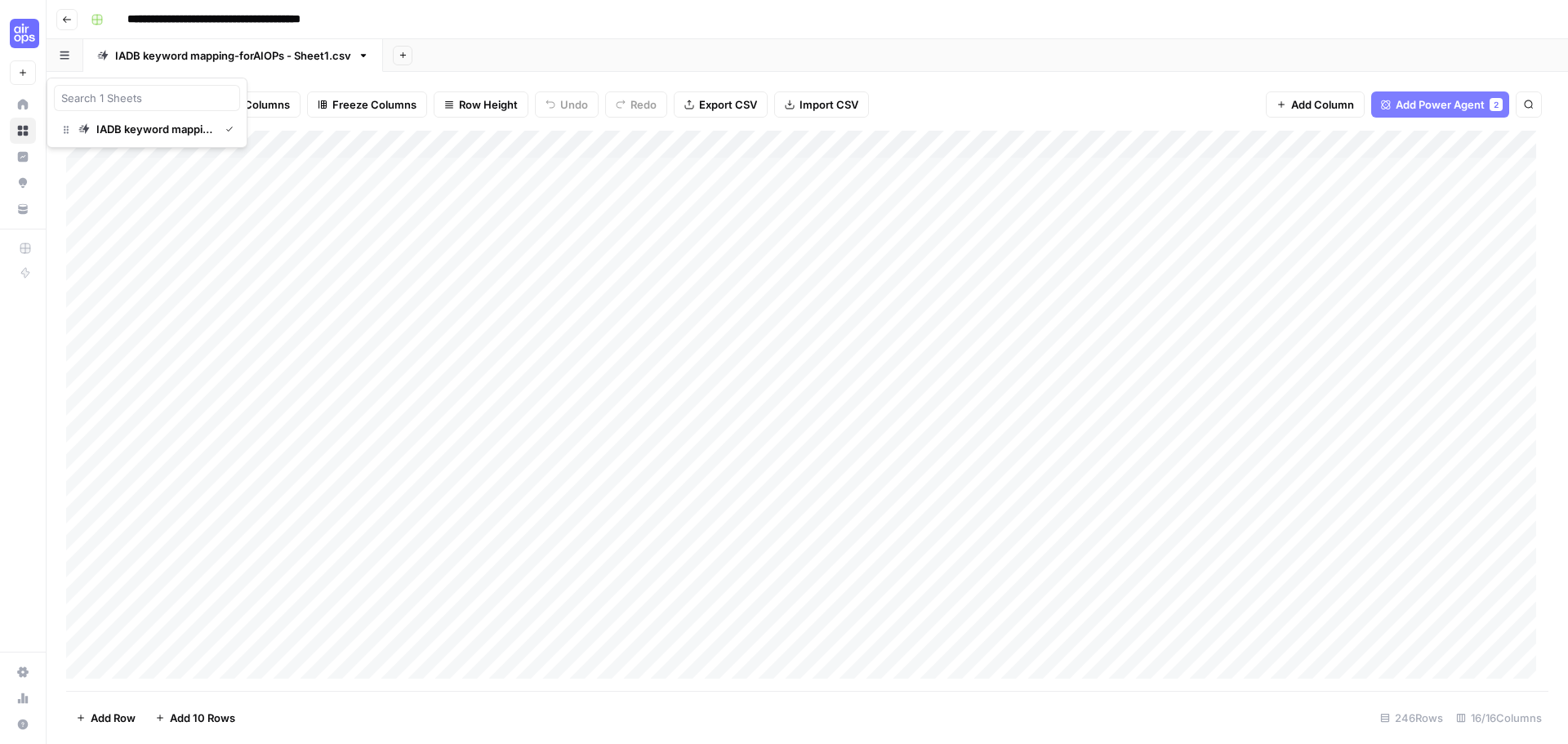
click at [71, 57] on button "button" at bounding box center [64, 55] width 36 height 32
click at [66, 129] on icon "button" at bounding box center [65, 129] width 11 height 11
click at [122, 108] on icon "button" at bounding box center [120, 105] width 10 height 10
click at [250, 75] on div "Filter Sort 16 Columns Freeze Columns Row Height Undo Redo Export CSV Import CS…" at bounding box center [807, 408] width 1521 height 672
click at [477, 192] on div "Add Column" at bounding box center [807, 410] width 1482 height 560
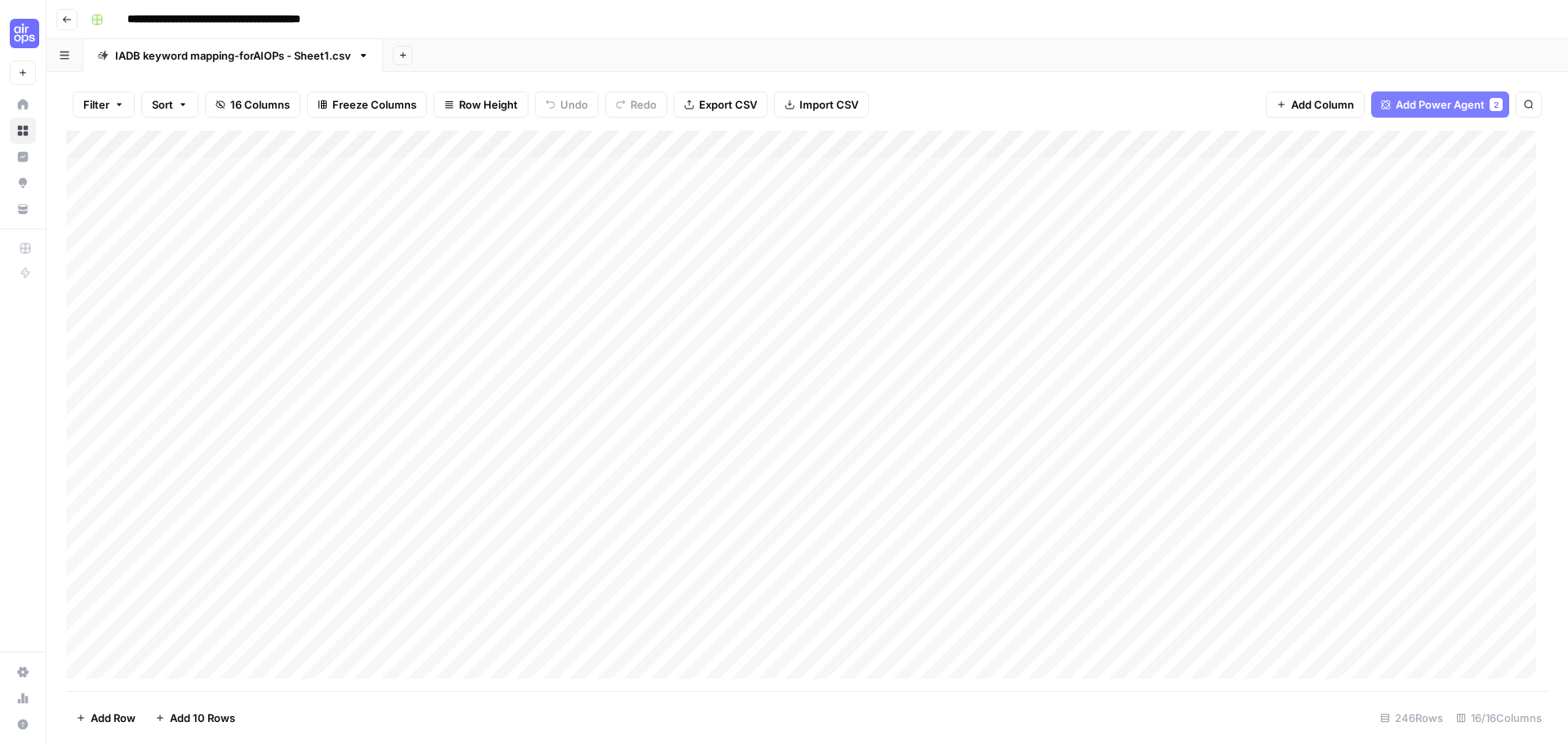
click at [976, 199] on div "Add Column" at bounding box center [807, 410] width 1482 height 560
click at [1452, 174] on div "Add Column" at bounding box center [807, 410] width 1482 height 560
click at [967, 200] on div "Add Column" at bounding box center [807, 410] width 1482 height 560
click at [968, 200] on textarea at bounding box center [1018, 200] width 261 height 23
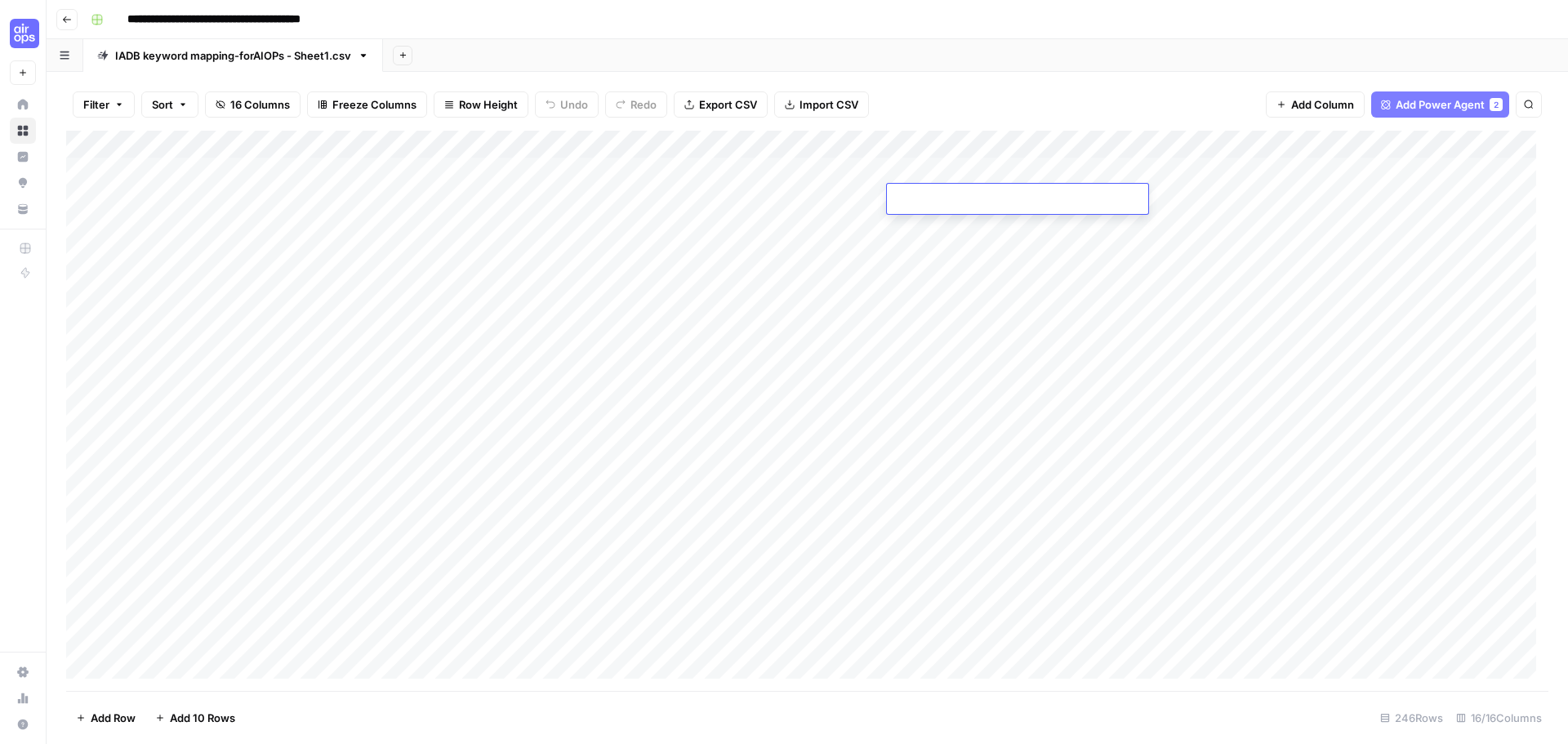
drag, startPoint x: 1029, startPoint y: 261, endPoint x: 1028, endPoint y: 249, distance: 12.0
click at [1030, 259] on div "Add Column" at bounding box center [807, 410] width 1482 height 560
click at [1013, 178] on div "Add Column" at bounding box center [807, 410] width 1482 height 560
click at [1013, 178] on textarea "******" at bounding box center [1018, 172] width 261 height 23
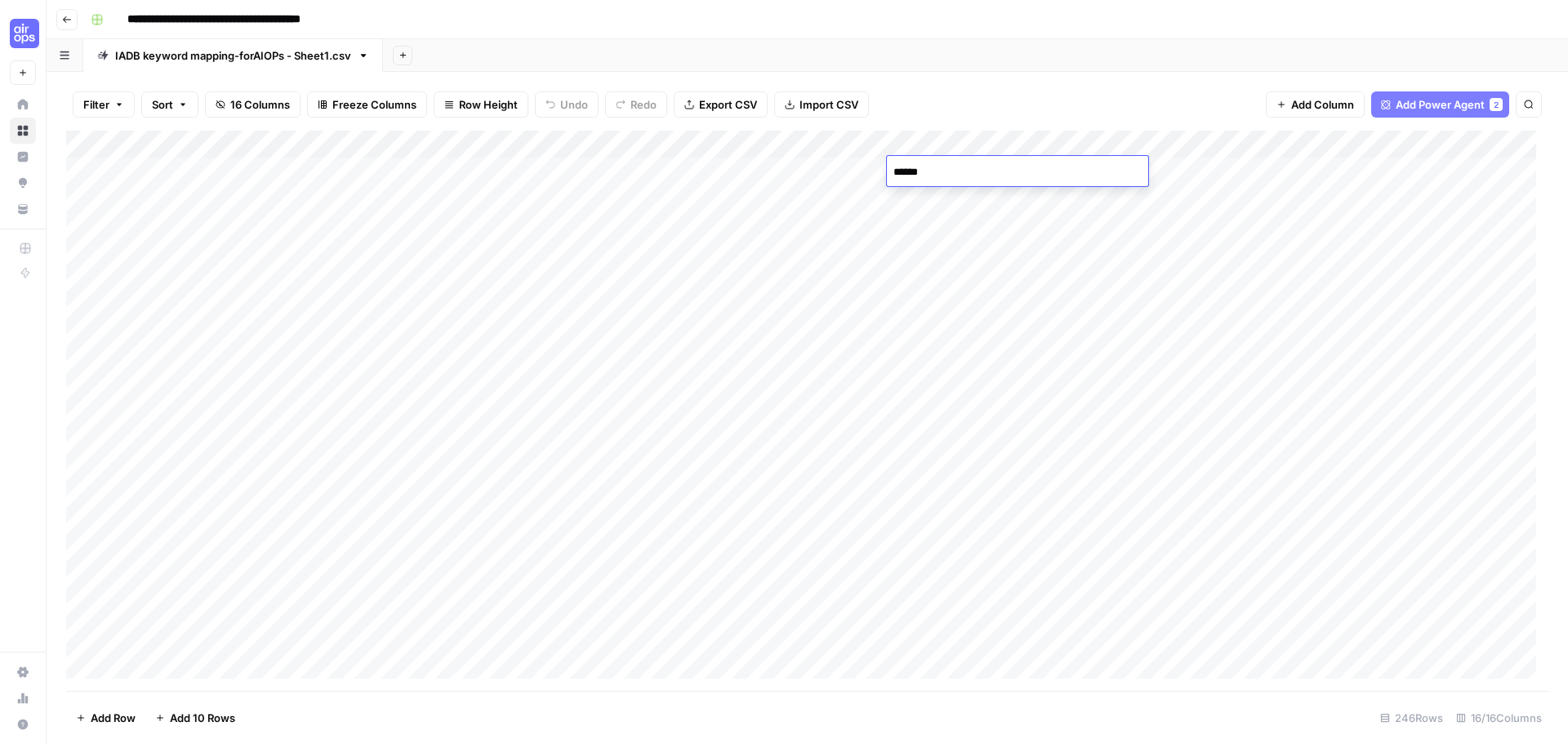
click at [1471, 108] on span "Add Power Agent" at bounding box center [1440, 104] width 89 height 16
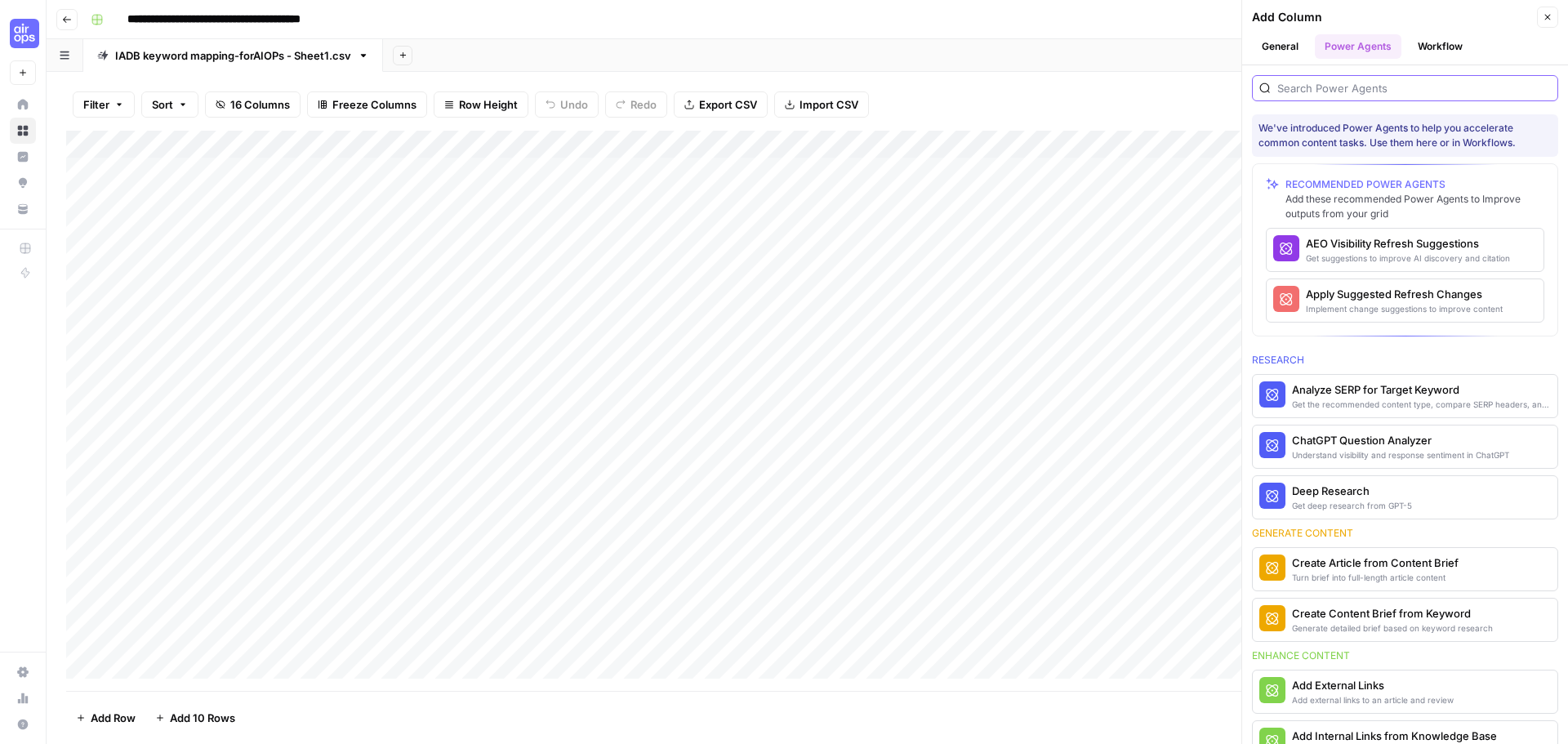
click at [1353, 91] on input "search" at bounding box center [1414, 87] width 274 height 16
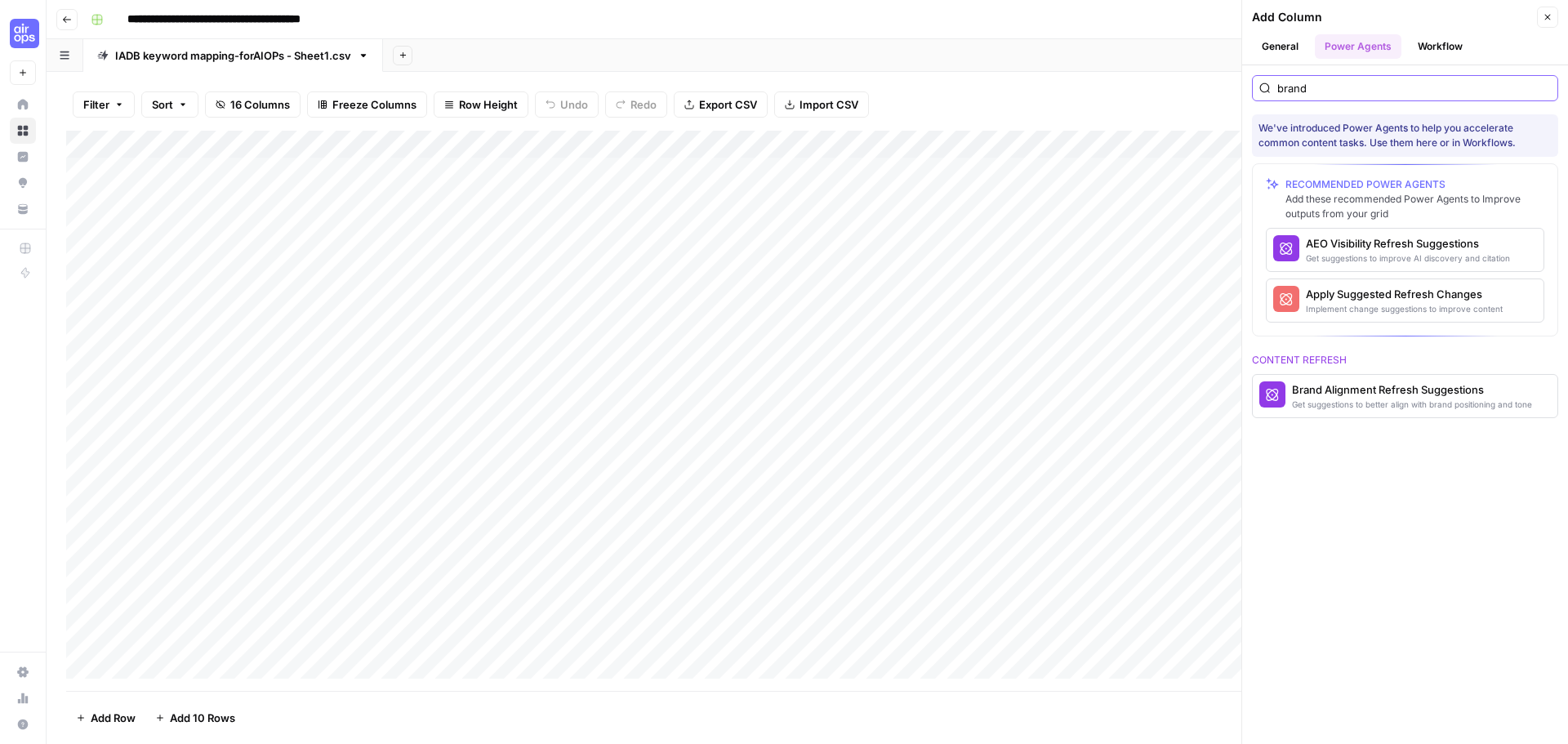
scroll to position [0, 2026]
type input "brand"
click at [1529, 396] on button "More Info" at bounding box center [1514, 396] width 75 height 21
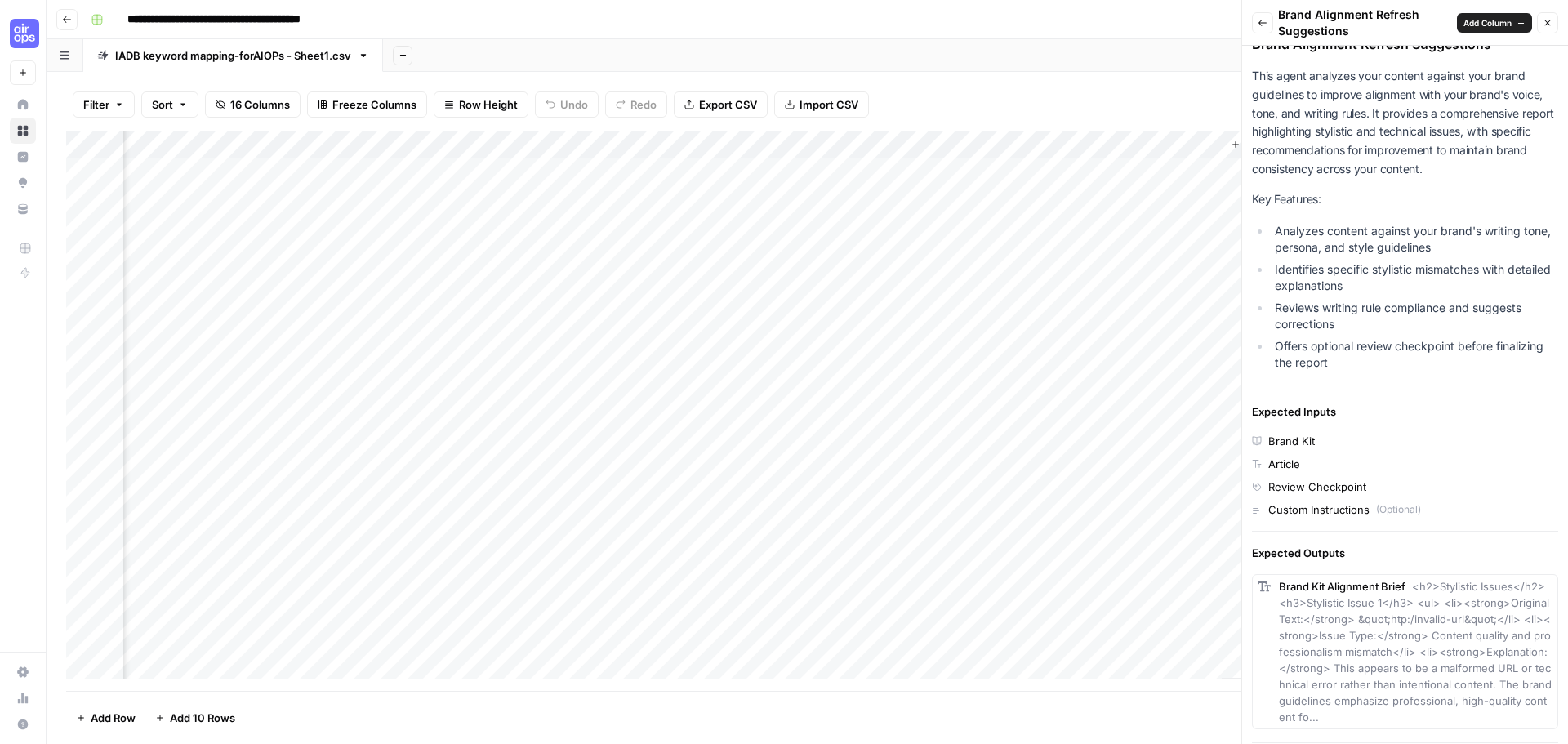
scroll to position [0, 0]
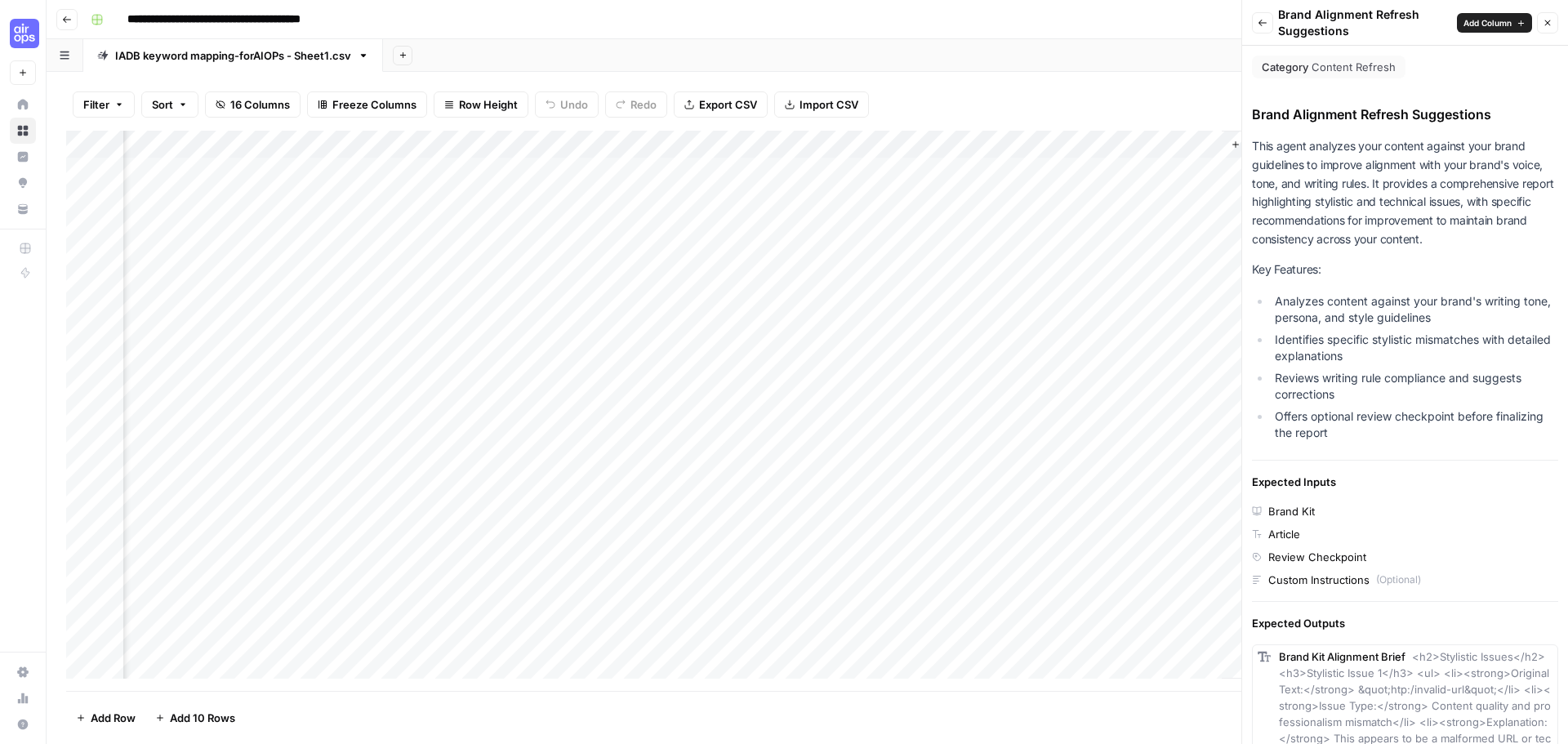
click at [1025, 147] on div "Add Column" at bounding box center [807, 410] width 1482 height 560
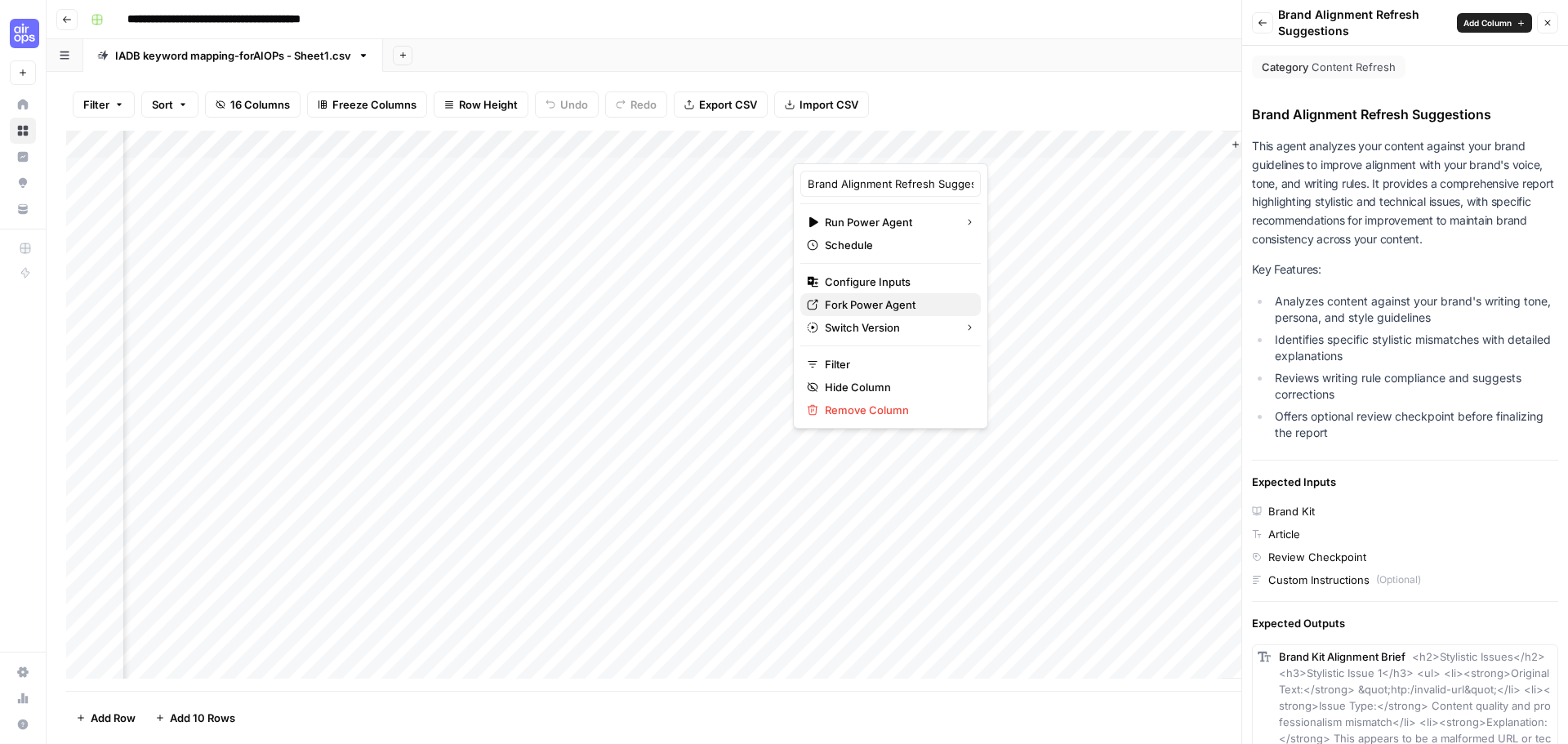
click at [883, 303] on span "Fork Power Agent" at bounding box center [896, 304] width 143 height 16
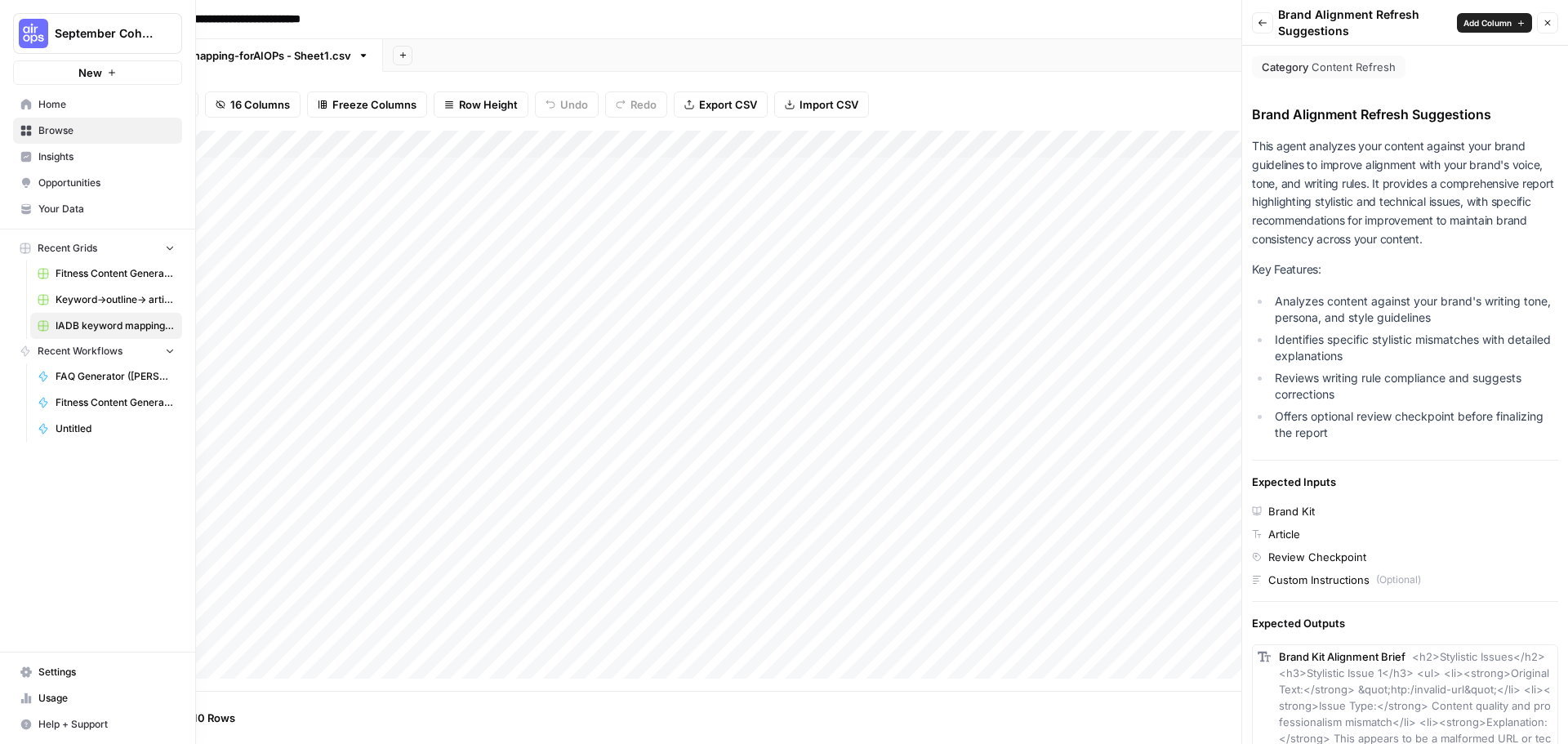
click at [86, 202] on span "Your Data" at bounding box center [106, 208] width 136 height 14
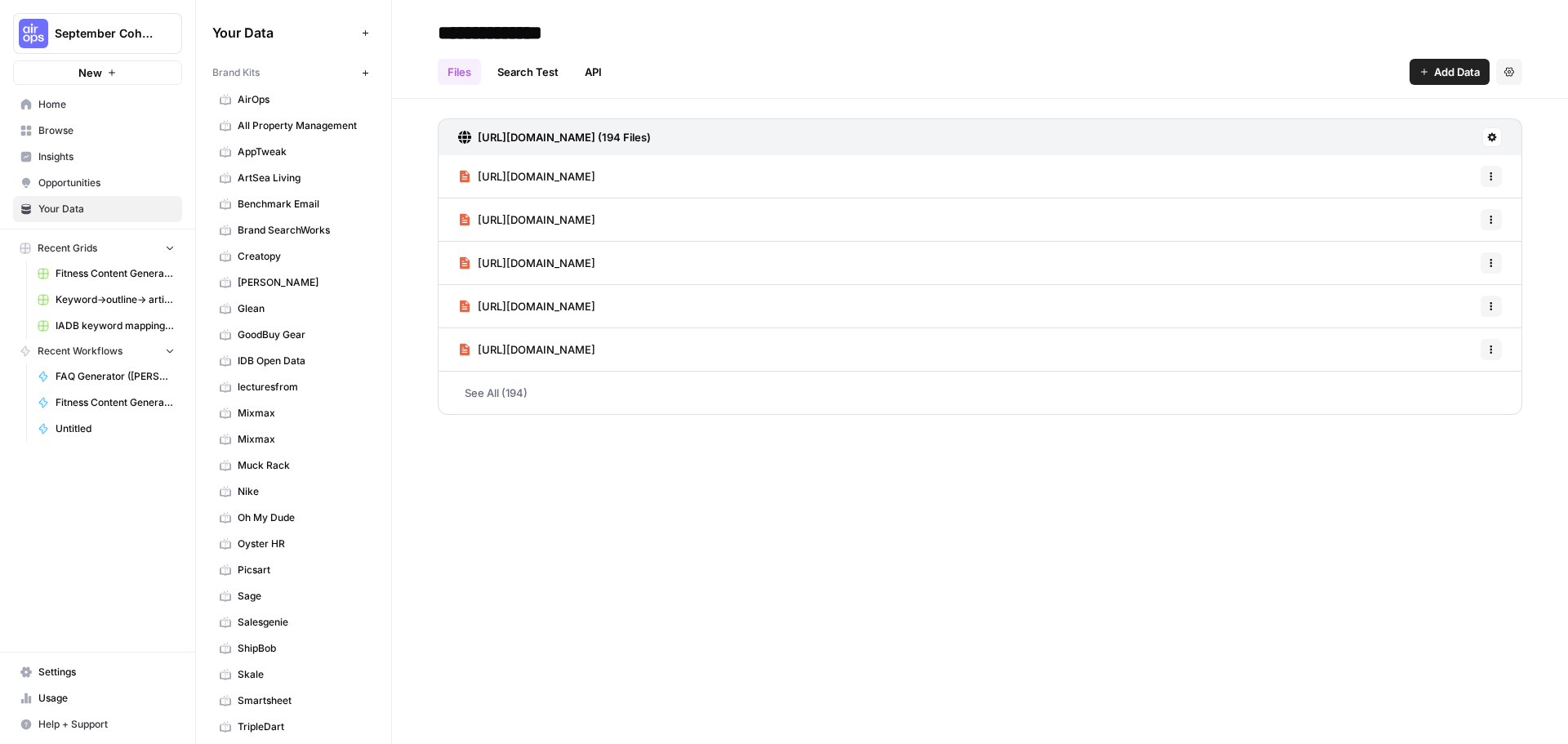
click at [292, 359] on span "IDB Open Data" at bounding box center [302, 360] width 130 height 14
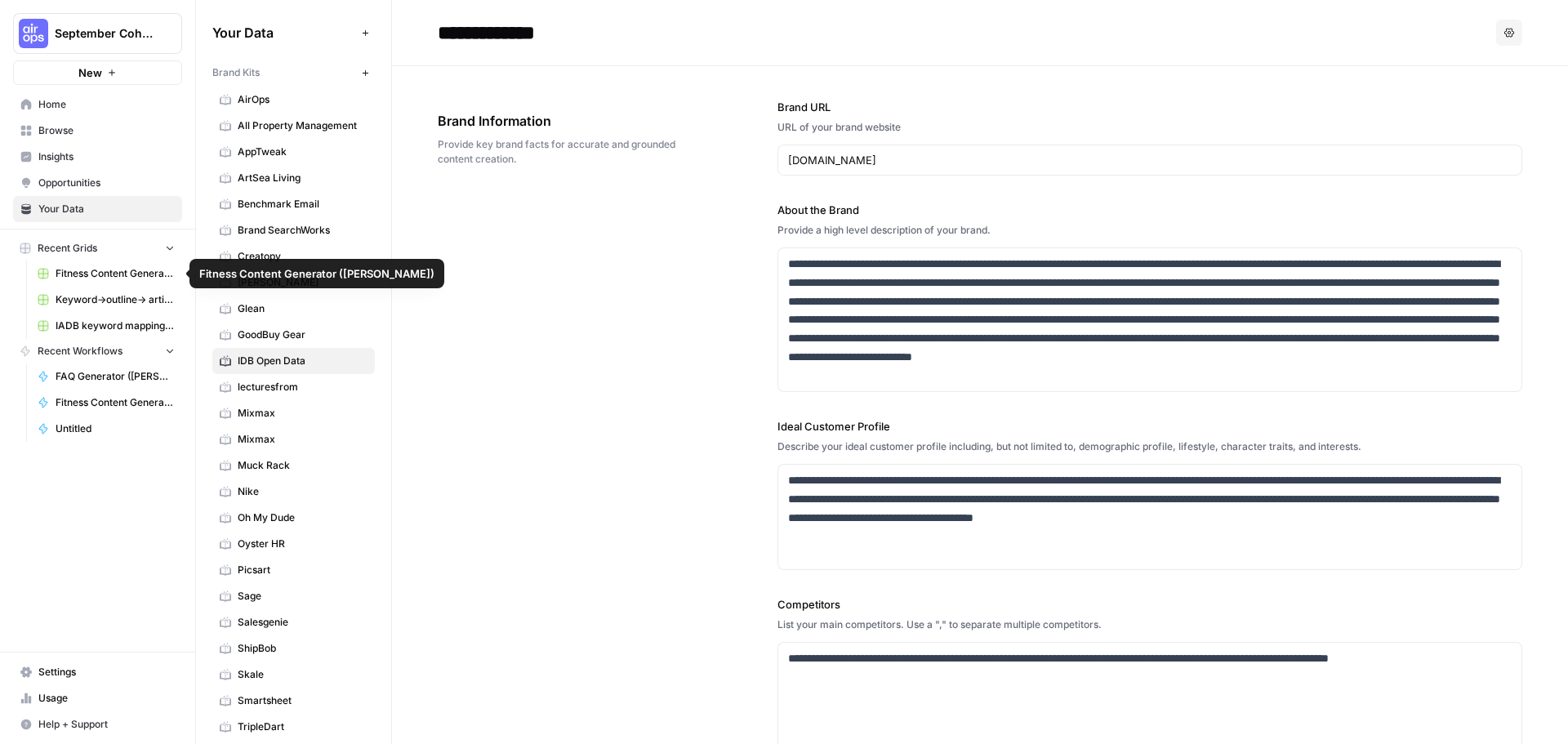
click at [88, 270] on span "Fitness Content Generator ([PERSON_NAME])" at bounding box center [115, 273] width 120 height 14
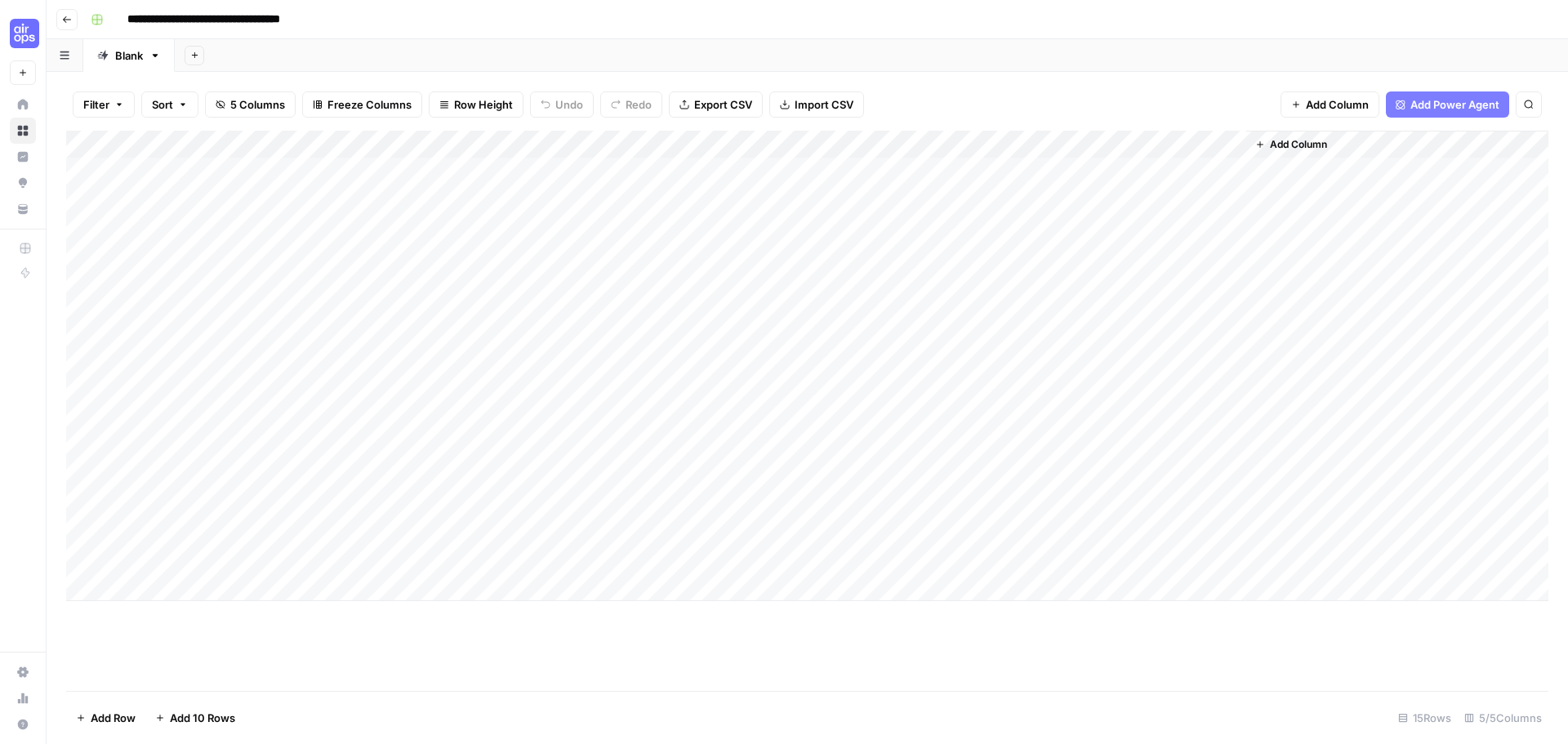
click at [154, 61] on link "Blank" at bounding box center [129, 55] width 92 height 33
click at [154, 58] on icon "button" at bounding box center [154, 55] width 11 height 11
click at [186, 107] on span "Duplicate Sheet" at bounding box center [221, 109] width 79 height 16
click at [1064, 147] on div "Add Column" at bounding box center [807, 158] width 1482 height 54
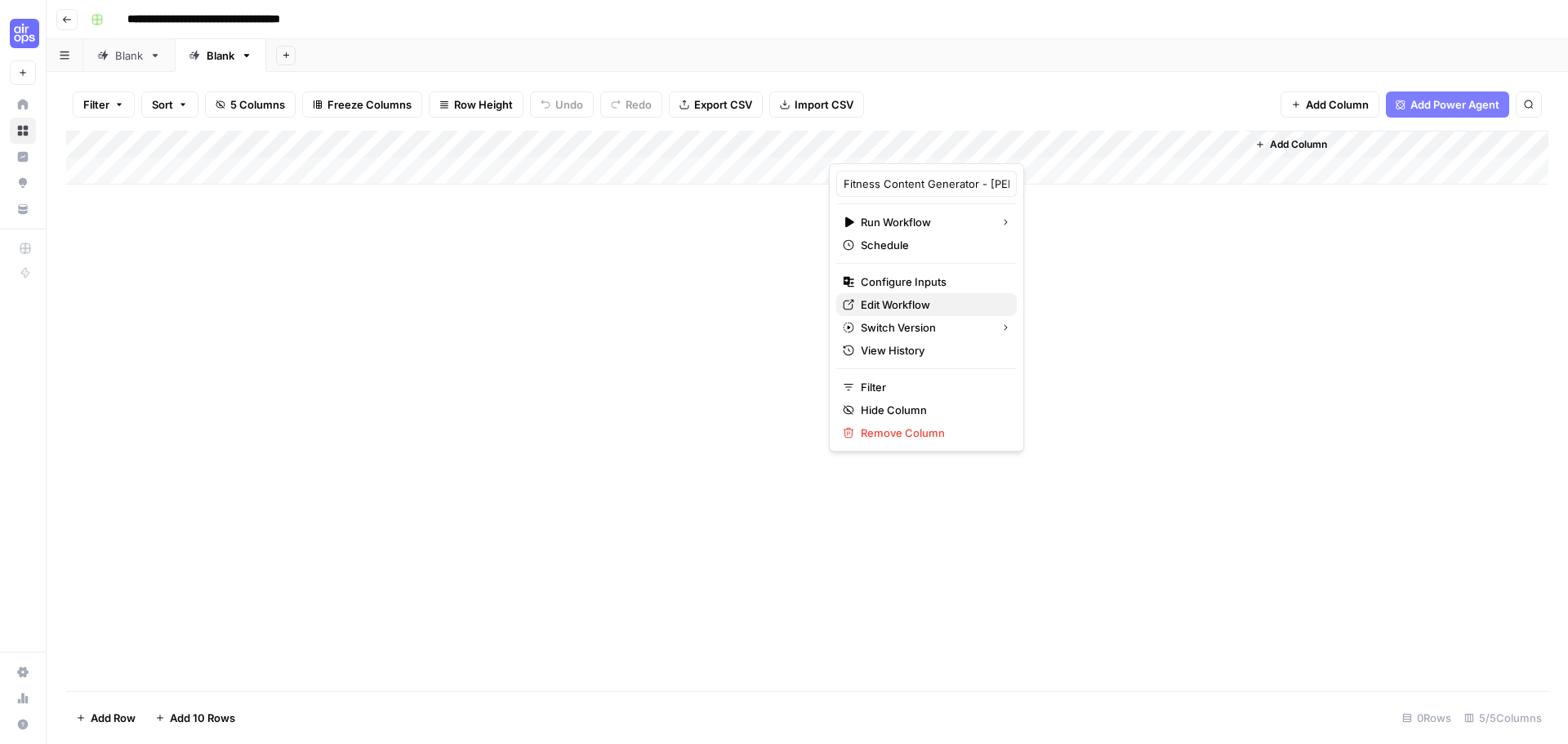
click at [922, 303] on span "Edit Workflow" at bounding box center [932, 304] width 143 height 16
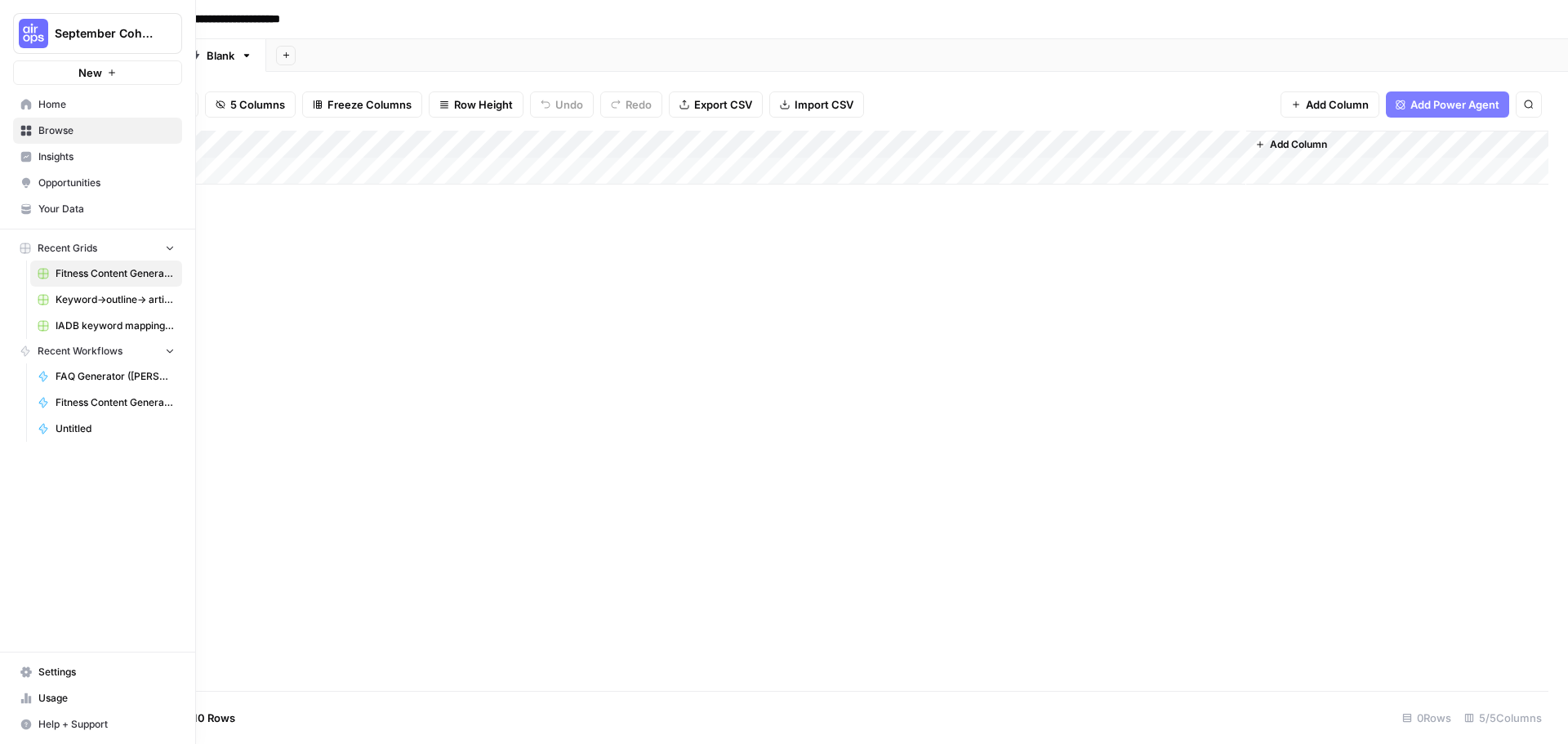
click at [43, 219] on link "Your Data" at bounding box center [97, 208] width 169 height 26
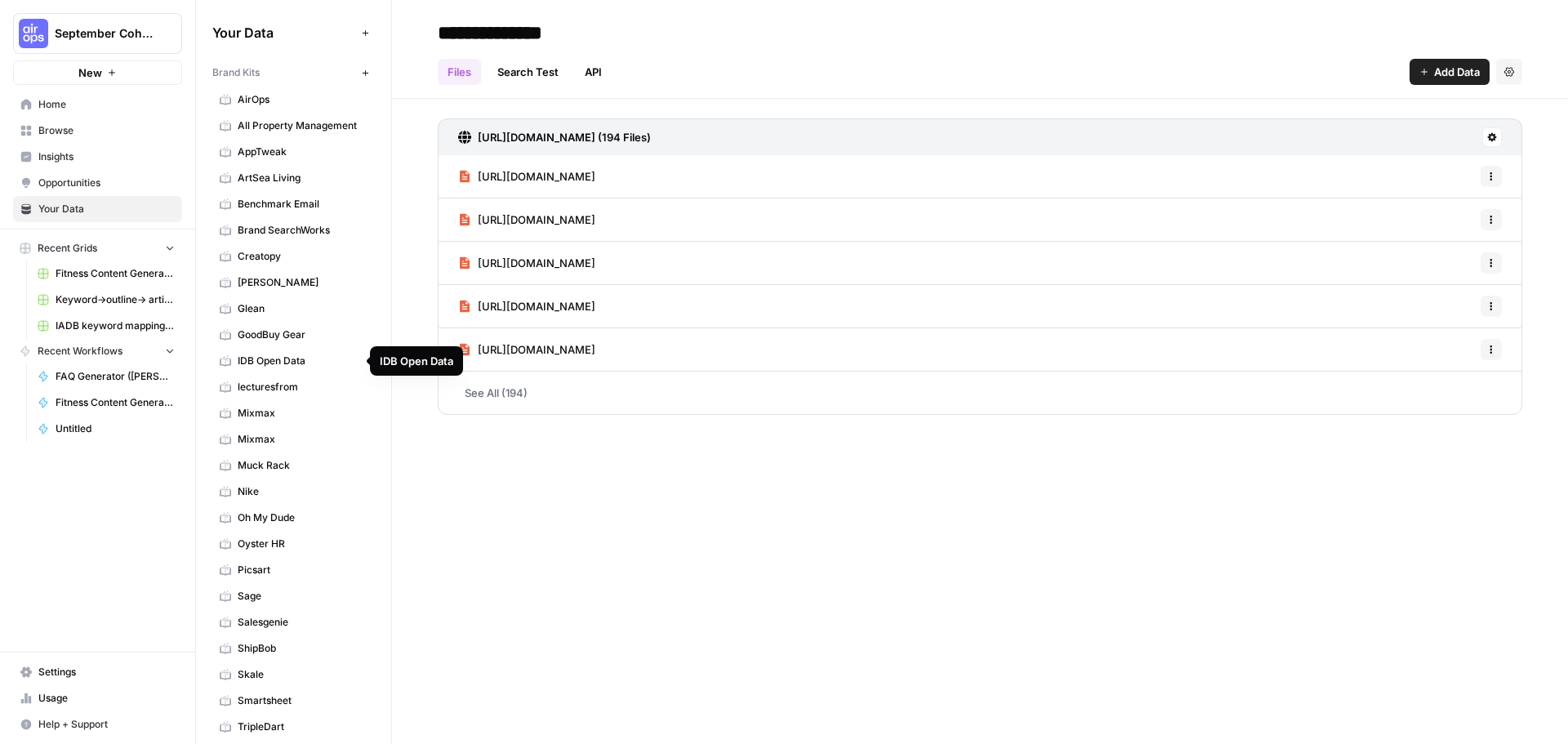
click at [314, 357] on span "IDB Open Data" at bounding box center [302, 360] width 130 height 14
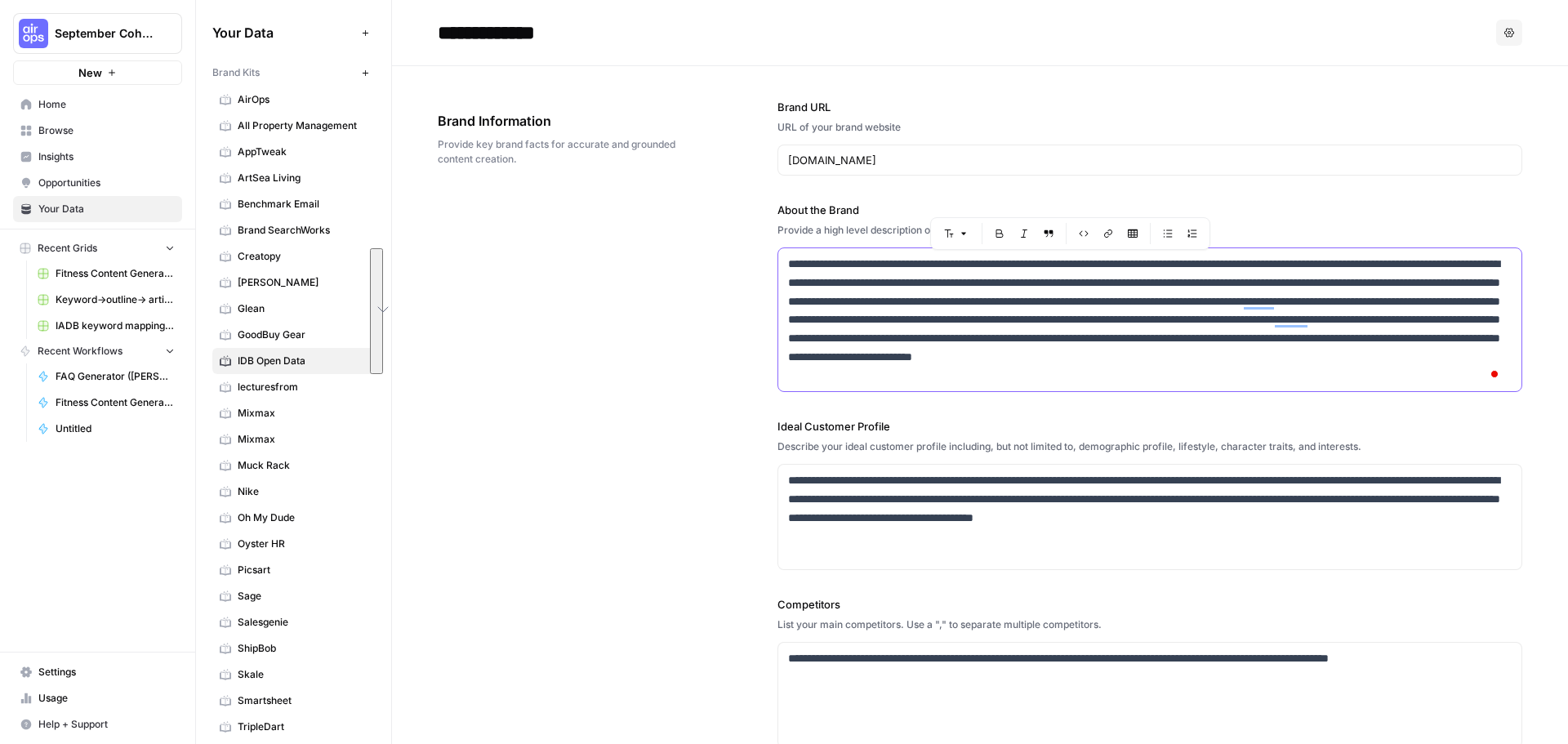
drag, startPoint x: 830, startPoint y: 274, endPoint x: 1368, endPoint y: 376, distance: 547.6
click at [1368, 376] on div "**********" at bounding box center [1149, 319] width 743 height 143
click at [946, 314] on p "**********" at bounding box center [1145, 319] width 714 height 130
drag, startPoint x: 1359, startPoint y: 375, endPoint x: 788, endPoint y: 259, distance: 582.7
click at [788, 259] on p "**********" at bounding box center [1145, 319] width 714 height 130
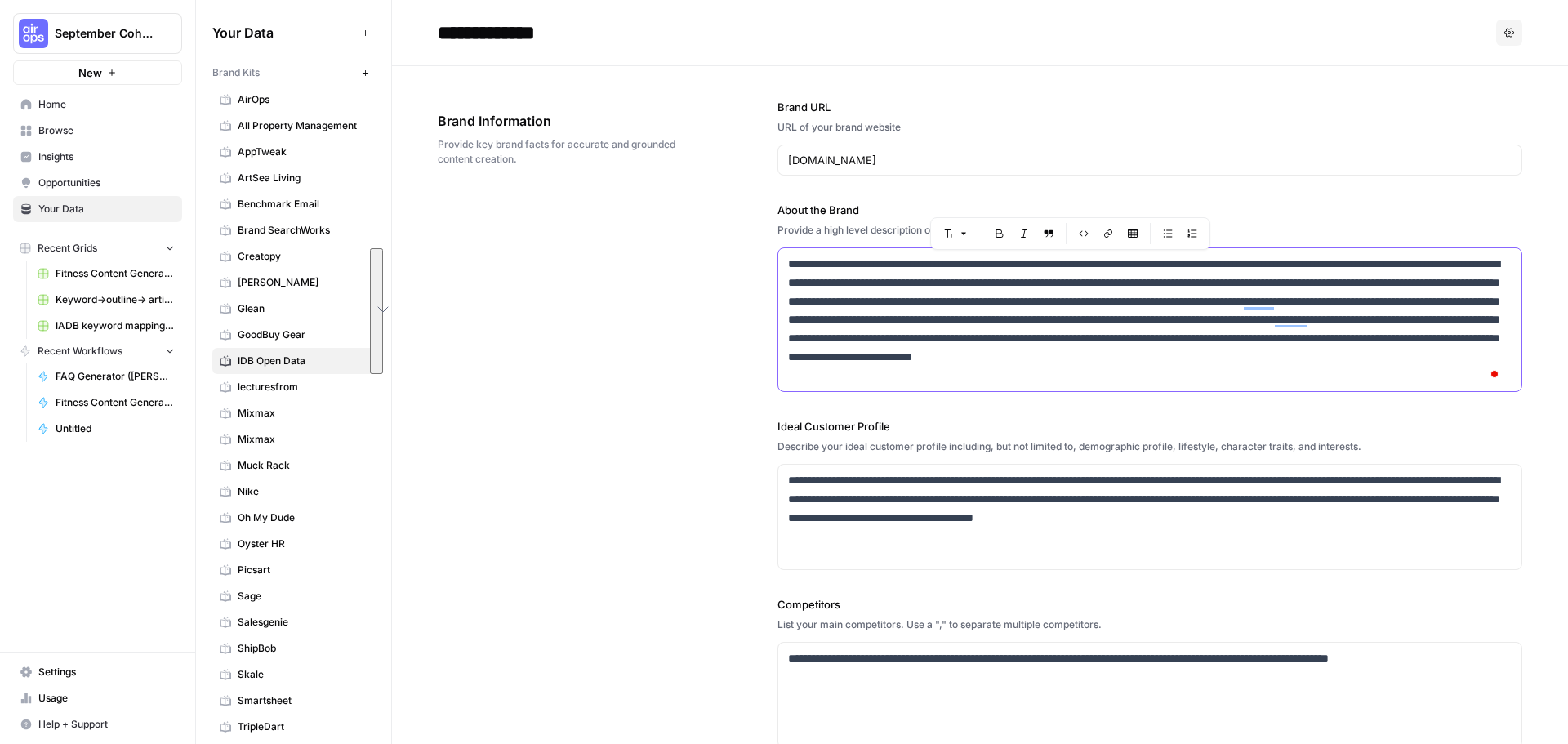
copy p "**********"
click at [887, 518] on p "**********" at bounding box center [1145, 499] width 714 height 56
drag, startPoint x: 904, startPoint y: 480, endPoint x: 890, endPoint y: 514, distance: 36.8
click at [890, 514] on p "**********" at bounding box center [1145, 499] width 714 height 56
copy p "**********"
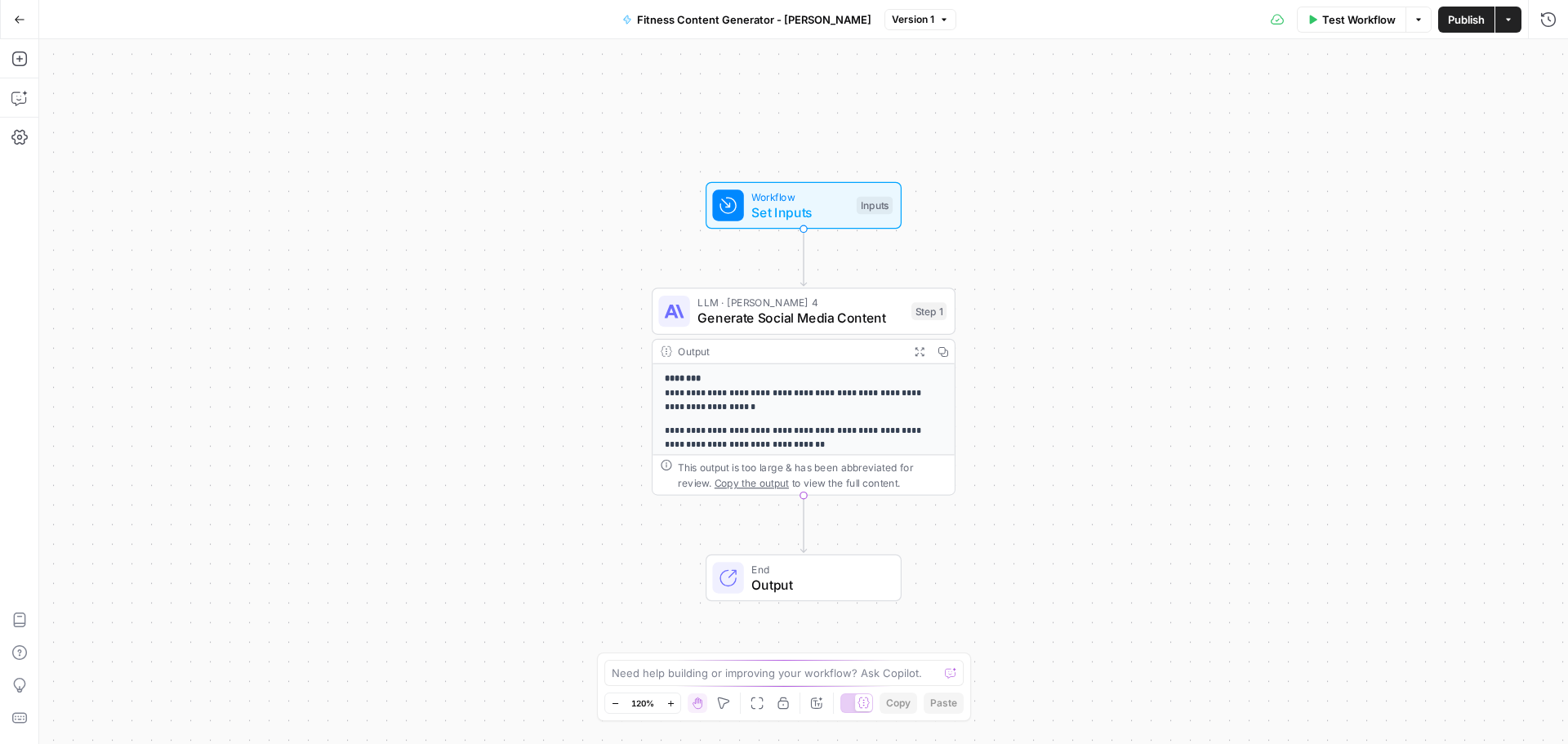
click at [21, 20] on icon "button" at bounding box center [19, 19] width 11 height 11
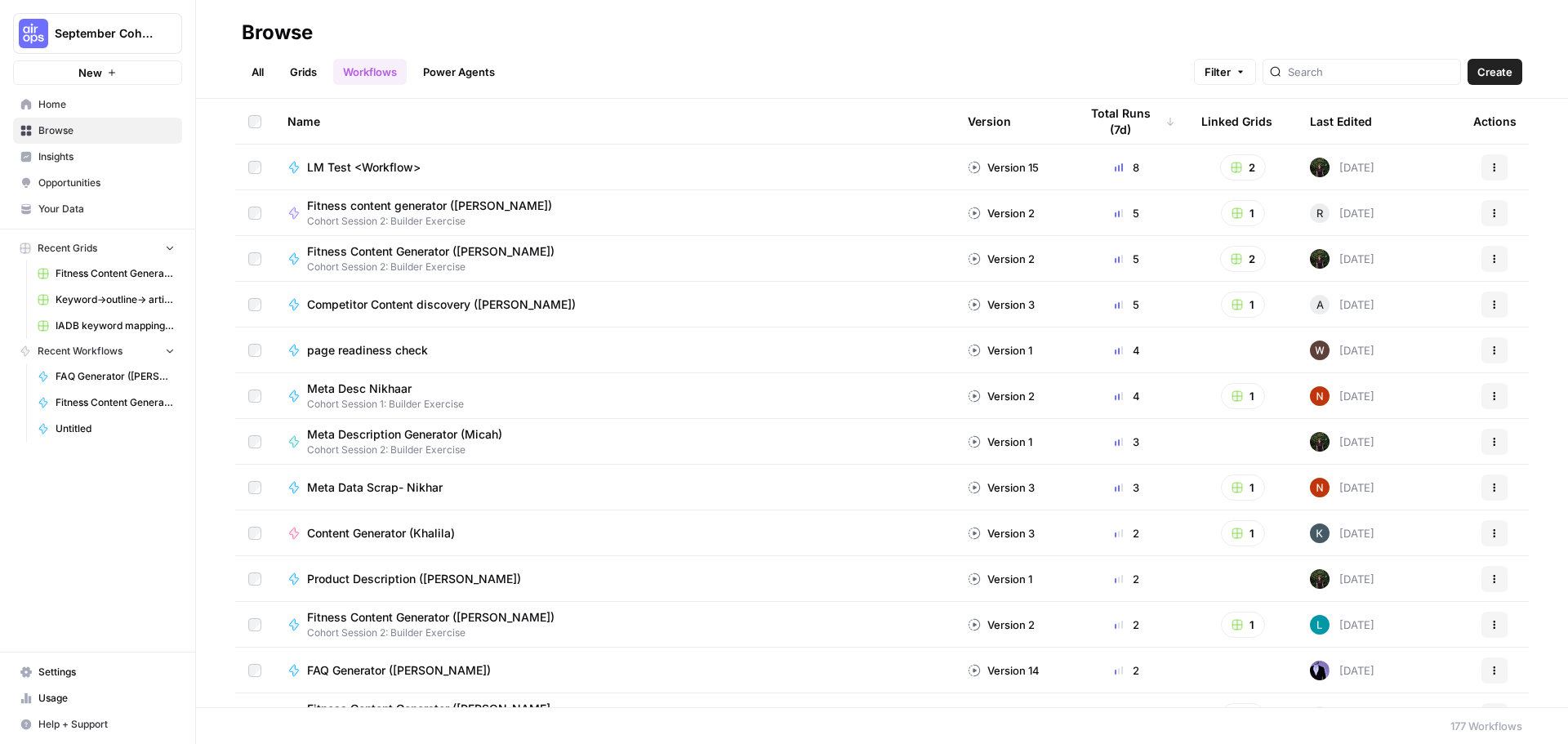
drag, startPoint x: 84, startPoint y: 204, endPoint x: 103, endPoint y: 208, distance: 19.4
click at [85, 204] on span "Your Data" at bounding box center [106, 208] width 136 height 14
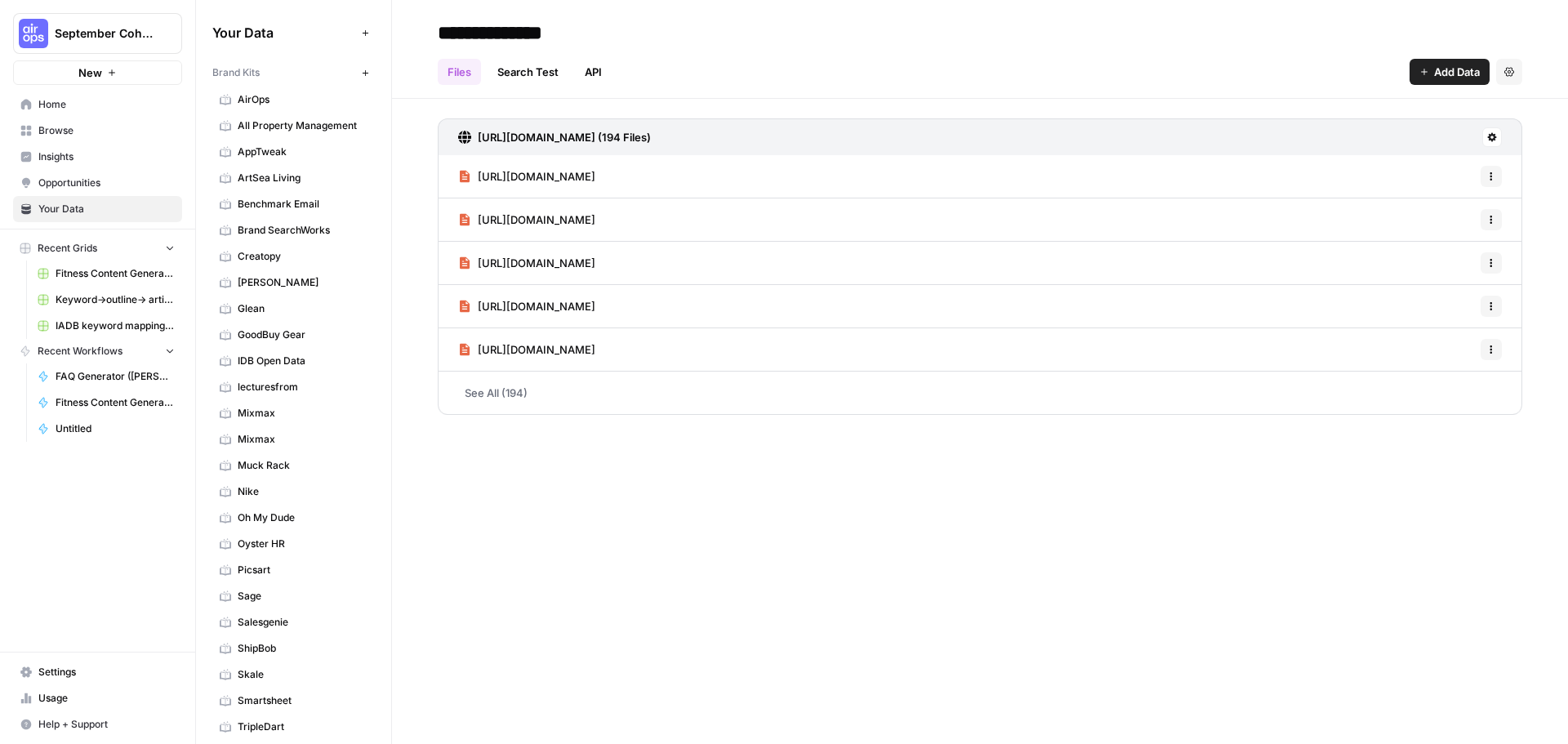
click at [82, 170] on link "Opportunities" at bounding box center [97, 182] width 169 height 26
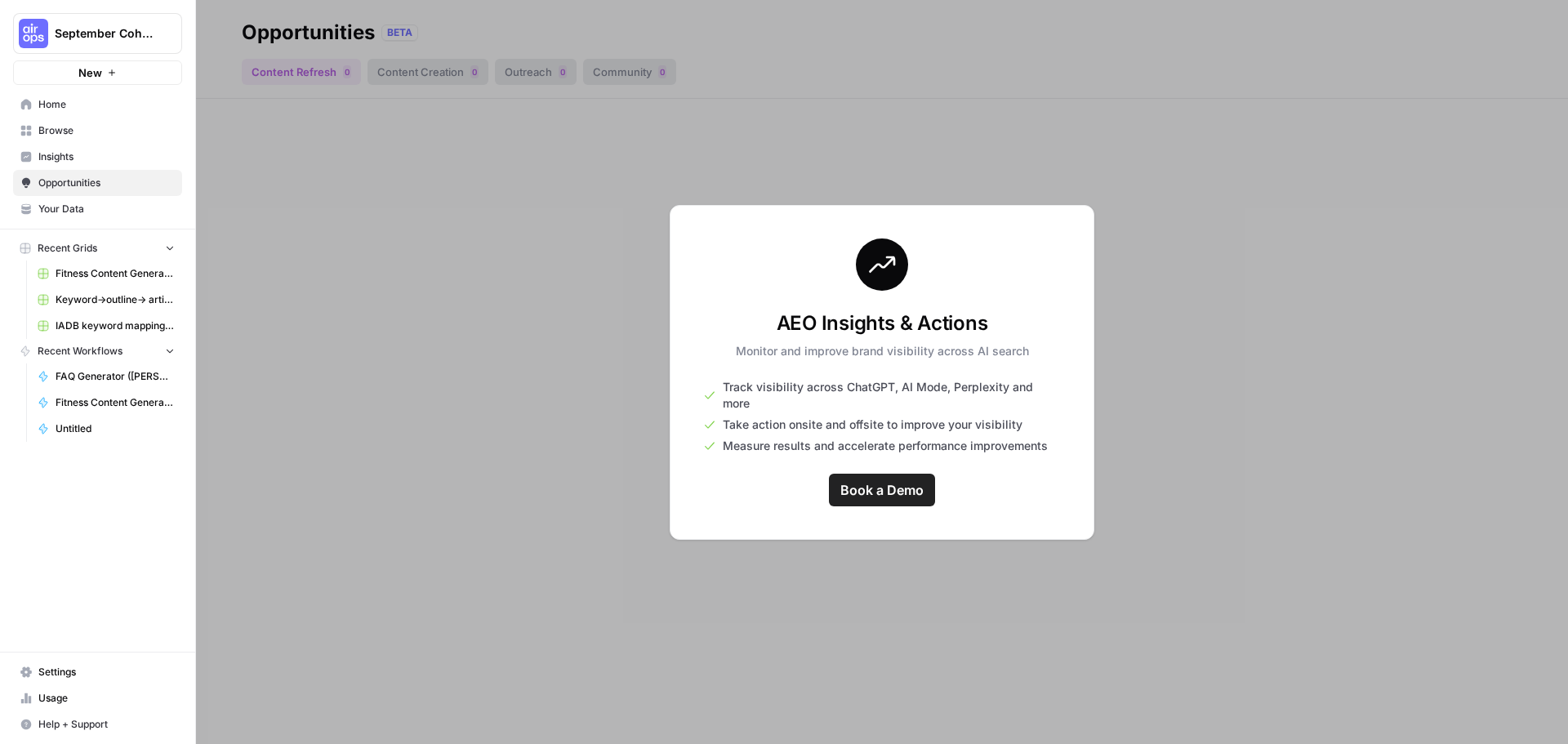
click at [93, 121] on link "Browse" at bounding box center [97, 130] width 169 height 26
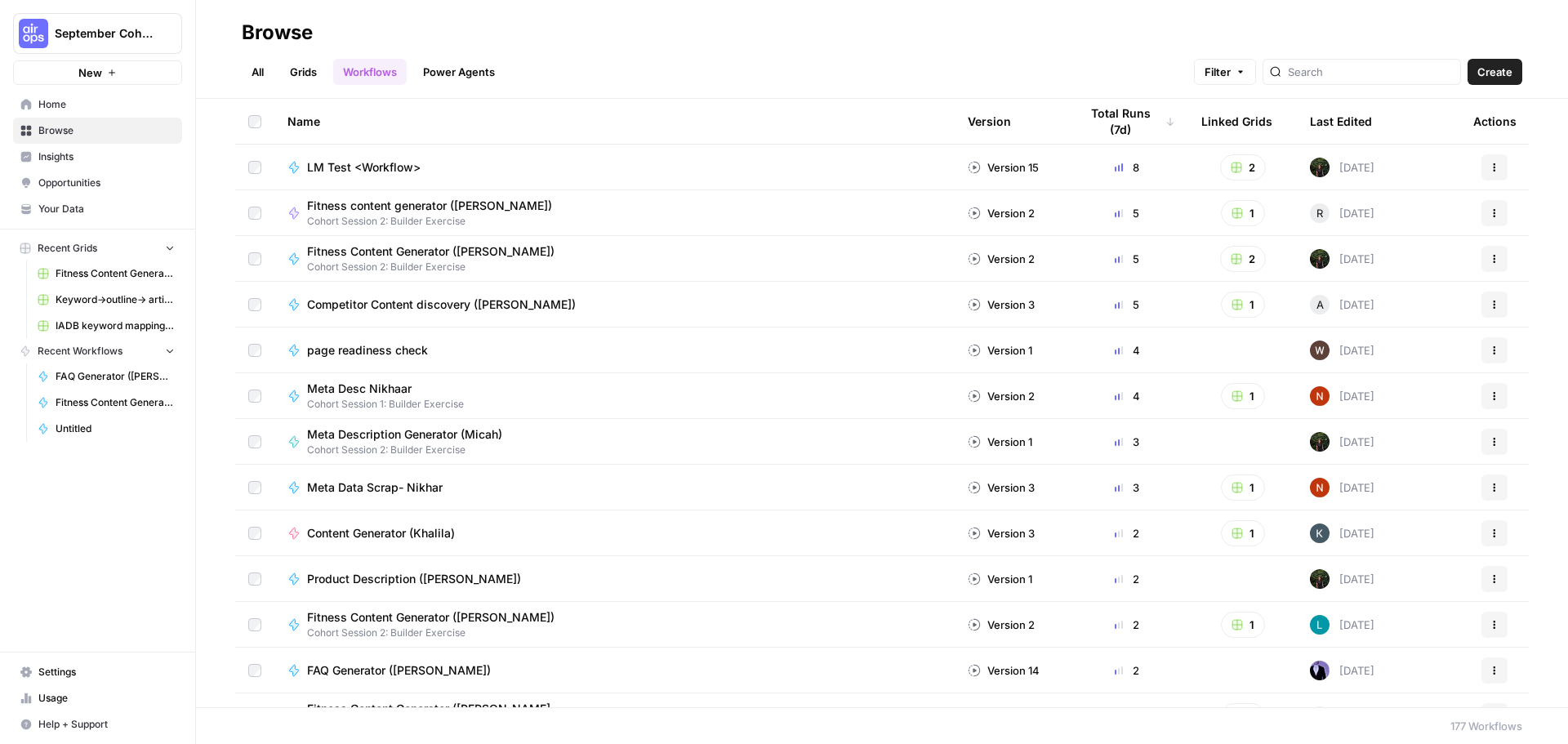
click at [1327, 80] on div at bounding box center [1362, 71] width 198 height 26
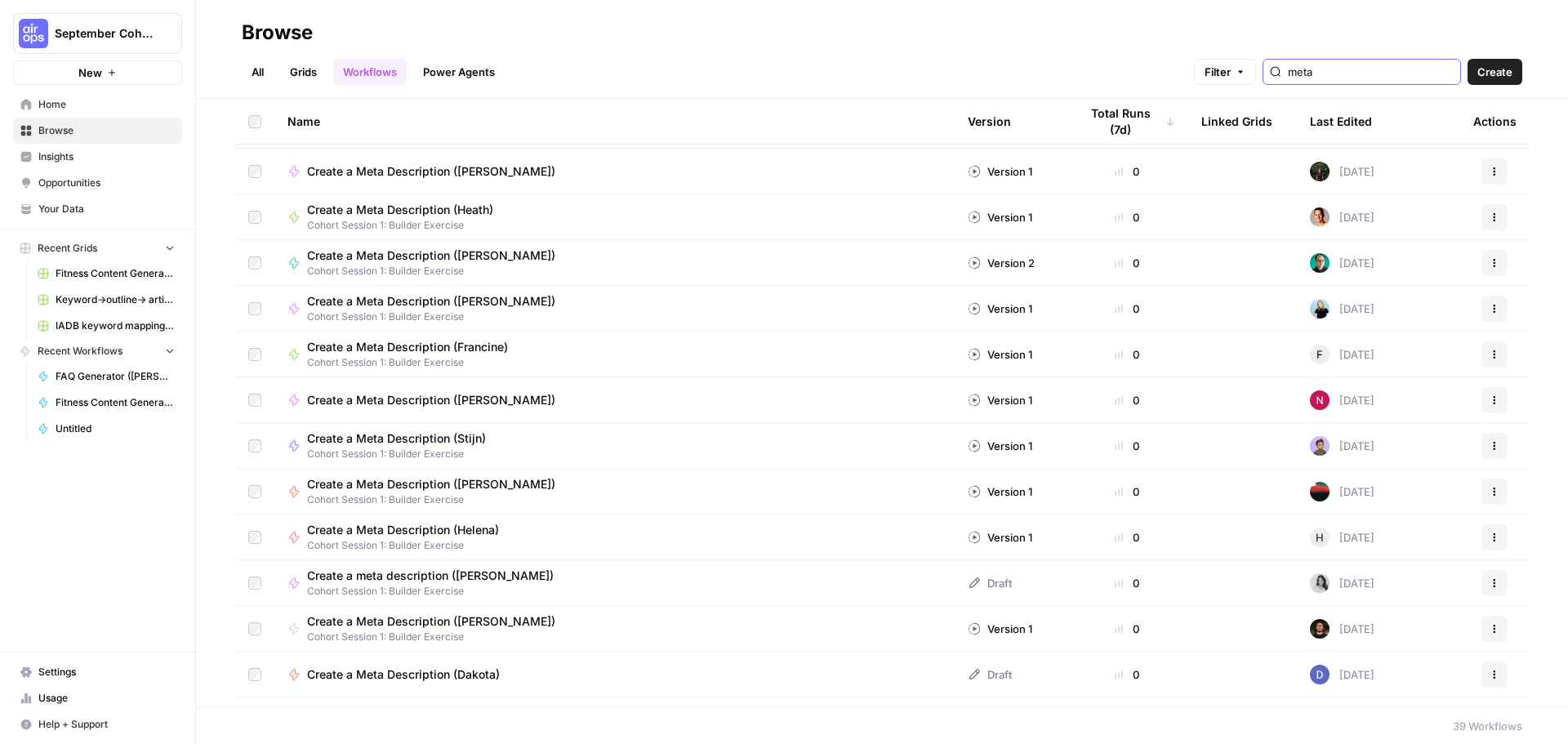
scroll to position [708, 0]
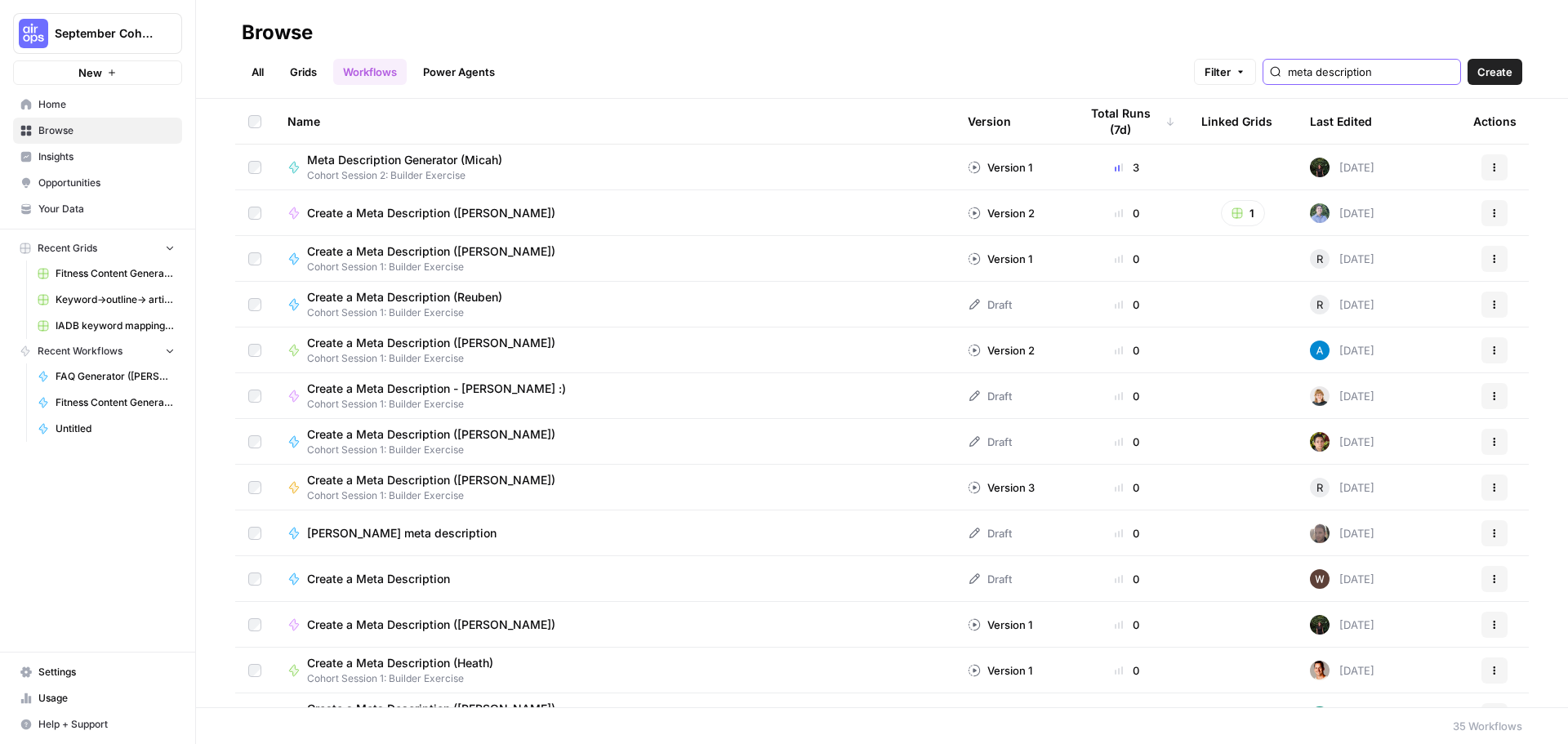
type input "meta description"
click at [462, 164] on span "Meta Description Generator (Micah)" at bounding box center [404, 159] width 195 height 16
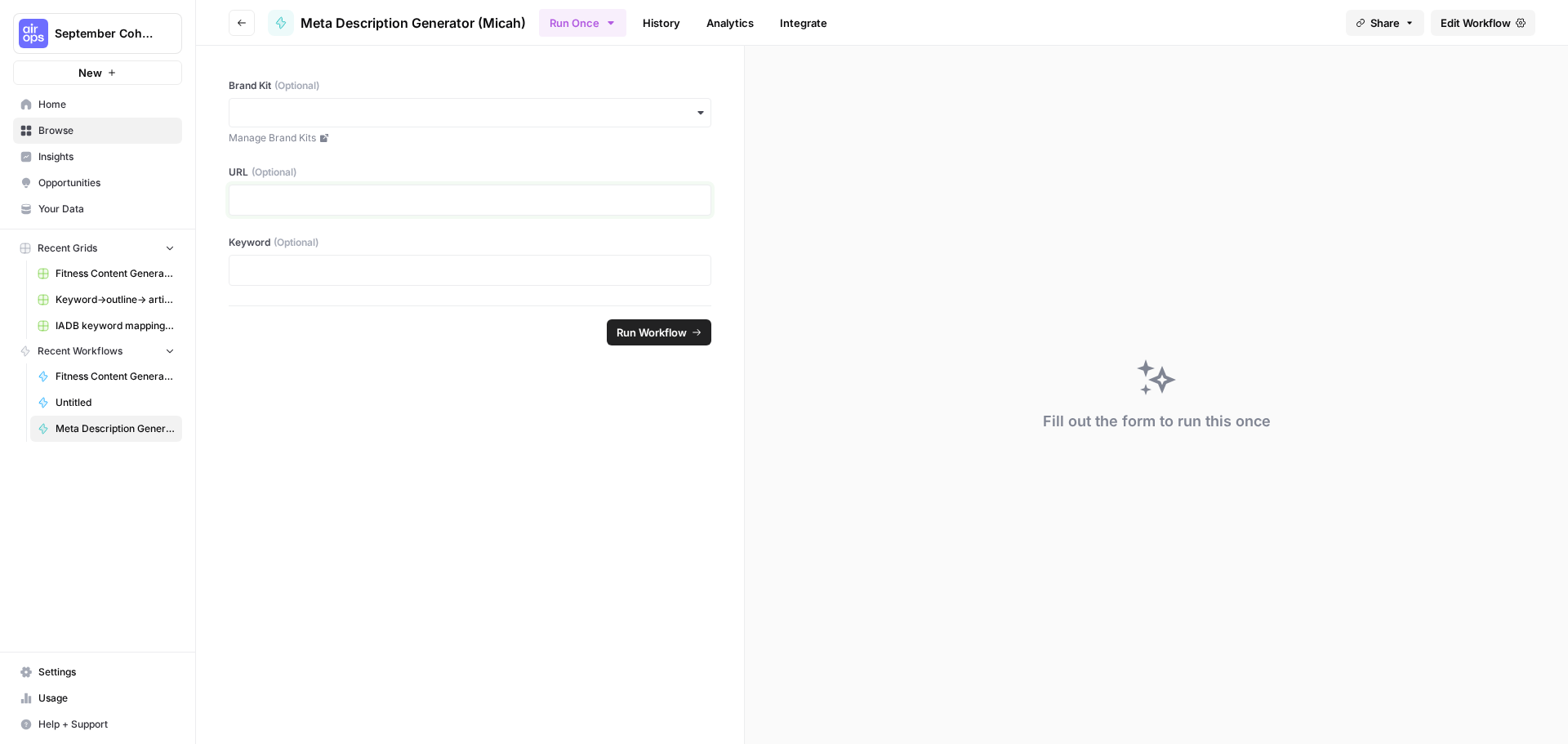
click at [448, 201] on p at bounding box center [470, 199] width 462 height 16
click at [448, 201] on p at bounding box center [470, 199] width 462 height 16
click at [699, 97] on div "Brand Kit (Optional) Manage Brand Kits" at bounding box center [470, 112] width 483 height 67
click at [703, 115] on icon "button" at bounding box center [700, 112] width 13 height 13
click at [842, 147] on div "Fill out the form to run this once" at bounding box center [1156, 395] width 823 height 698
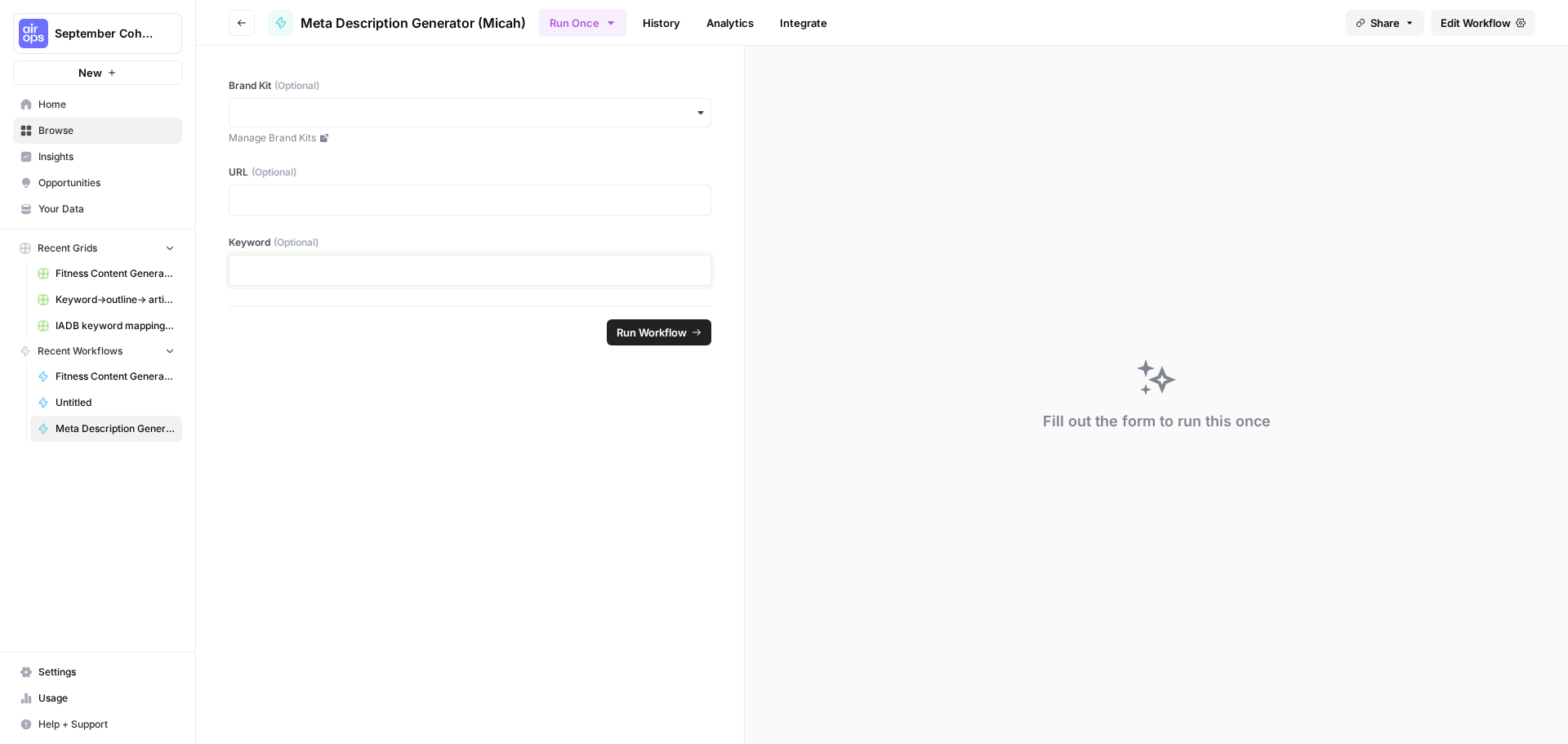
click at [449, 267] on p at bounding box center [470, 269] width 462 height 16
click at [468, 204] on p at bounding box center [470, 199] width 462 height 16
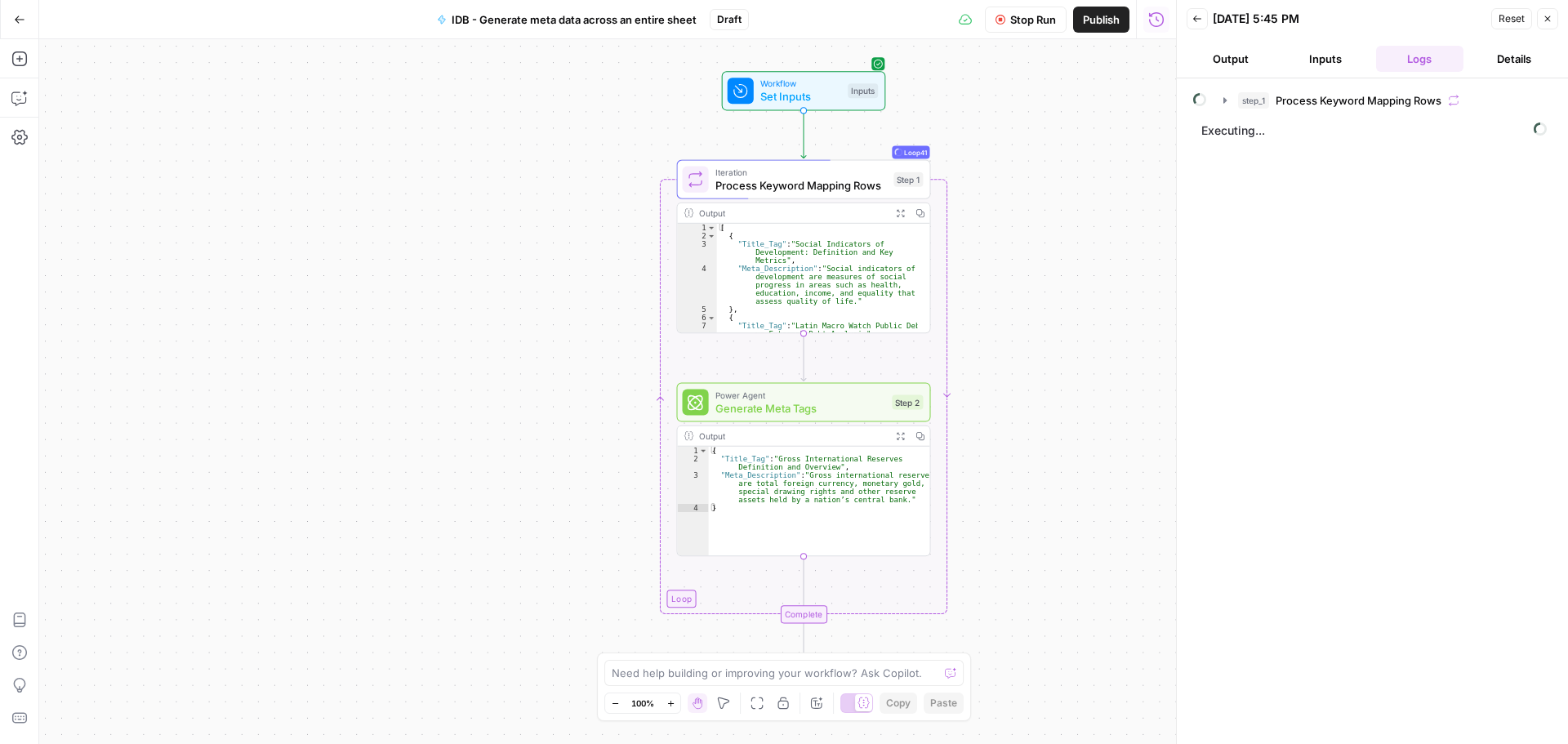
click at [17, 13] on button "Go Back" at bounding box center [19, 19] width 30 height 30
